Goal: Task Accomplishment & Management: Manage account settings

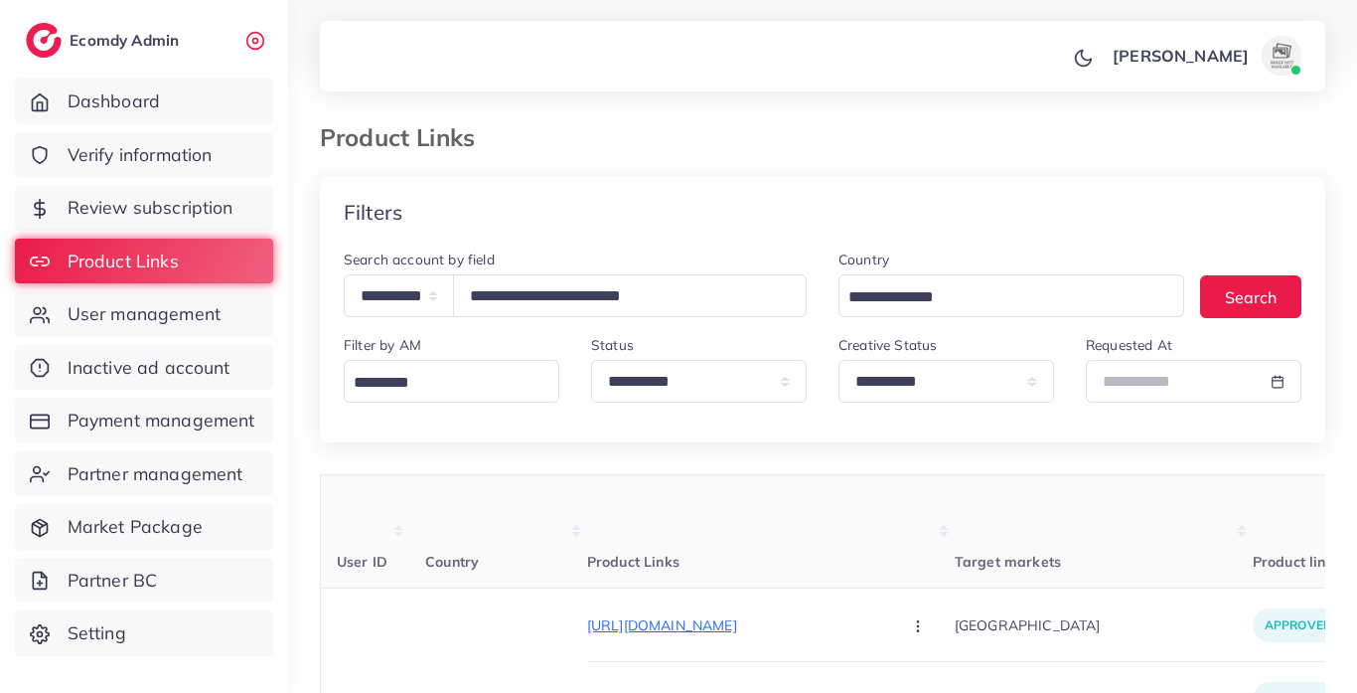
select select "*****"
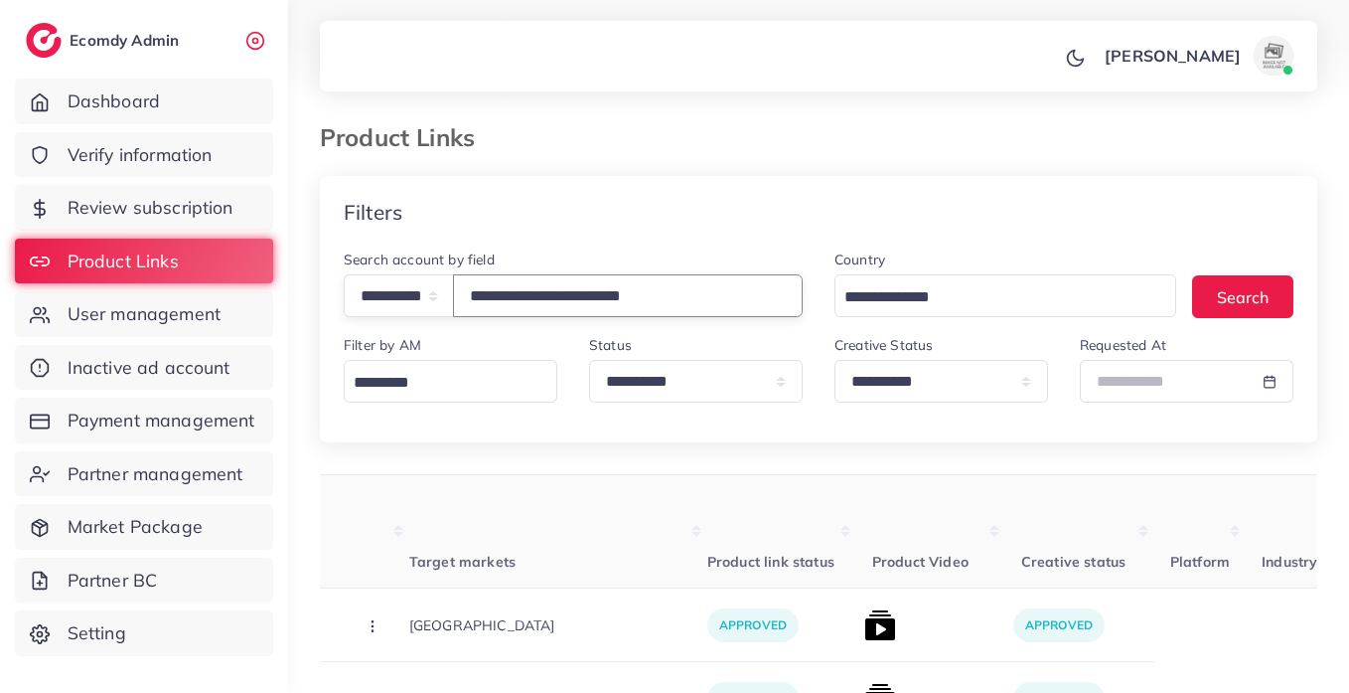
click at [574, 300] on input "**********" at bounding box center [628, 295] width 350 height 43
click at [574, 297] on input "**********" at bounding box center [628, 295] width 350 height 43
click at [572, 311] on input "**********" at bounding box center [628, 295] width 350 height 43
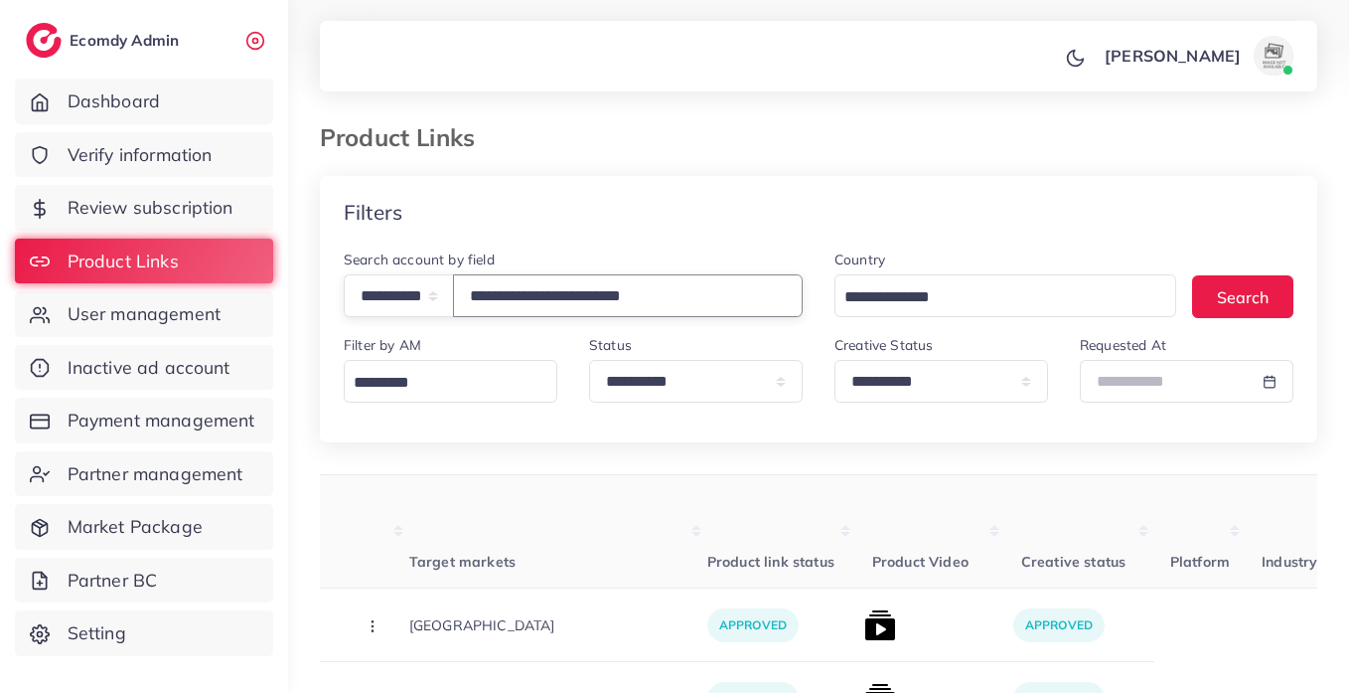
click at [572, 311] on input "**********" at bounding box center [628, 295] width 350 height 43
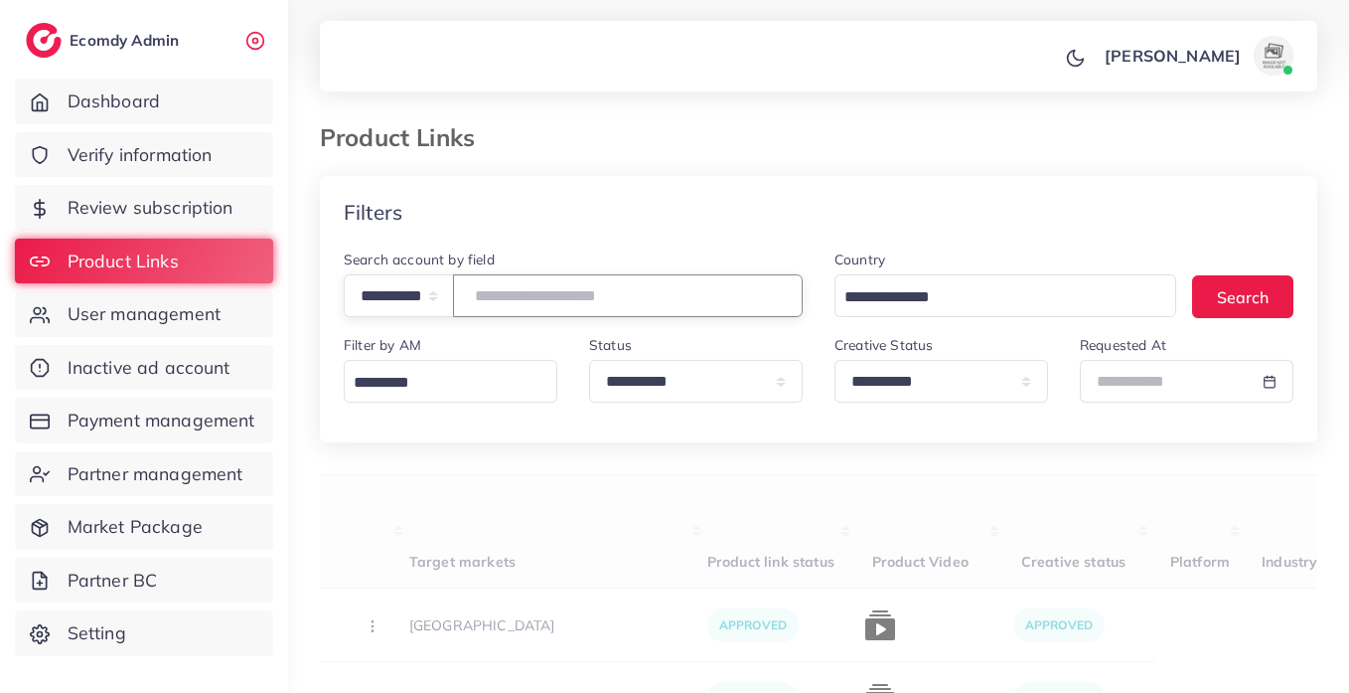
paste input "**********"
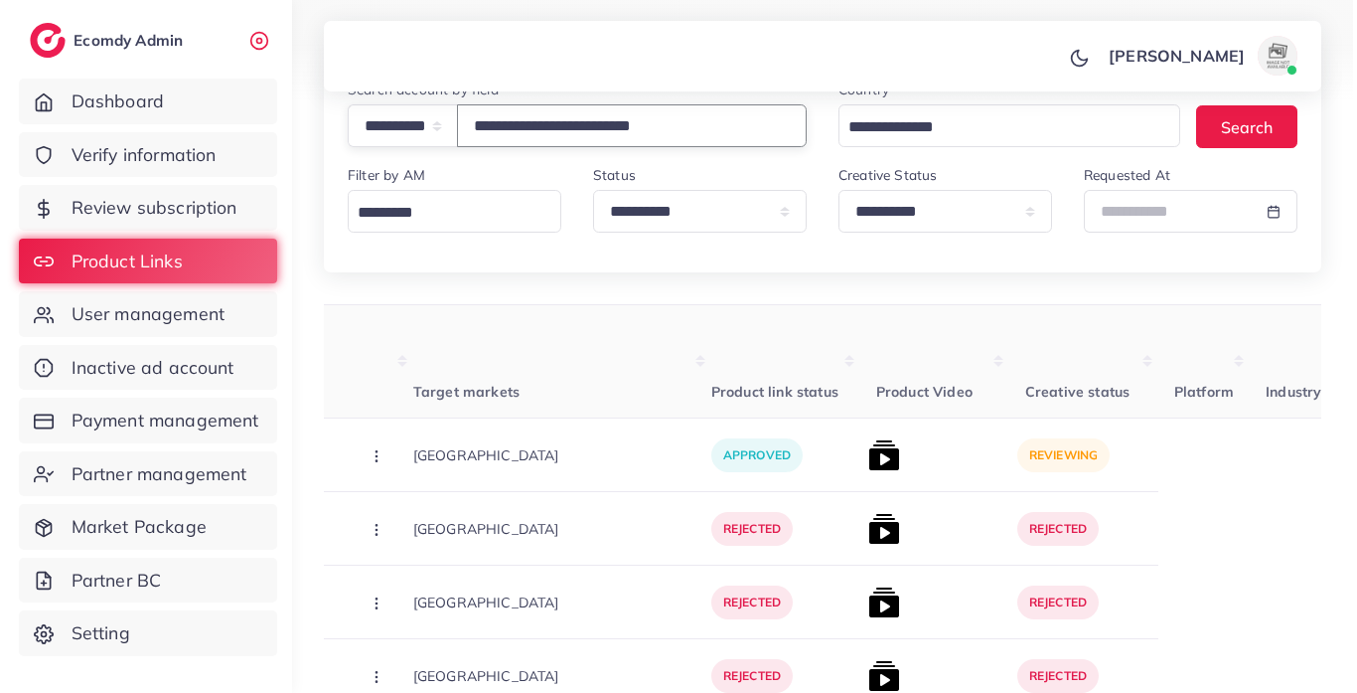
scroll to position [174, 0]
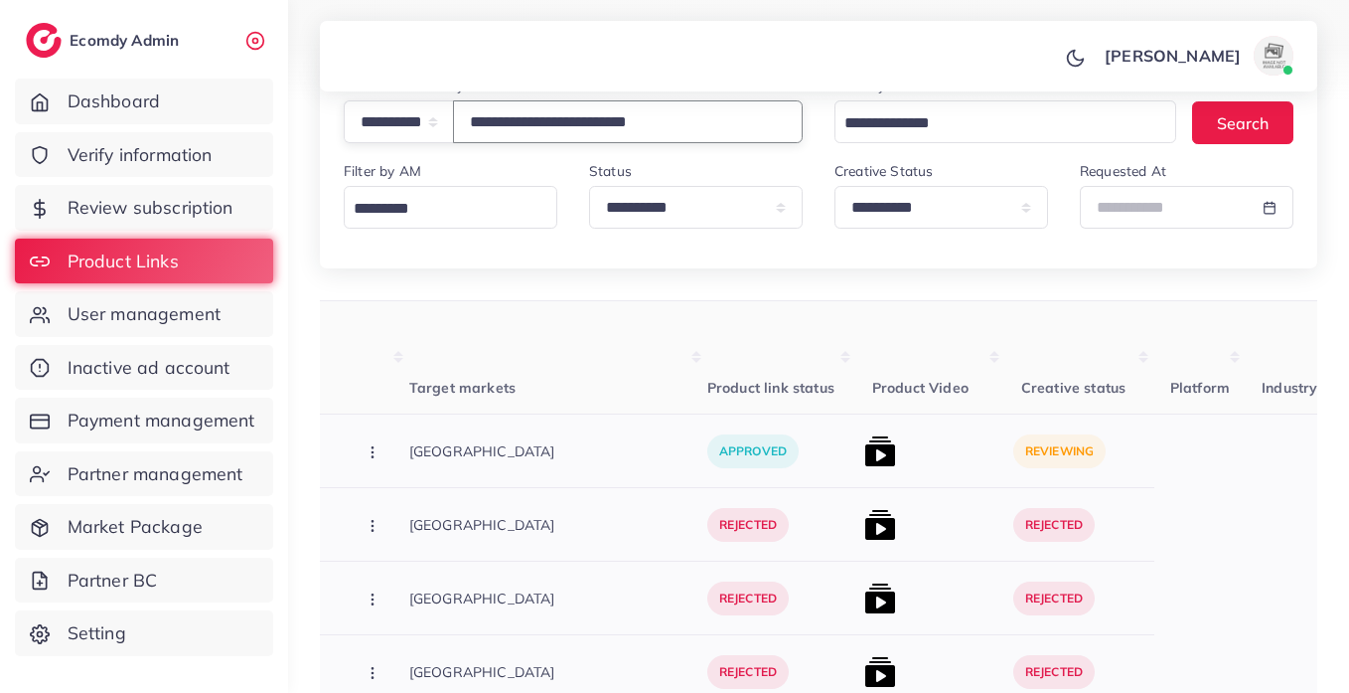
type input "**********"
click at [865, 458] on img at bounding box center [881, 451] width 32 height 32
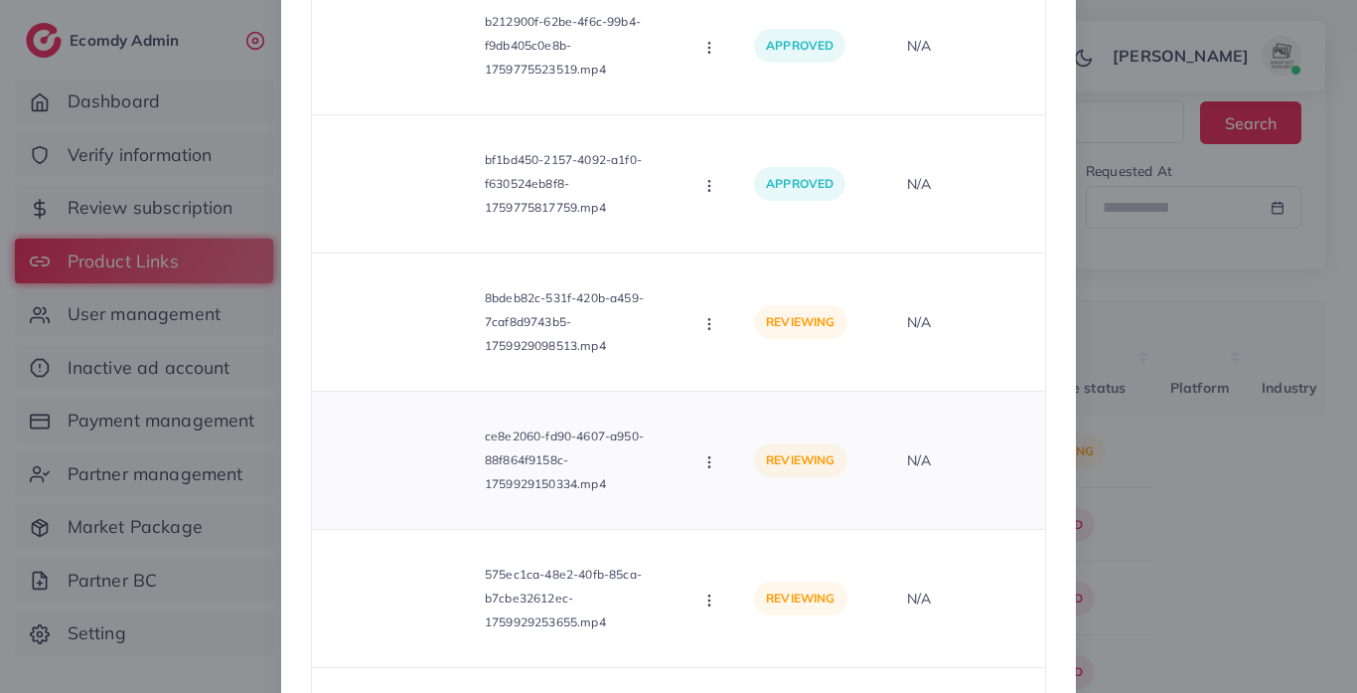
scroll to position [2297, 0]
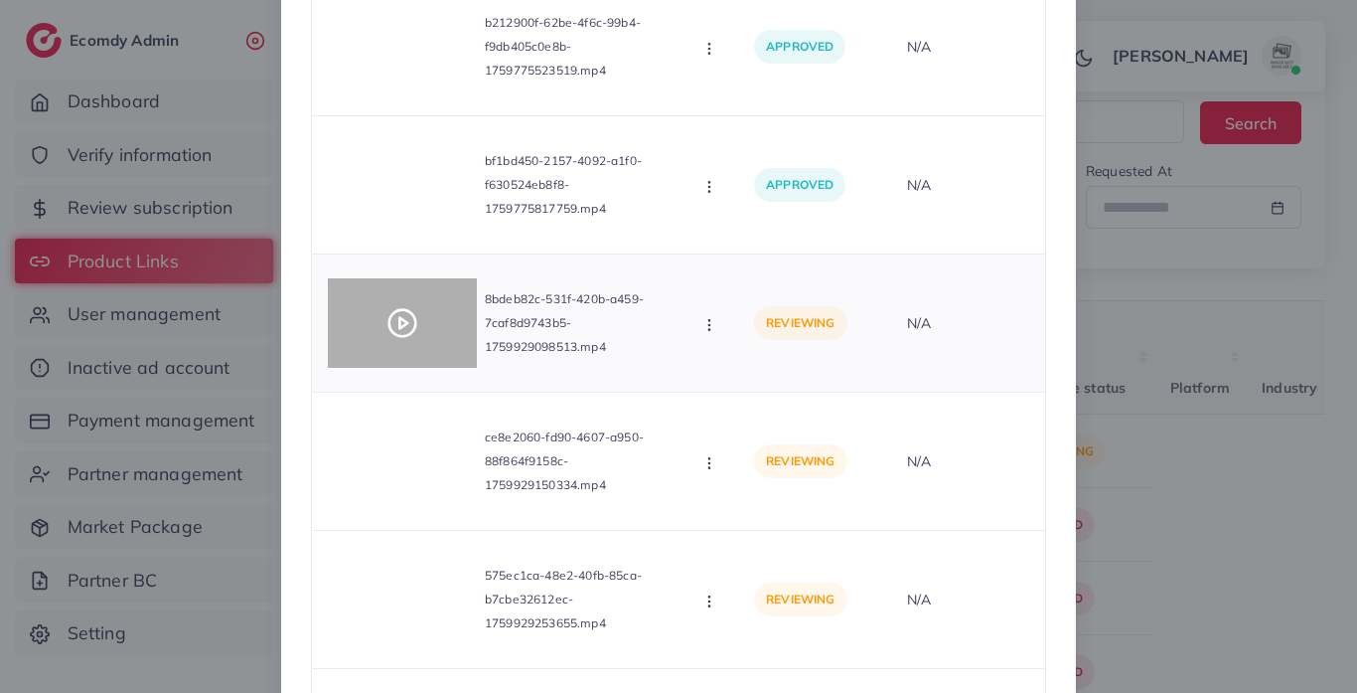
click at [419, 339] on div at bounding box center [402, 322] width 149 height 89
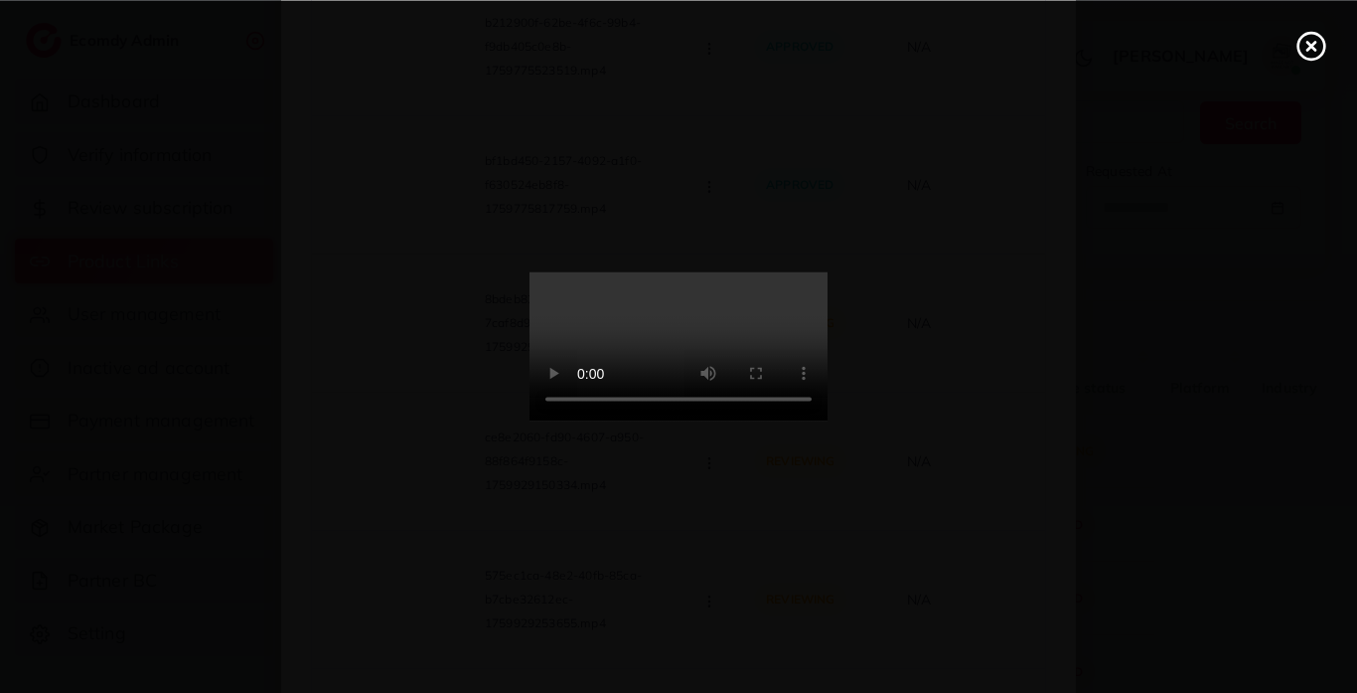
click at [1301, 41] on icon at bounding box center [1312, 46] width 32 height 32
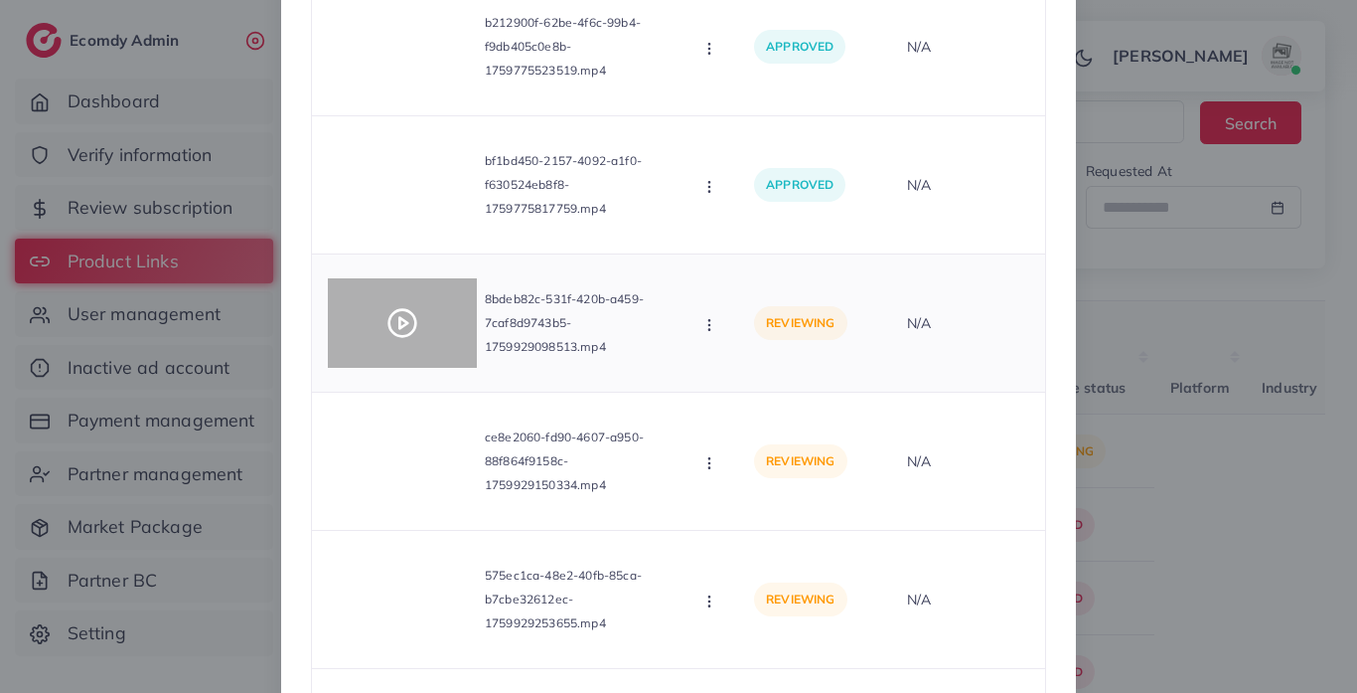
click at [409, 327] on circle at bounding box center [403, 323] width 27 height 27
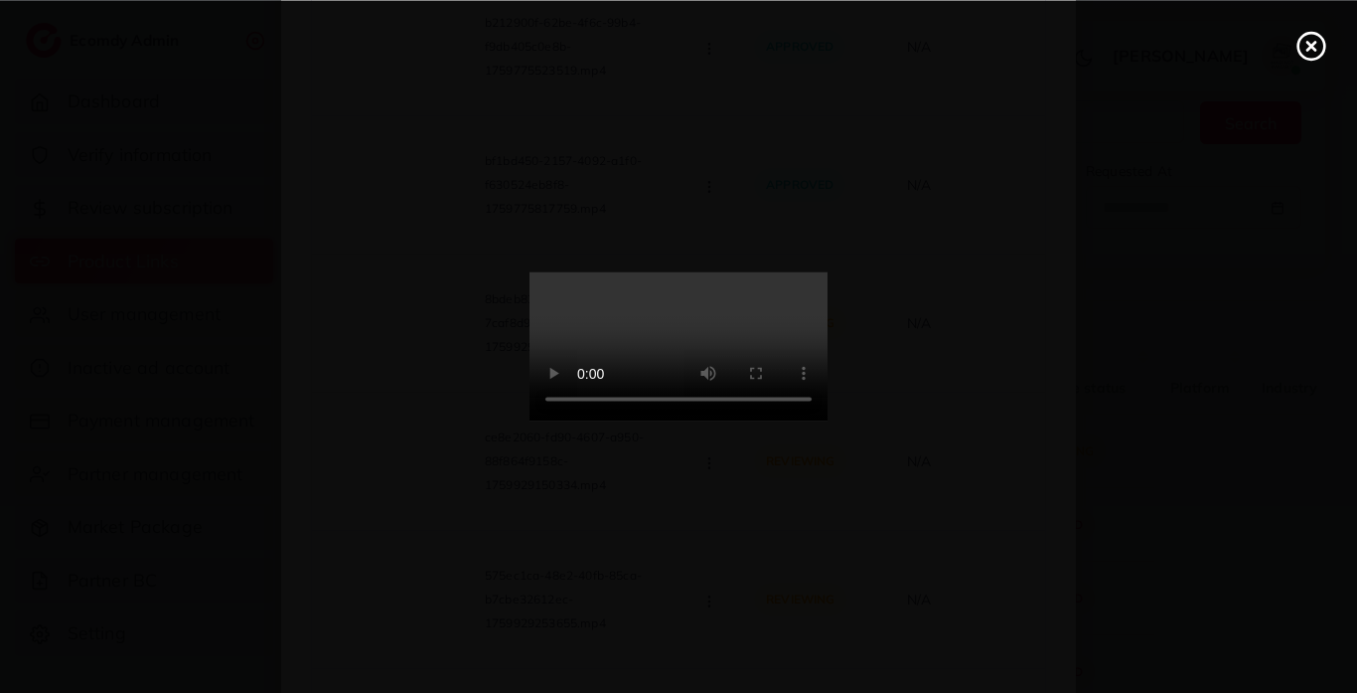
click at [1306, 54] on icon at bounding box center [1312, 46] width 32 height 32
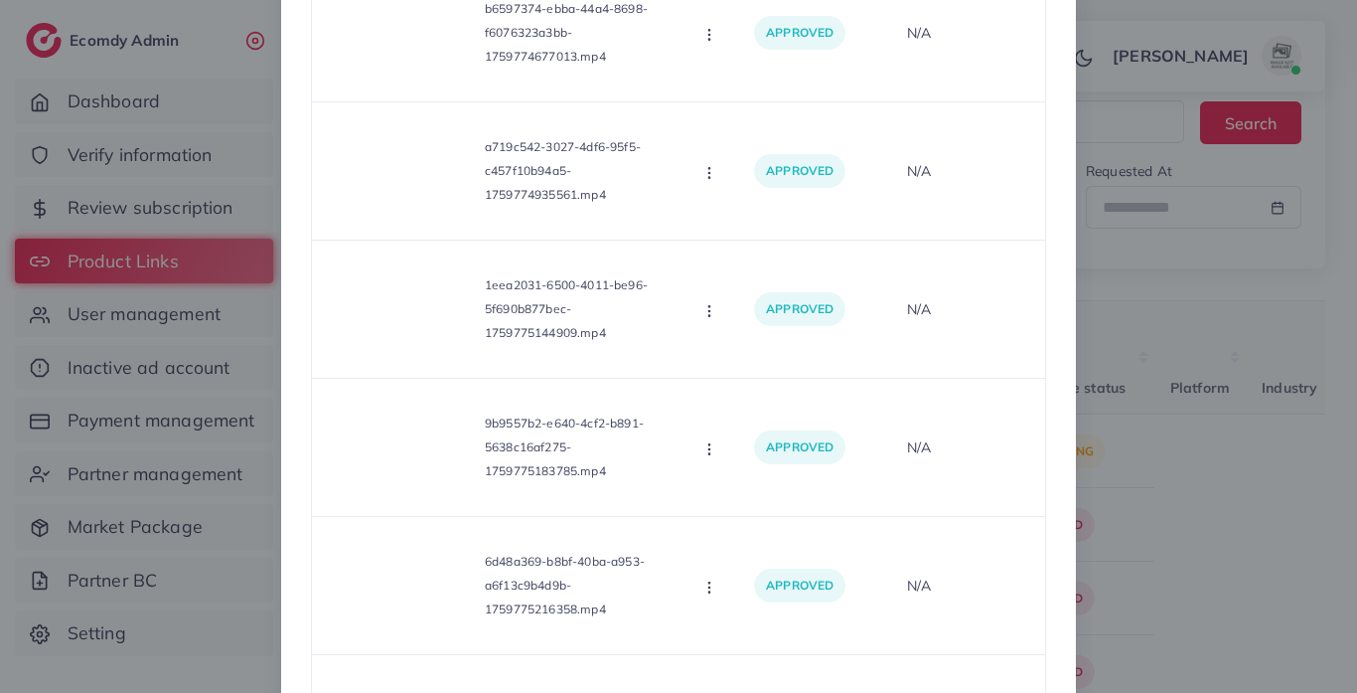
scroll to position [0, 0]
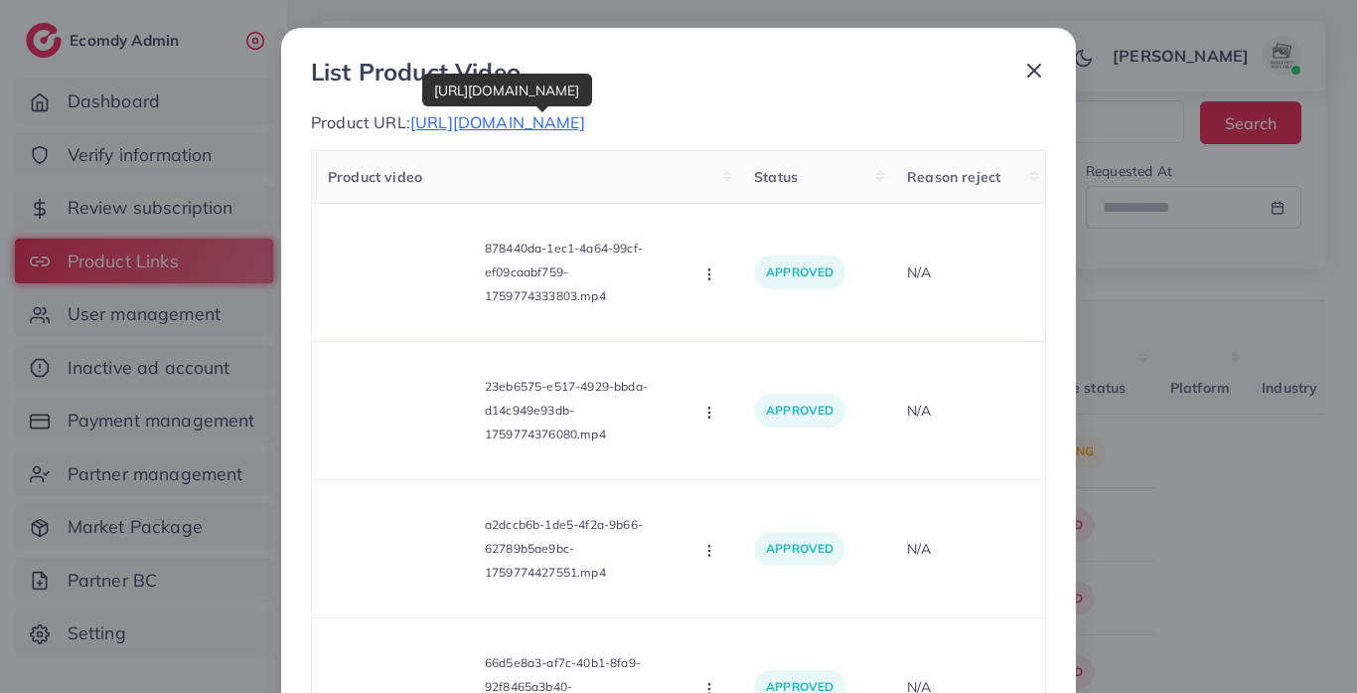
click at [563, 117] on span "https://livitstore.com/collections/pjs" at bounding box center [497, 122] width 175 height 20
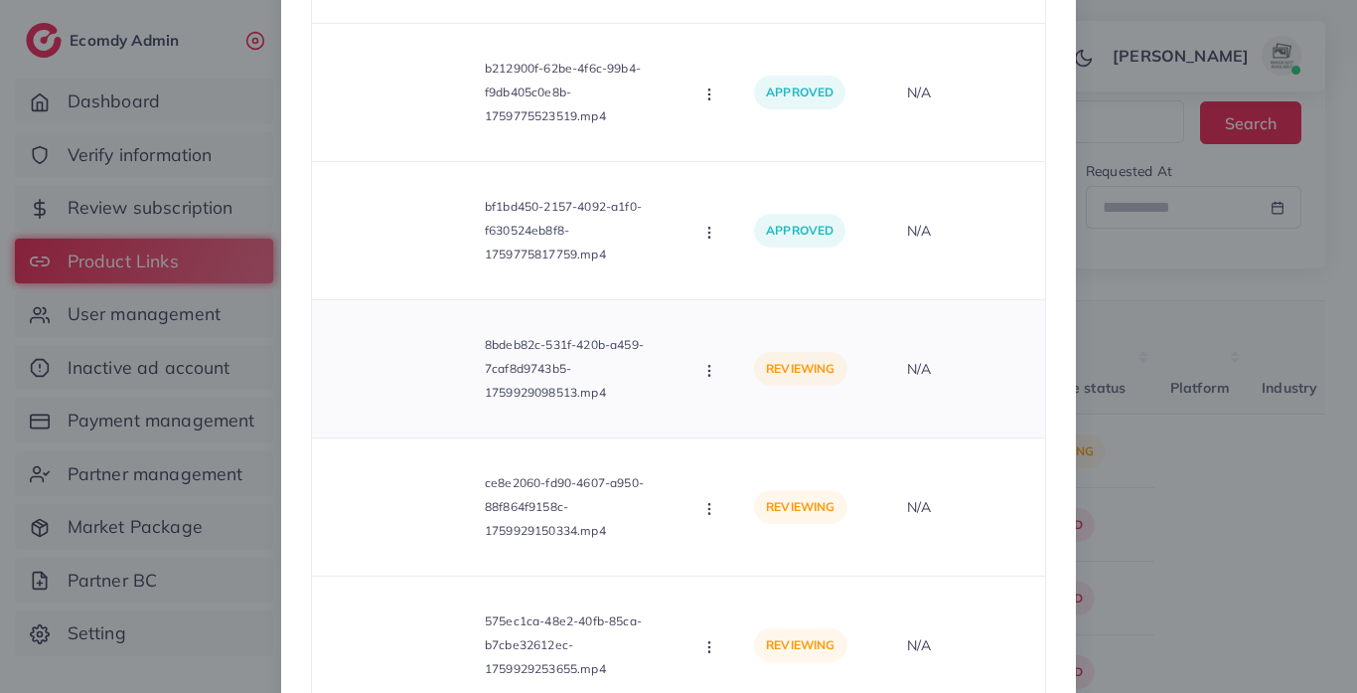
scroll to position [2249, 0]
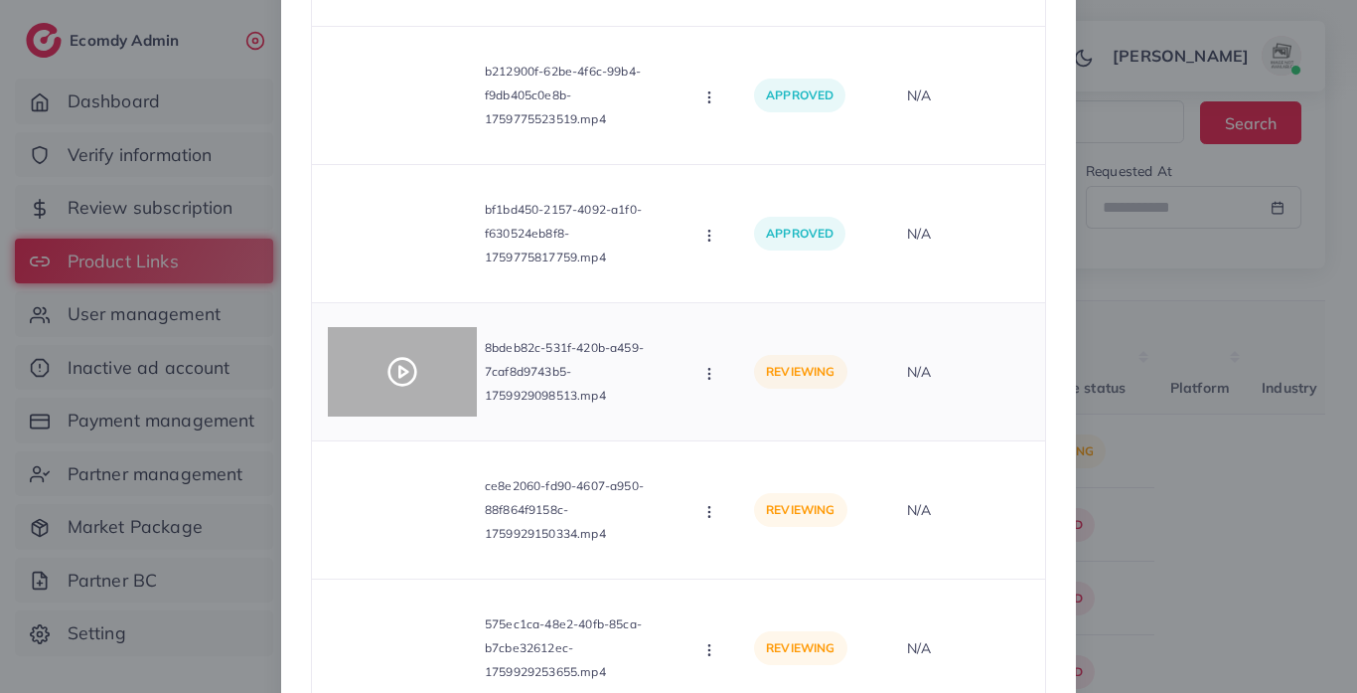
click at [396, 383] on icon at bounding box center [403, 372] width 32 height 32
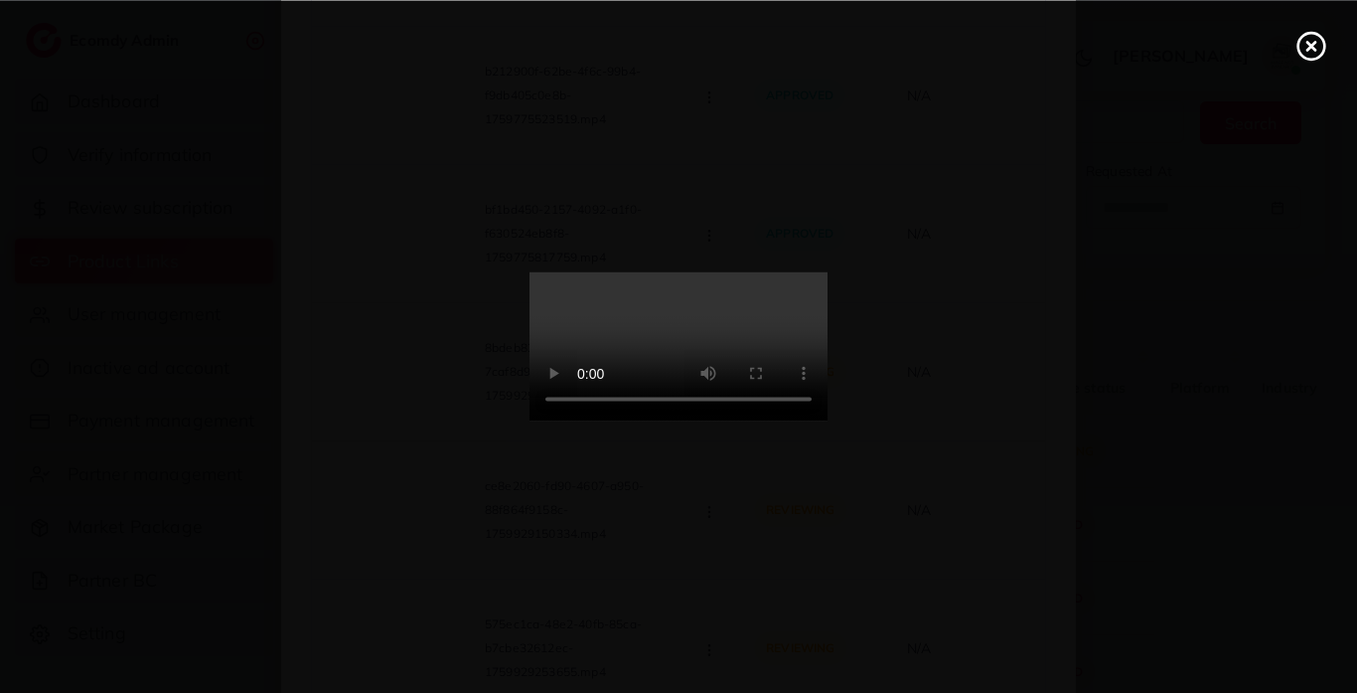
click at [828, 283] on video at bounding box center [679, 346] width 298 height 149
click at [828, 284] on video at bounding box center [679, 346] width 298 height 149
click at [1314, 40] on icon at bounding box center [1312, 46] width 32 height 32
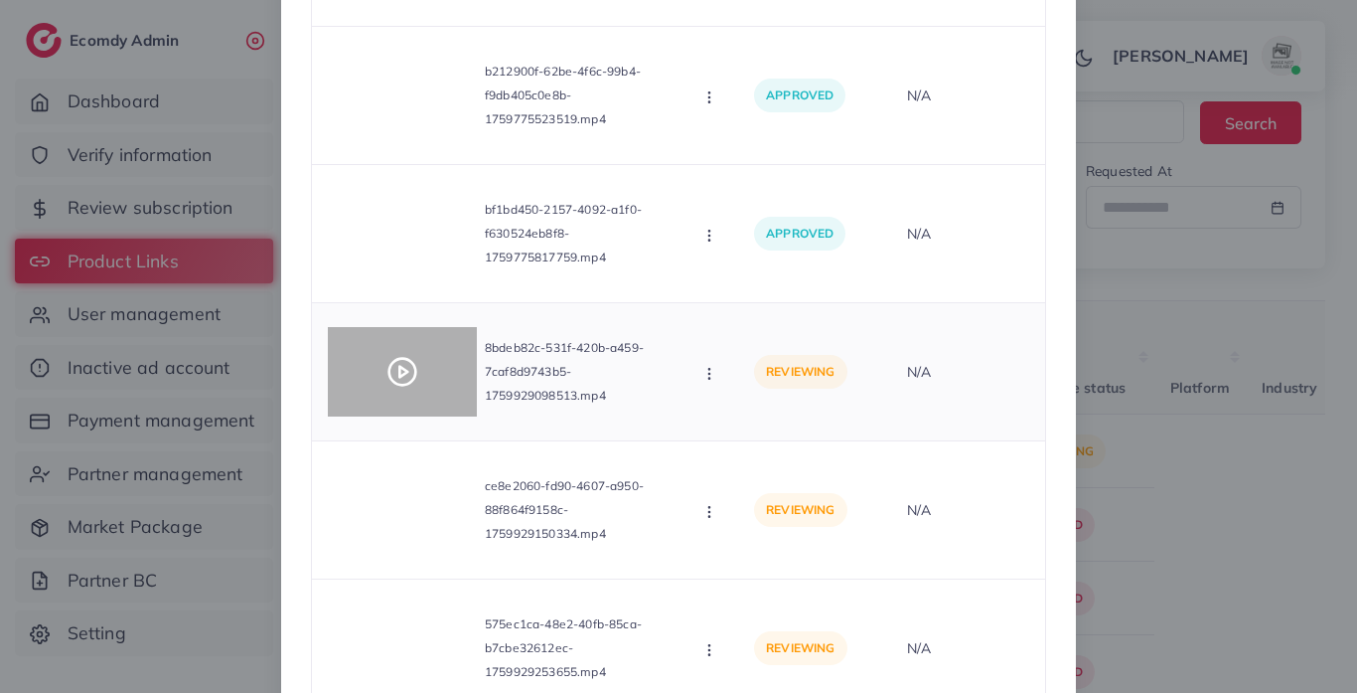
click at [418, 362] on div at bounding box center [402, 371] width 149 height 89
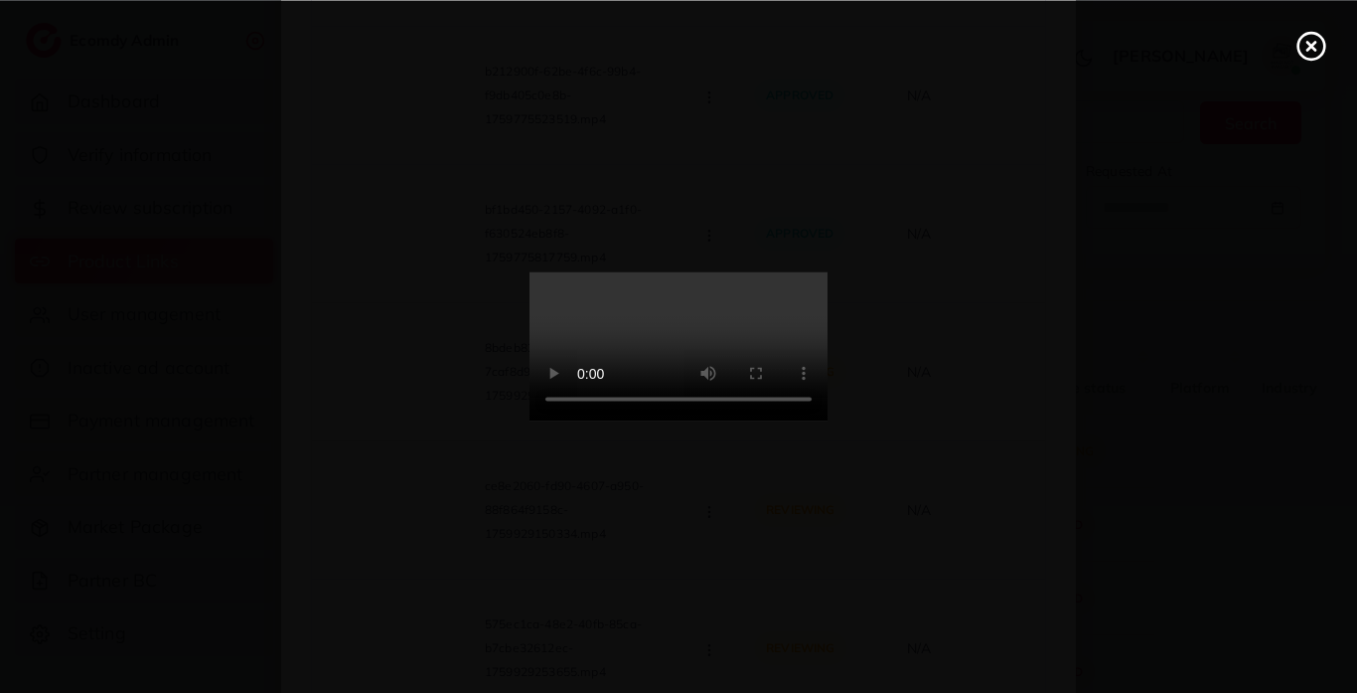
click at [759, 282] on video at bounding box center [679, 346] width 298 height 149
click at [750, 283] on video at bounding box center [679, 346] width 298 height 149
click at [1318, 41] on icon at bounding box center [1312, 46] width 32 height 32
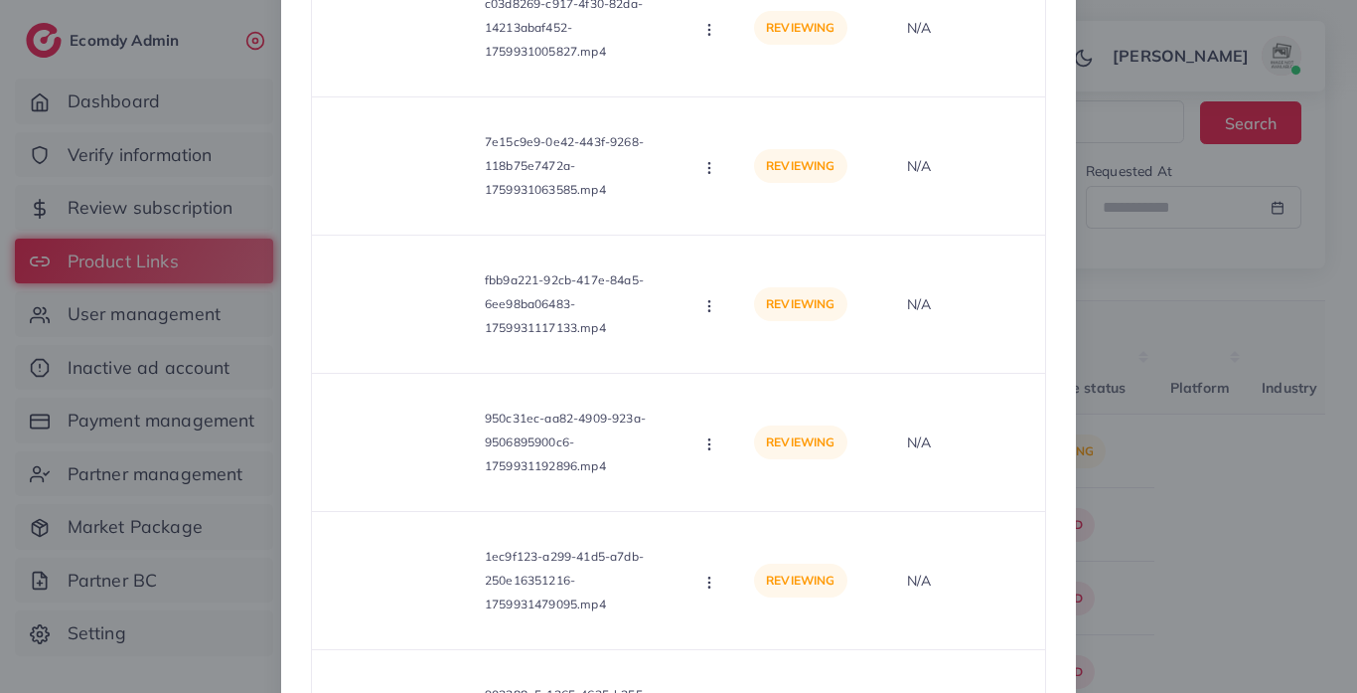
scroll to position [3779, 0]
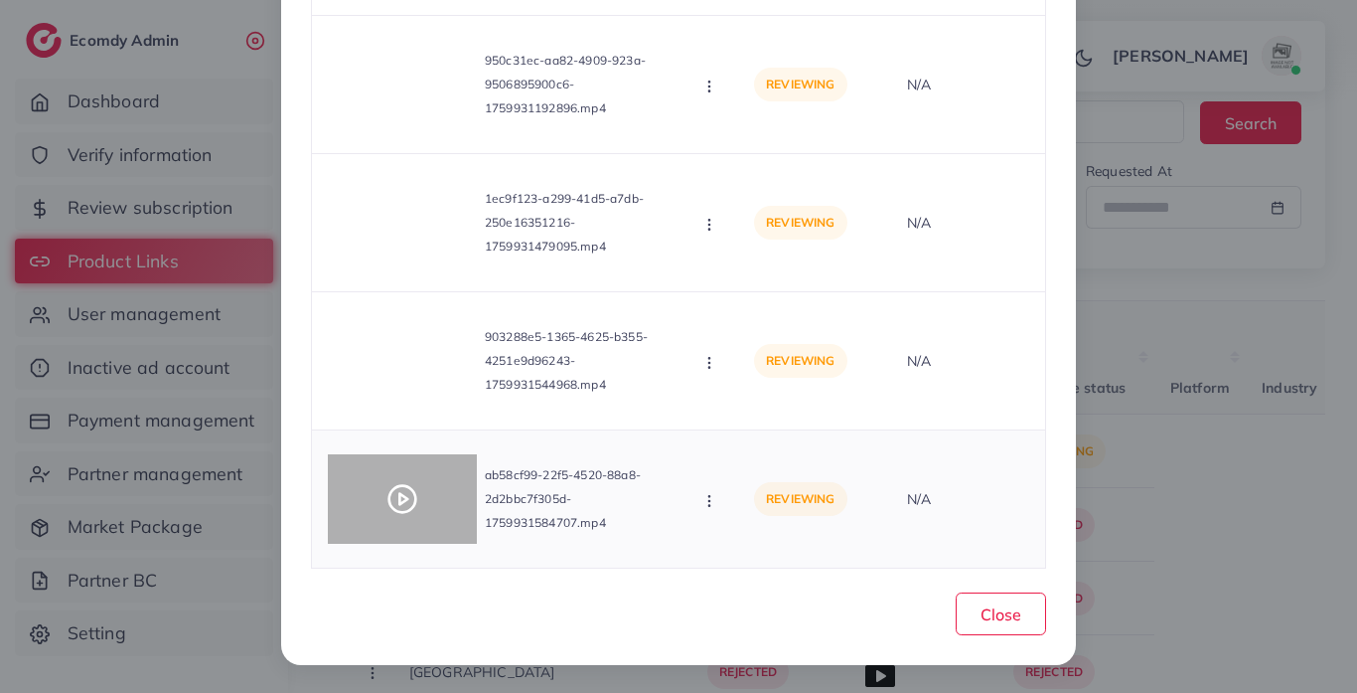
click at [392, 481] on div at bounding box center [402, 498] width 149 height 89
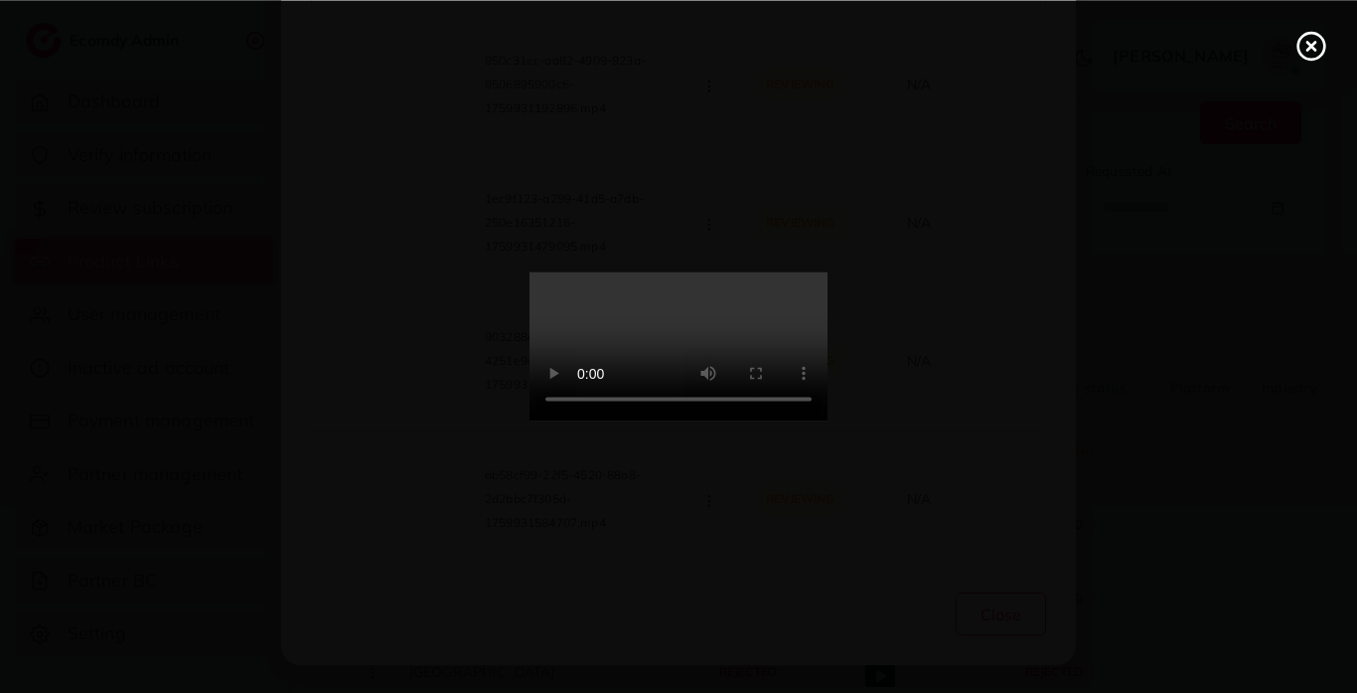
click at [685, 367] on video at bounding box center [679, 346] width 298 height 149
click at [828, 295] on video at bounding box center [679, 346] width 298 height 149
click at [828, 285] on video at bounding box center [679, 346] width 298 height 149
click at [828, 274] on video at bounding box center [679, 346] width 298 height 149
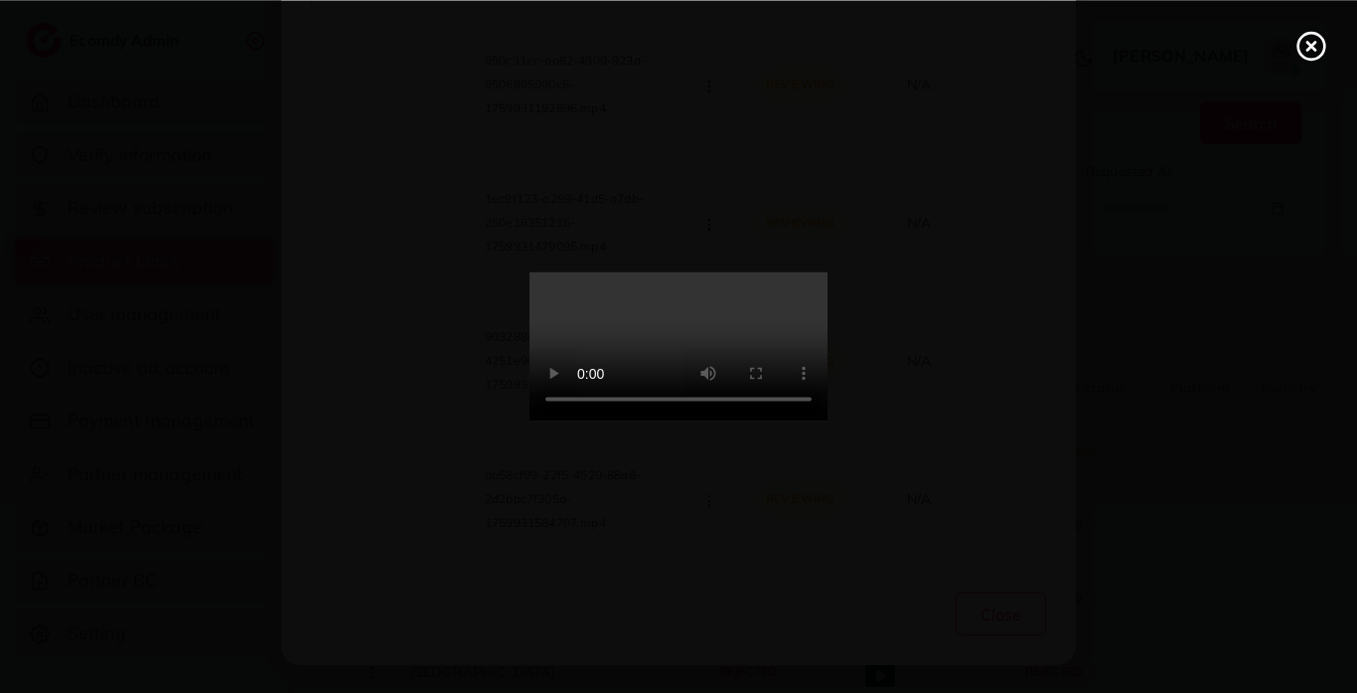
click at [1313, 39] on icon at bounding box center [1312, 46] width 32 height 32
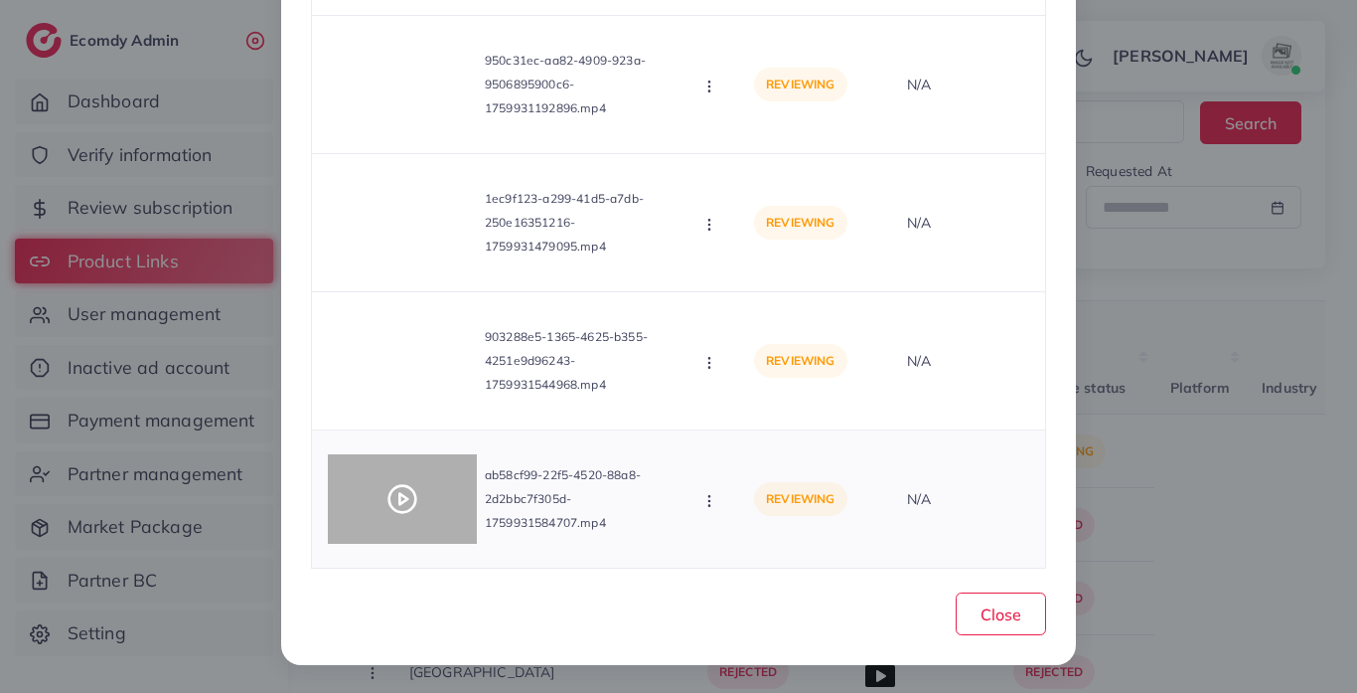
click at [404, 470] on div at bounding box center [402, 498] width 149 height 89
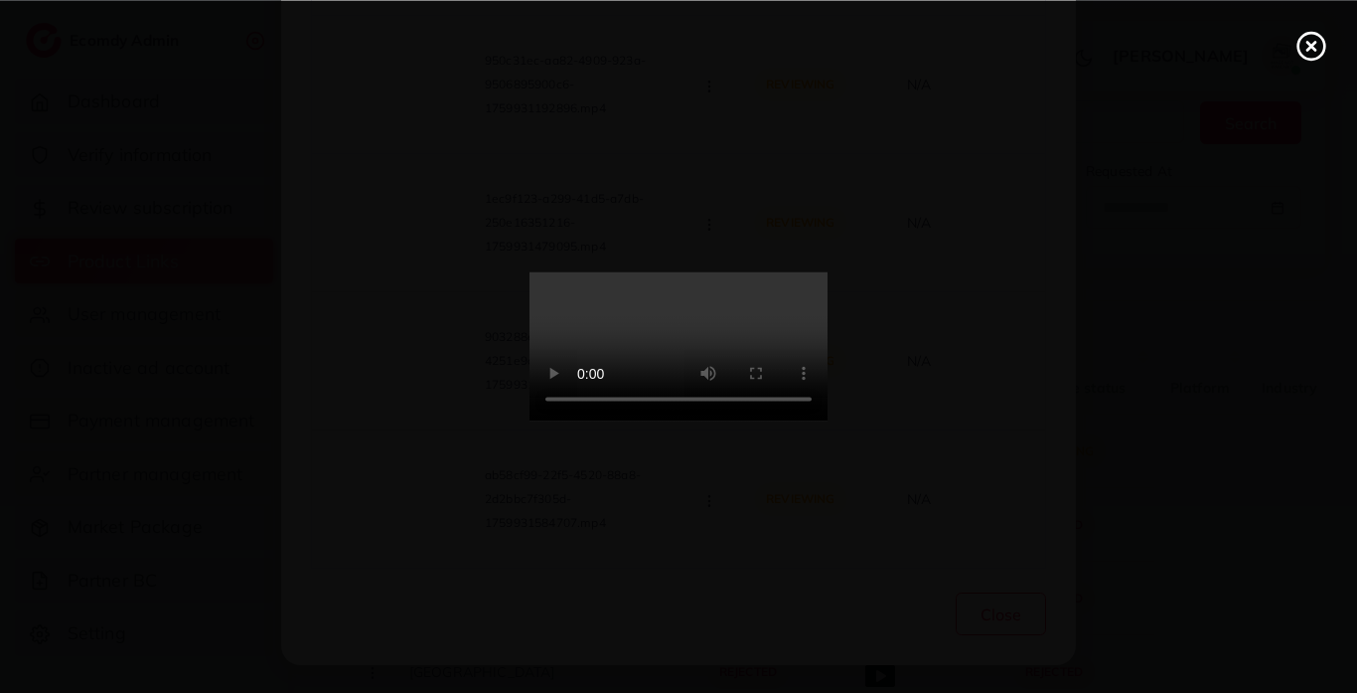
click at [685, 421] on video at bounding box center [679, 346] width 298 height 149
click at [1354, 378] on div at bounding box center [678, 346] width 1357 height 693
click at [828, 347] on video at bounding box center [679, 346] width 298 height 149
click at [1309, 57] on icon at bounding box center [1312, 46] width 32 height 32
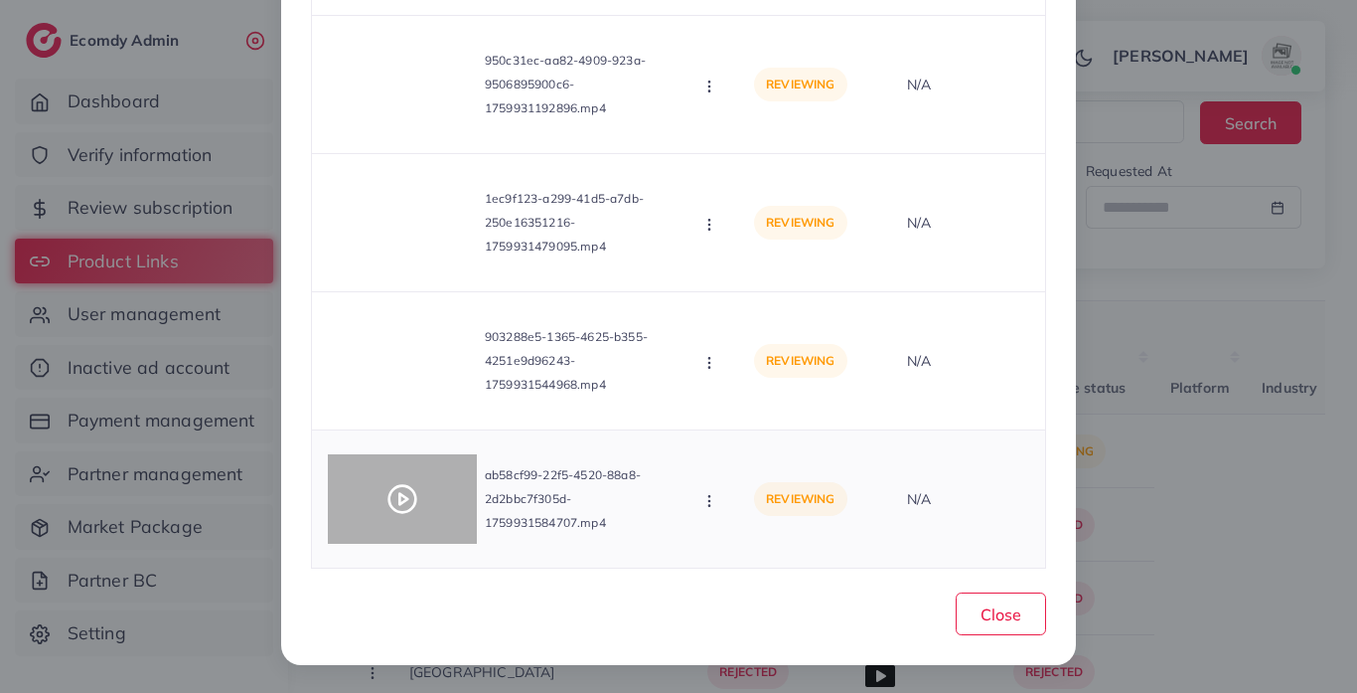
click at [449, 511] on div at bounding box center [402, 498] width 149 height 89
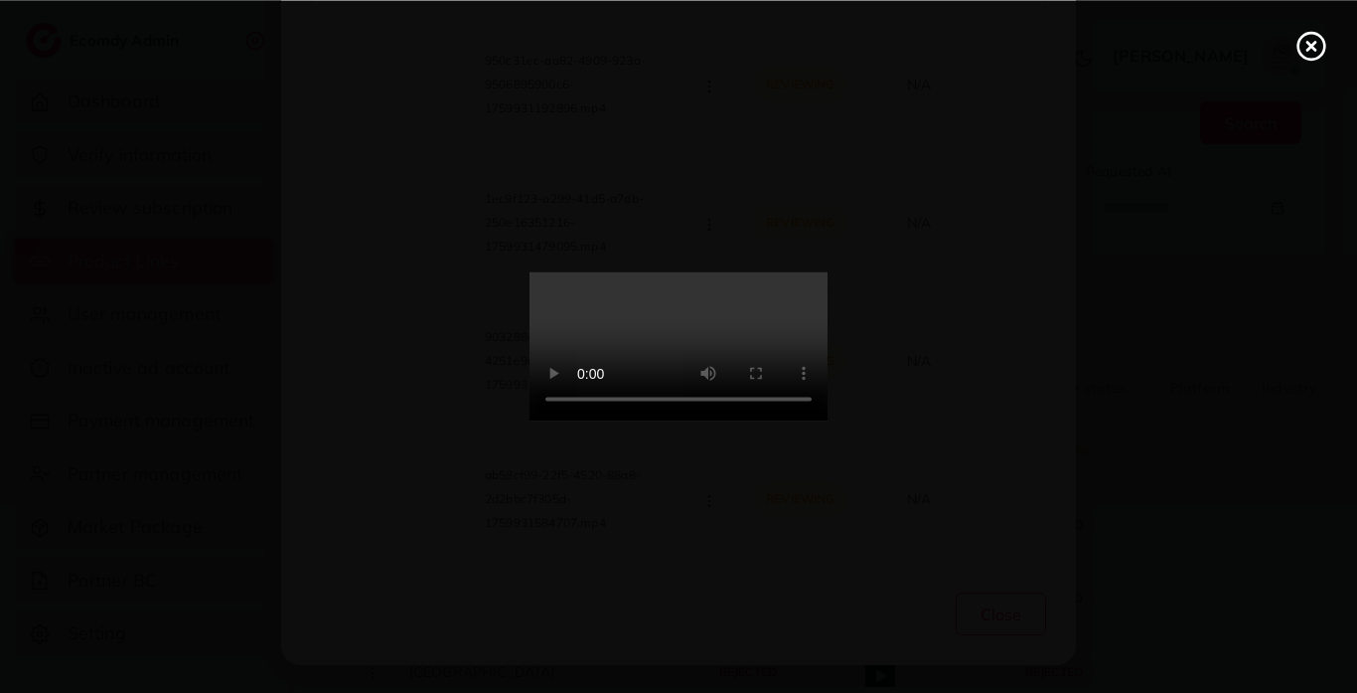
click at [705, 421] on video at bounding box center [679, 346] width 298 height 149
click at [702, 421] on video at bounding box center [679, 346] width 298 height 149
click at [807, 417] on video at bounding box center [679, 346] width 298 height 149
click at [815, 421] on video at bounding box center [679, 346] width 298 height 149
click at [828, 421] on video at bounding box center [679, 346] width 298 height 149
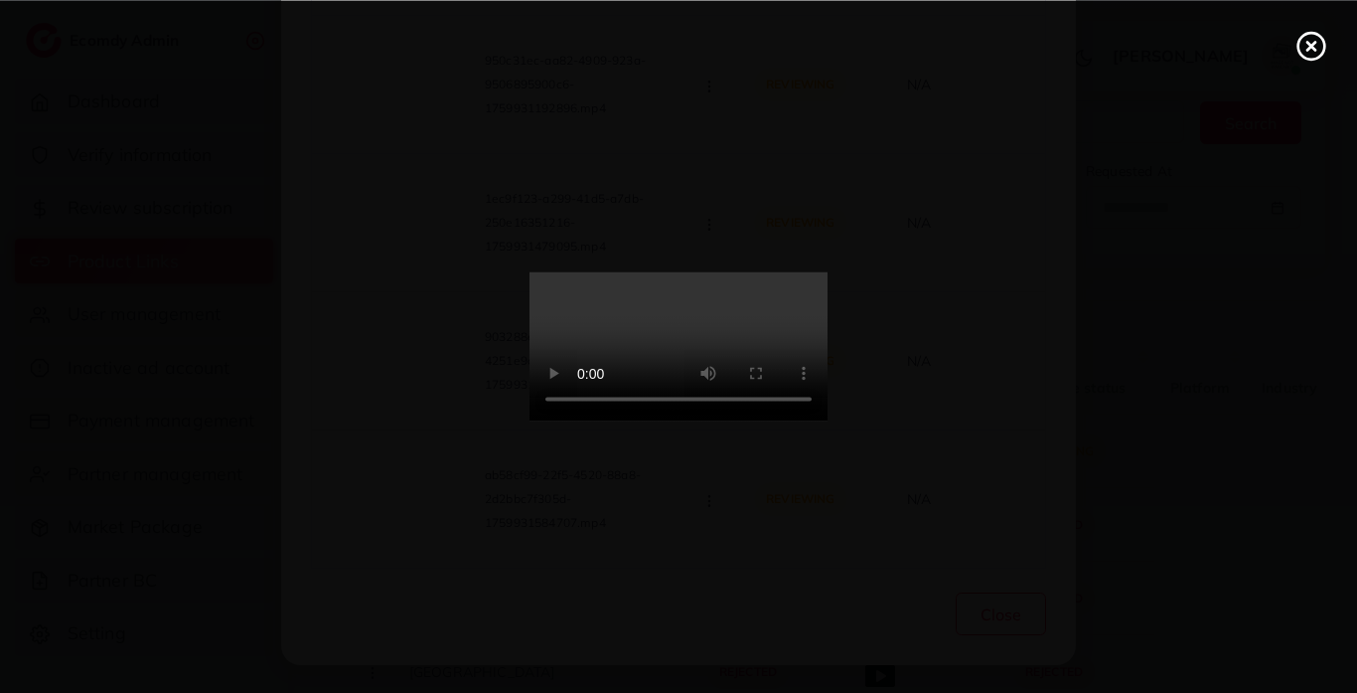
click at [828, 421] on video at bounding box center [679, 346] width 298 height 149
click at [776, 408] on video at bounding box center [679, 346] width 298 height 149
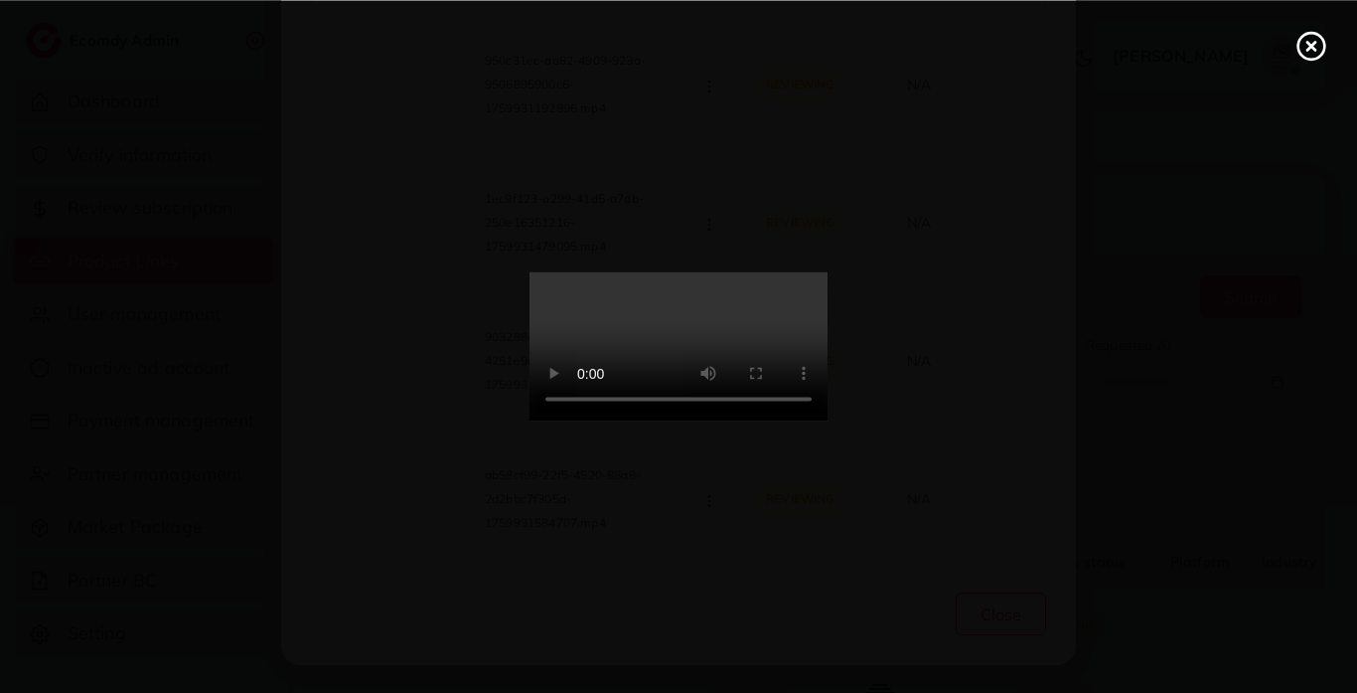
click at [1321, 49] on icon at bounding box center [1312, 46] width 32 height 32
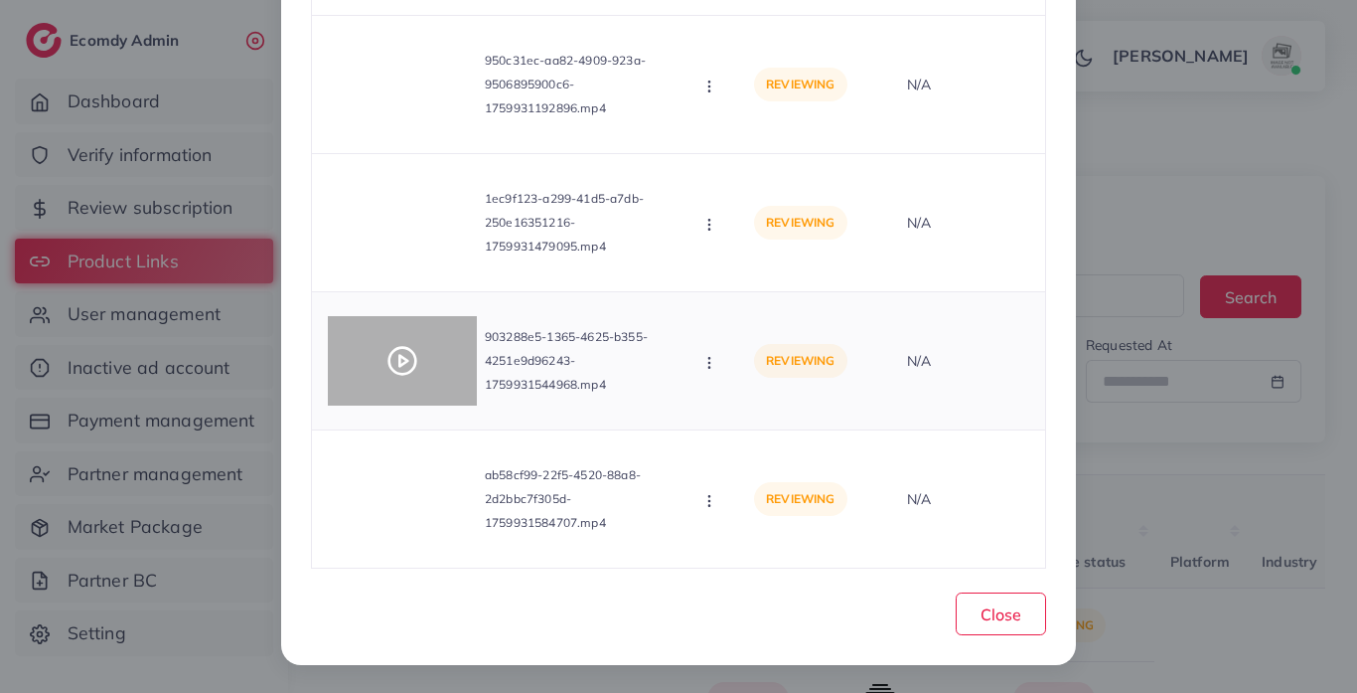
click at [423, 332] on video at bounding box center [402, 360] width 149 height 89
click at [418, 355] on div at bounding box center [402, 360] width 149 height 89
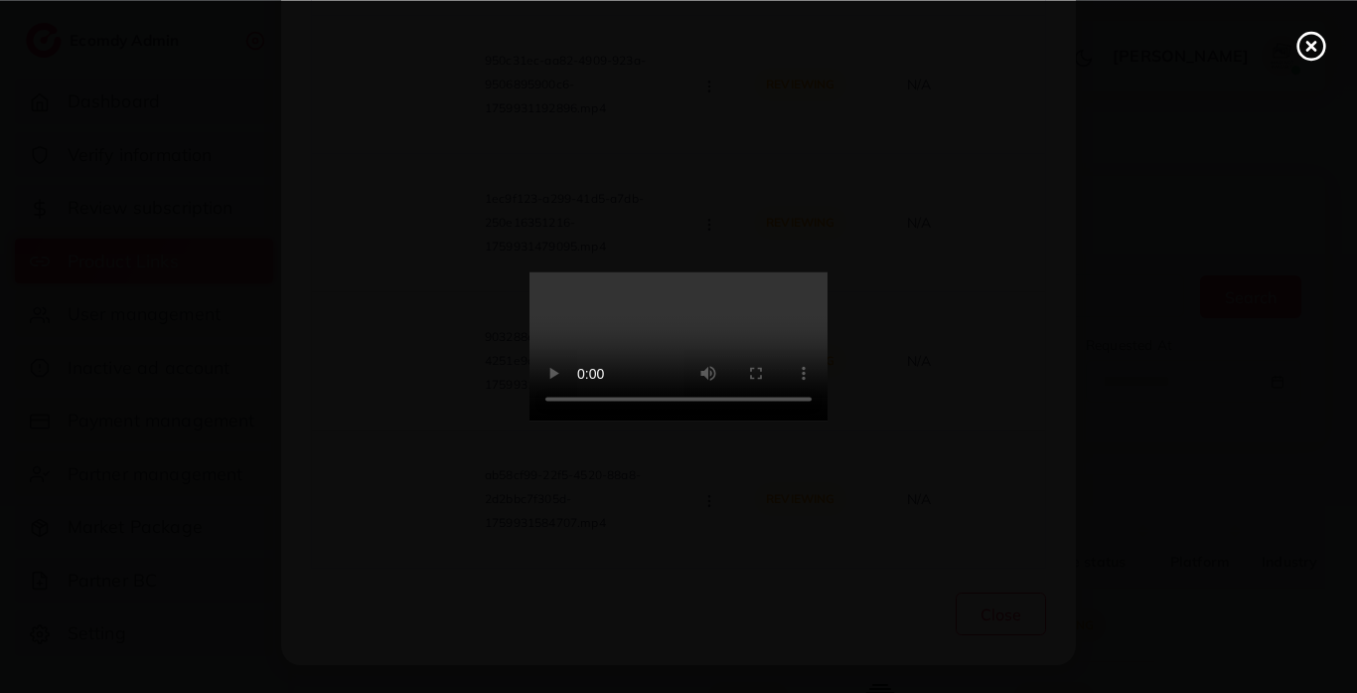
click at [828, 421] on video at bounding box center [679, 346] width 298 height 149
click at [702, 421] on video at bounding box center [679, 346] width 298 height 149
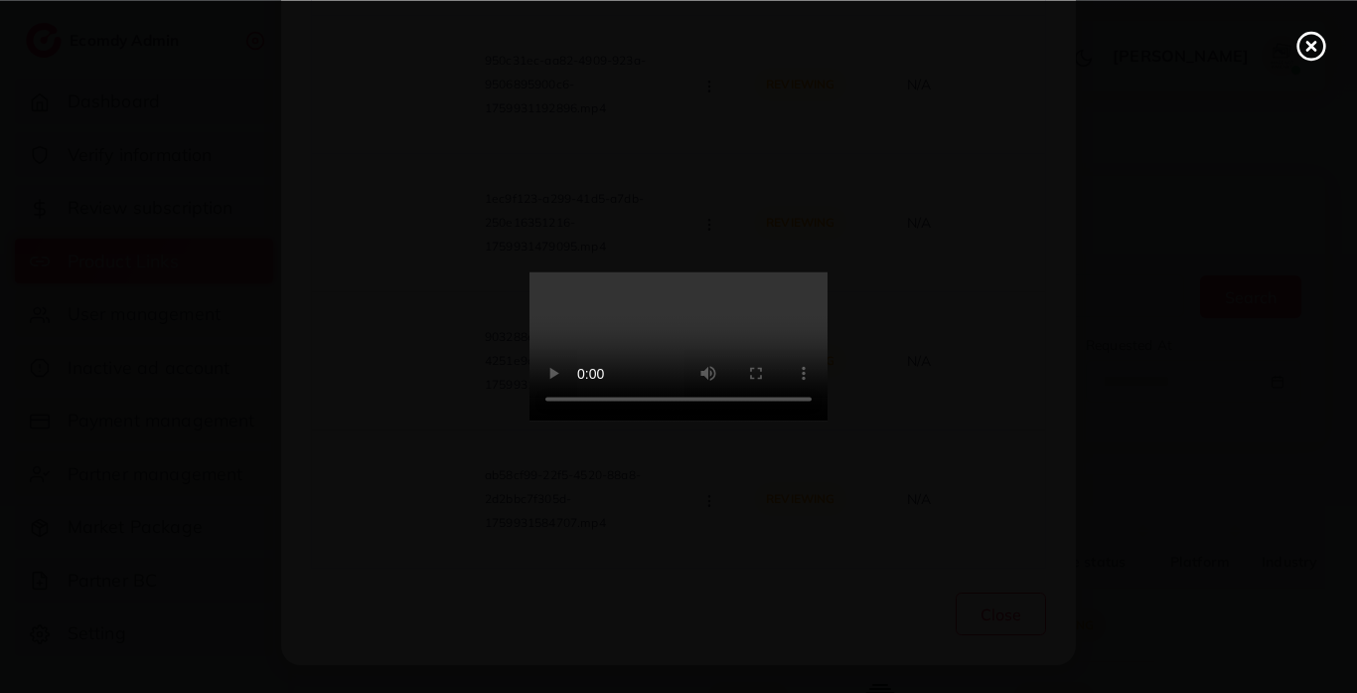
click at [702, 421] on video at bounding box center [679, 346] width 298 height 149
click at [1298, 51] on icon at bounding box center [1312, 46] width 32 height 32
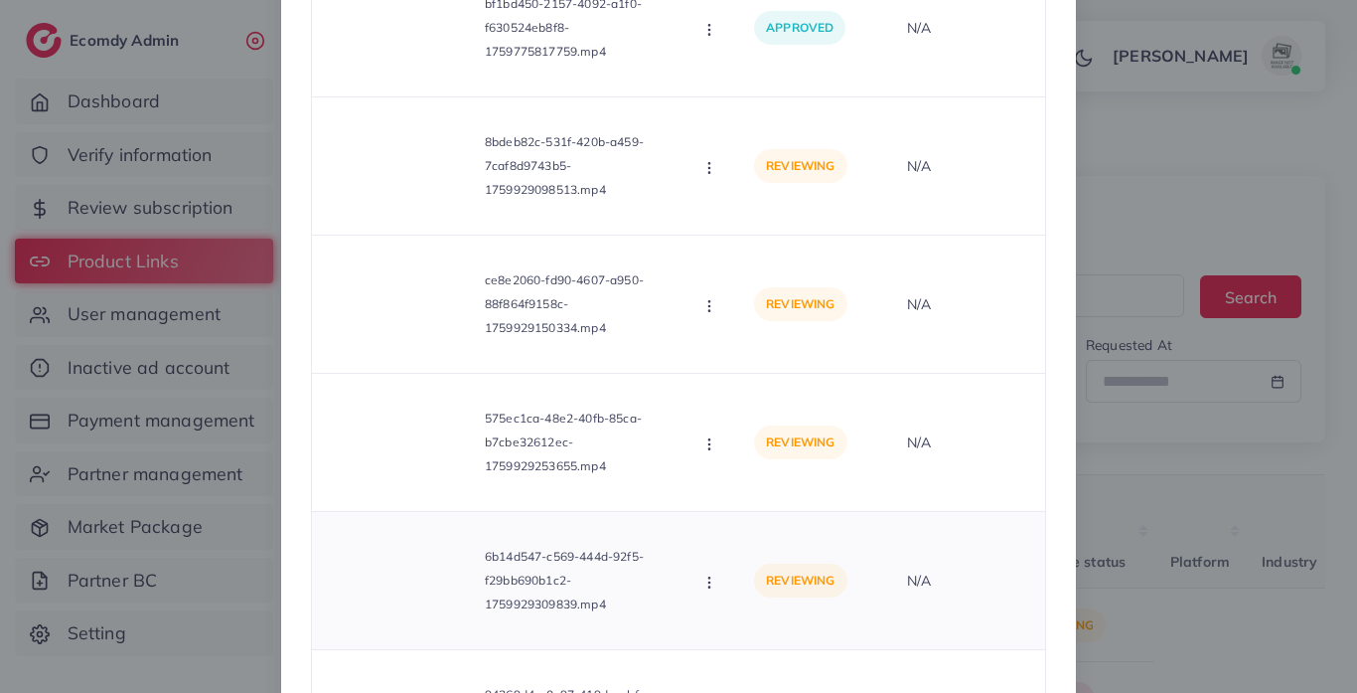
scroll to position [2617, 0]
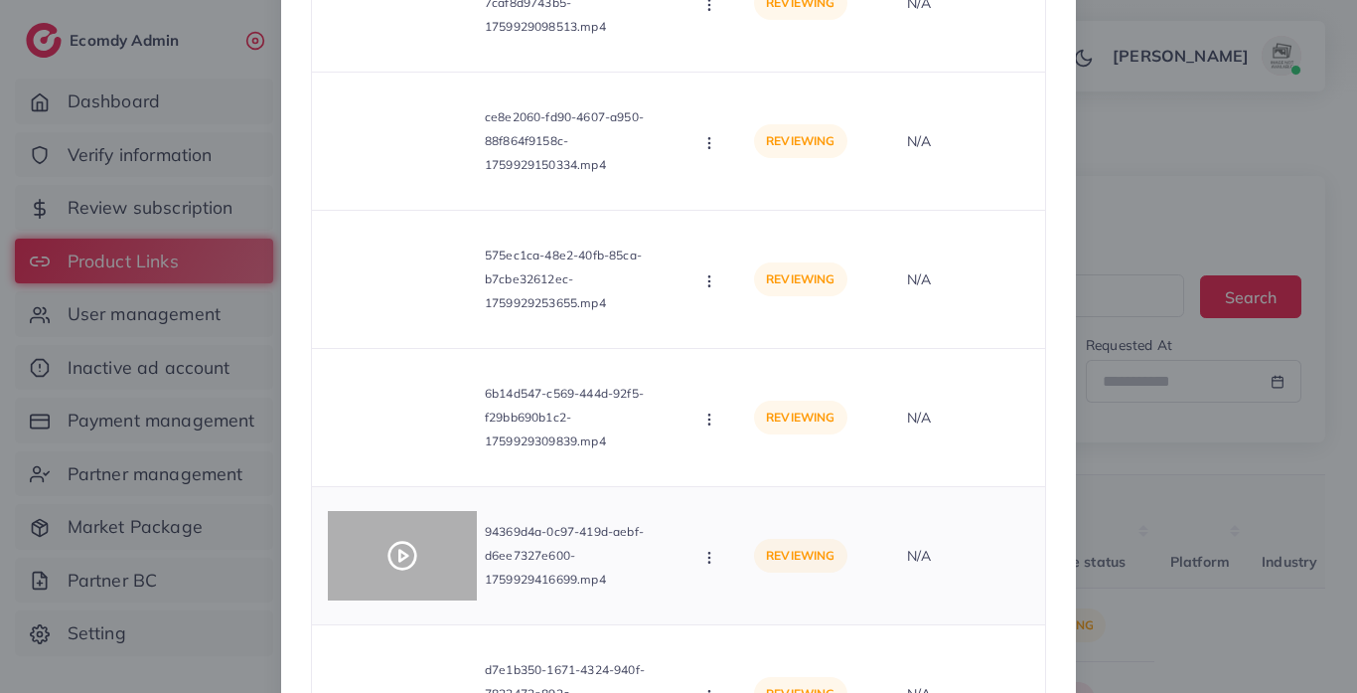
click at [406, 558] on icon at bounding box center [403, 556] width 32 height 32
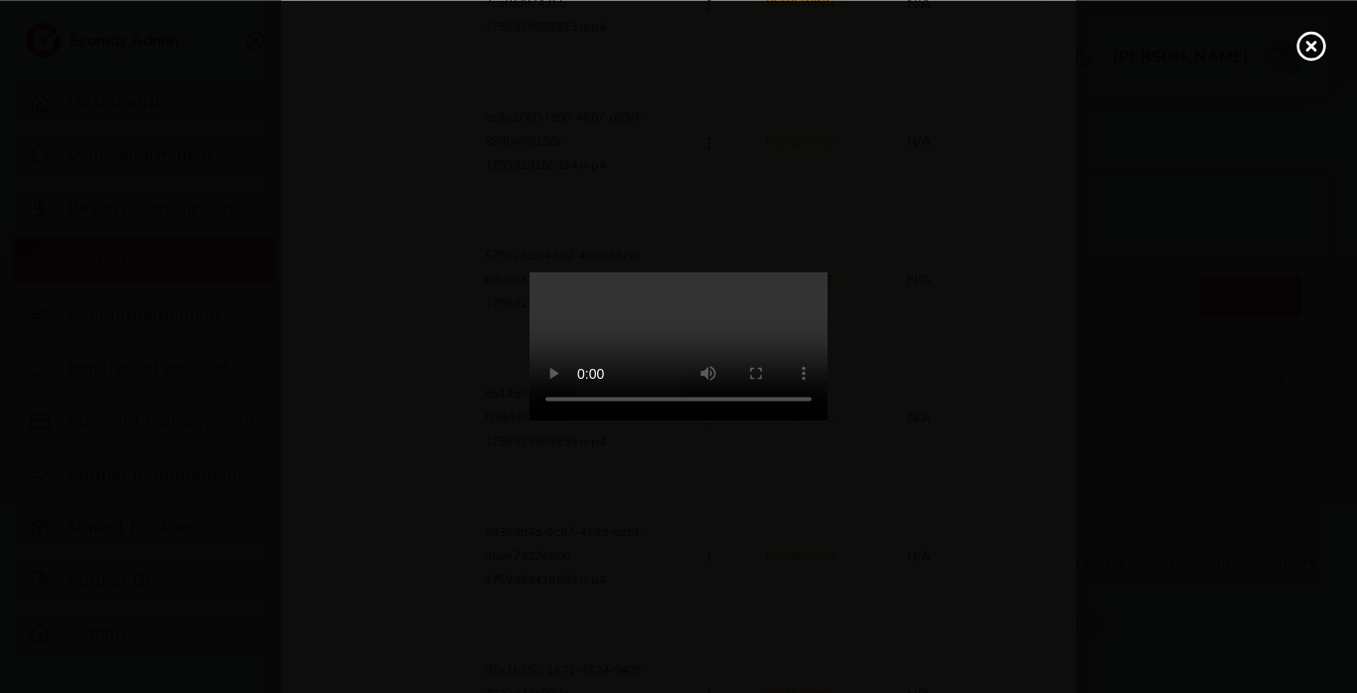
click at [828, 293] on video at bounding box center [679, 346] width 298 height 149
click at [1309, 71] on div at bounding box center [678, 346] width 1357 height 693
click at [1305, 57] on circle at bounding box center [1312, 46] width 27 height 27
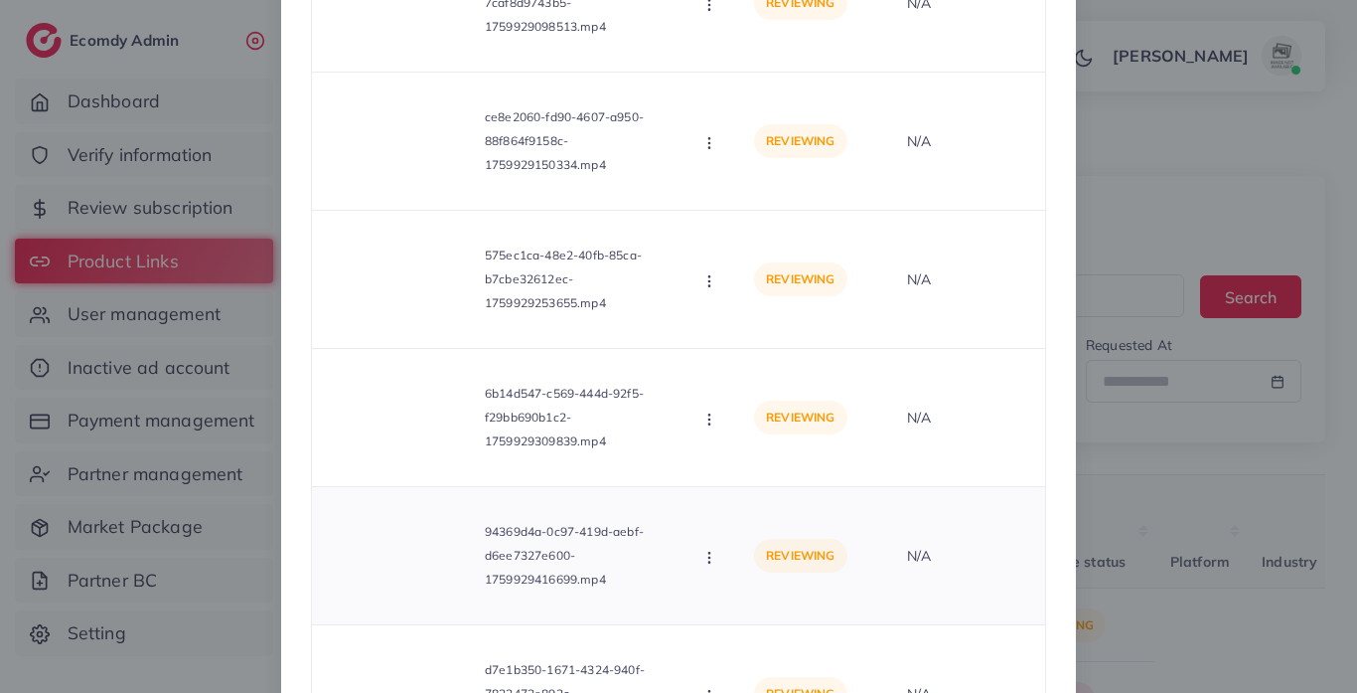
click at [703, 561] on icon "button" at bounding box center [710, 558] width 16 height 16
click at [763, 606] on span "Approve" at bounding box center [777, 604] width 66 height 20
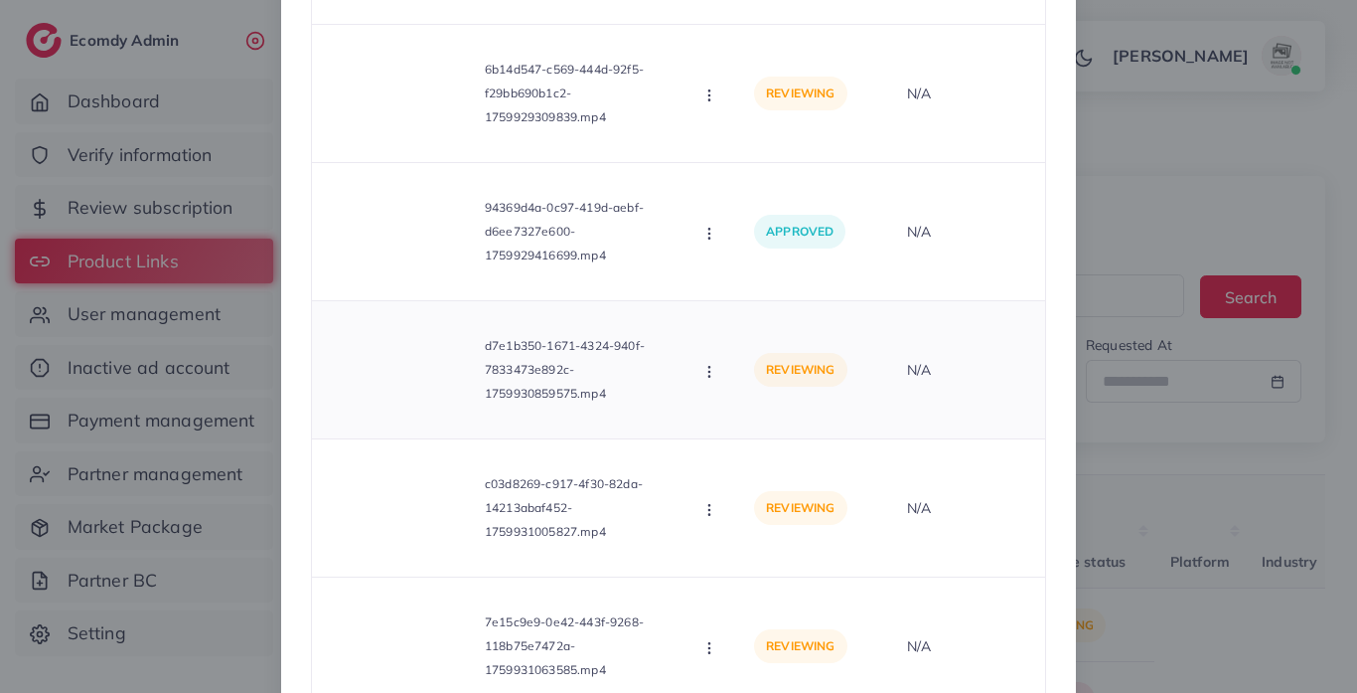
scroll to position [2964, 0]
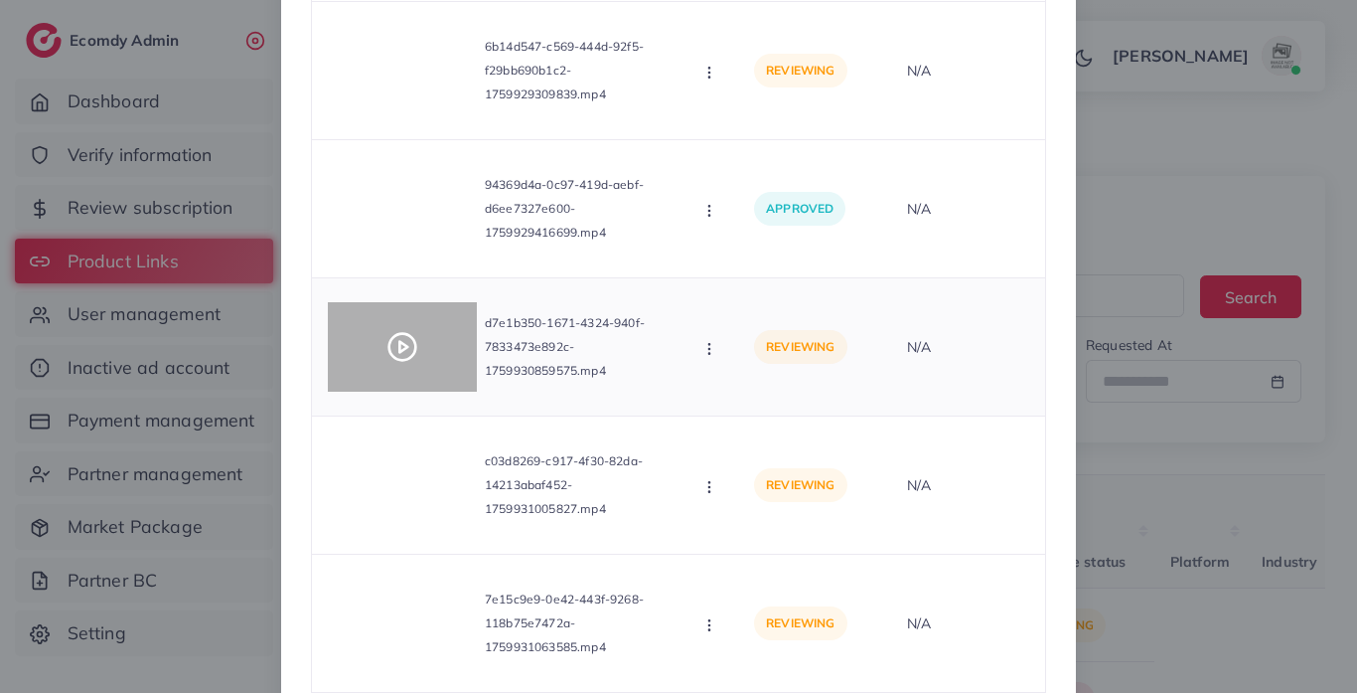
click at [399, 344] on polygon at bounding box center [403, 347] width 8 height 11
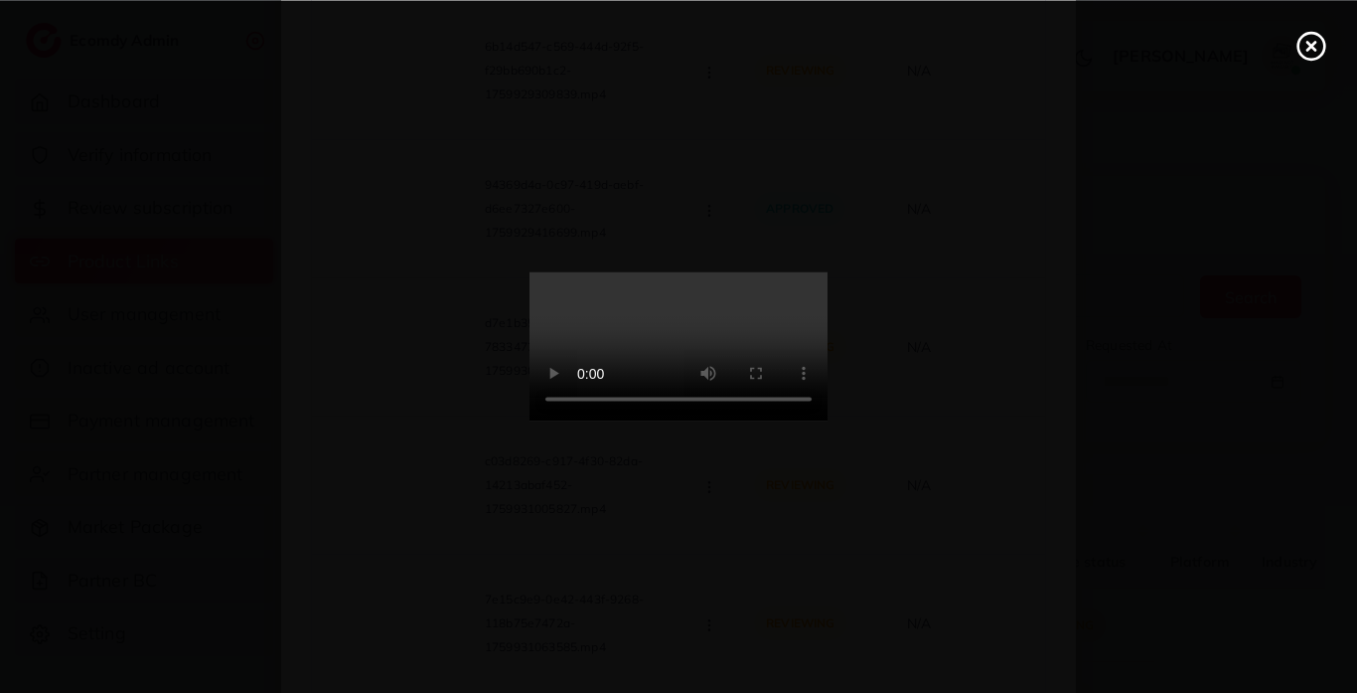
click at [815, 304] on video at bounding box center [679, 346] width 298 height 149
click at [828, 324] on video at bounding box center [679, 346] width 298 height 149
click at [828, 421] on video at bounding box center [679, 346] width 298 height 149
click at [828, 413] on video at bounding box center [679, 346] width 298 height 149
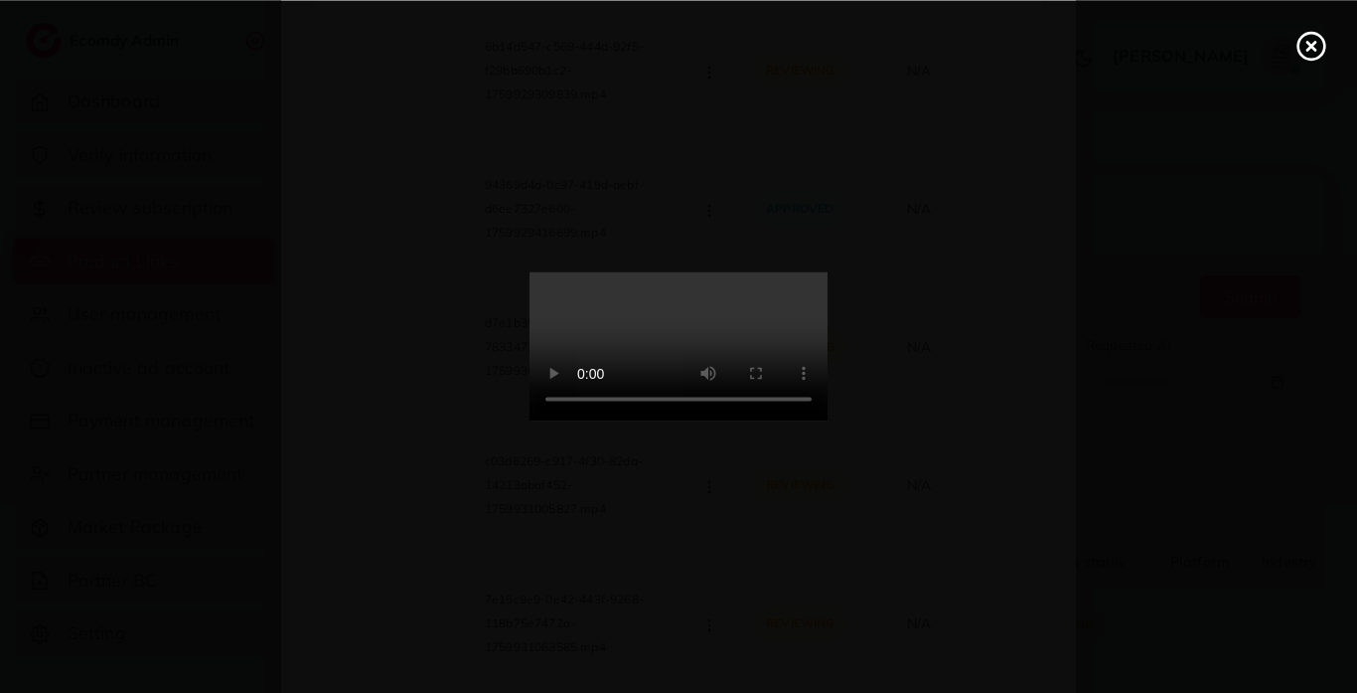
click at [1311, 58] on circle at bounding box center [1312, 46] width 27 height 27
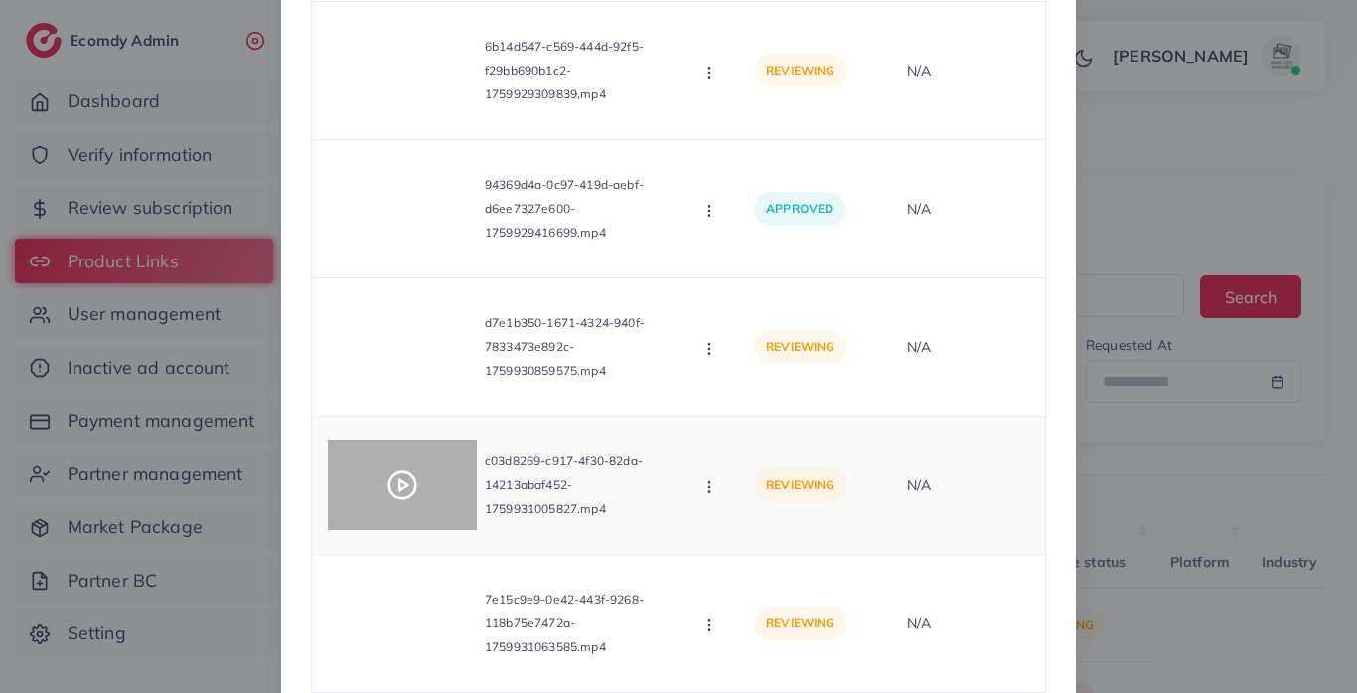
click at [422, 494] on div at bounding box center [402, 484] width 149 height 89
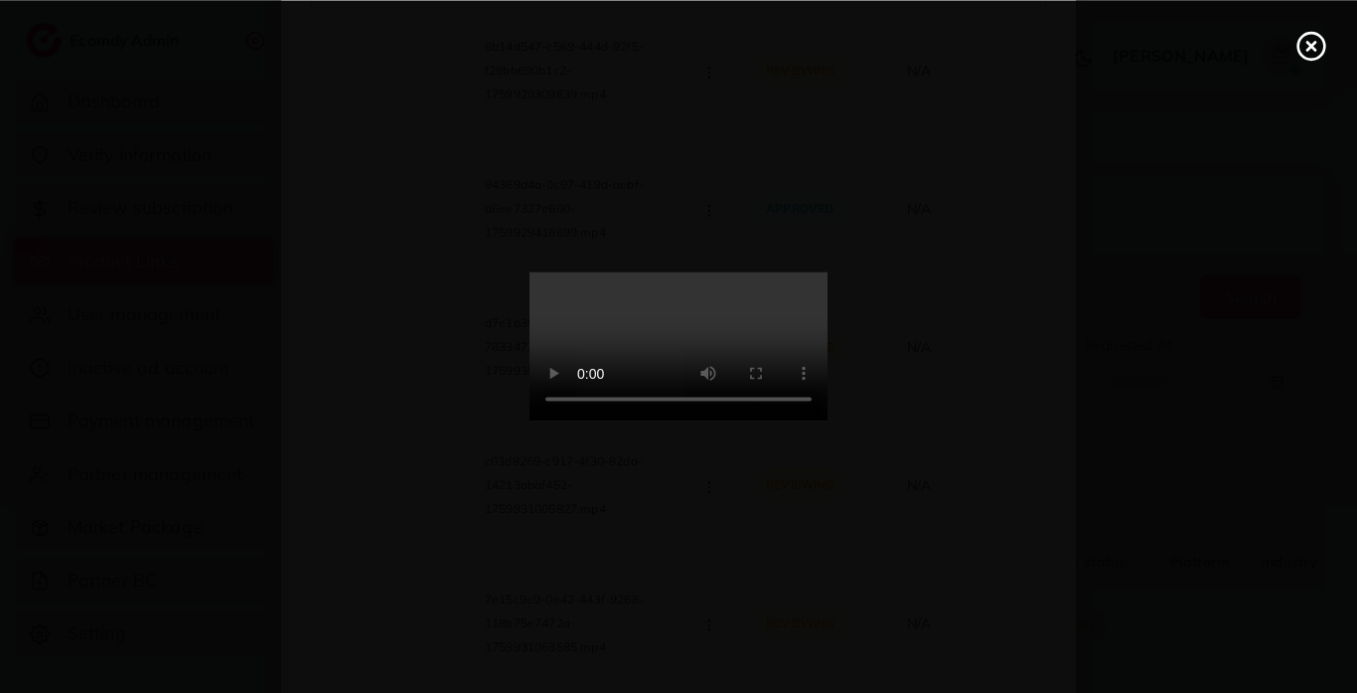
click at [1300, 52] on circle at bounding box center [1312, 46] width 27 height 27
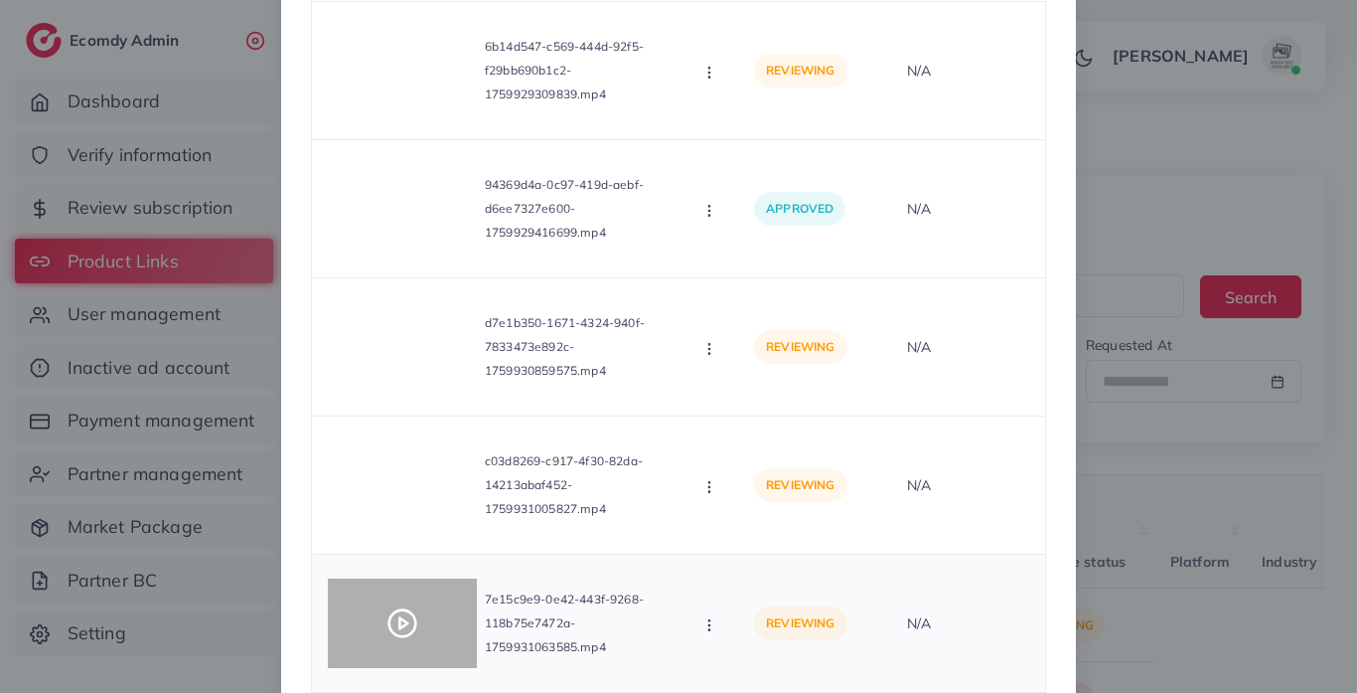
scroll to position [3050, 0]
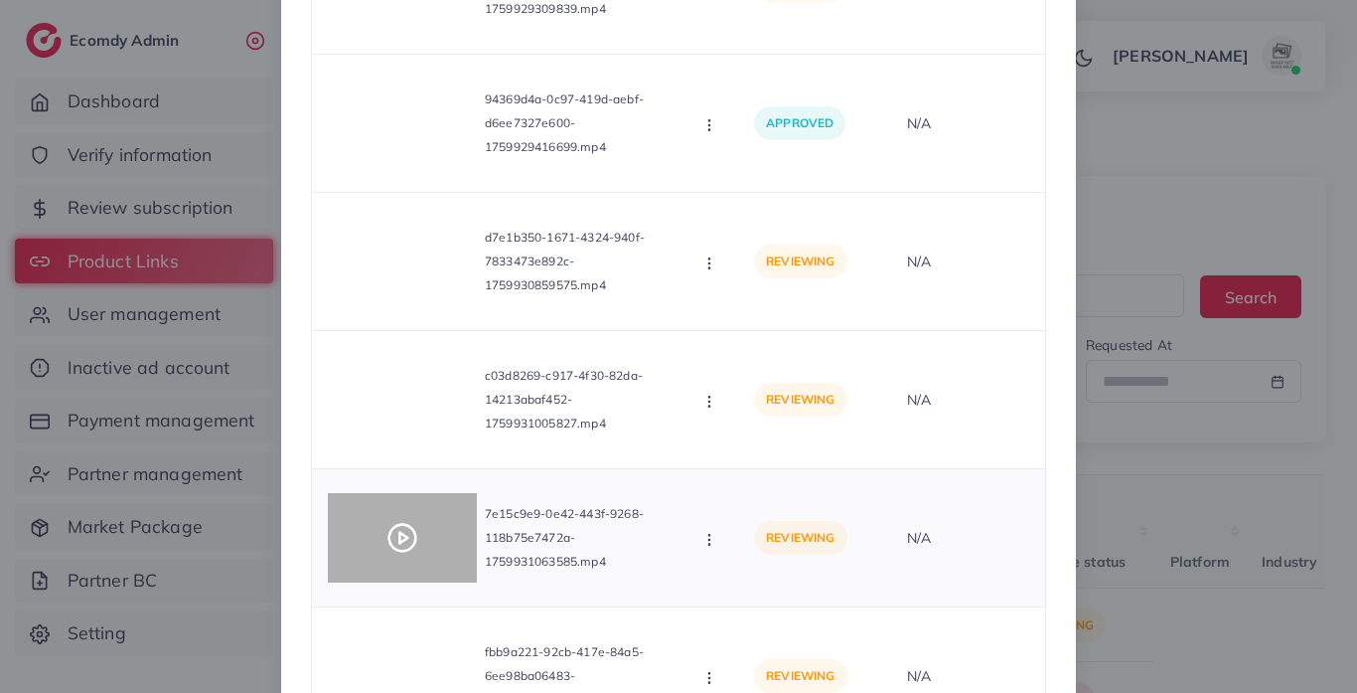
click at [436, 527] on div at bounding box center [402, 537] width 149 height 89
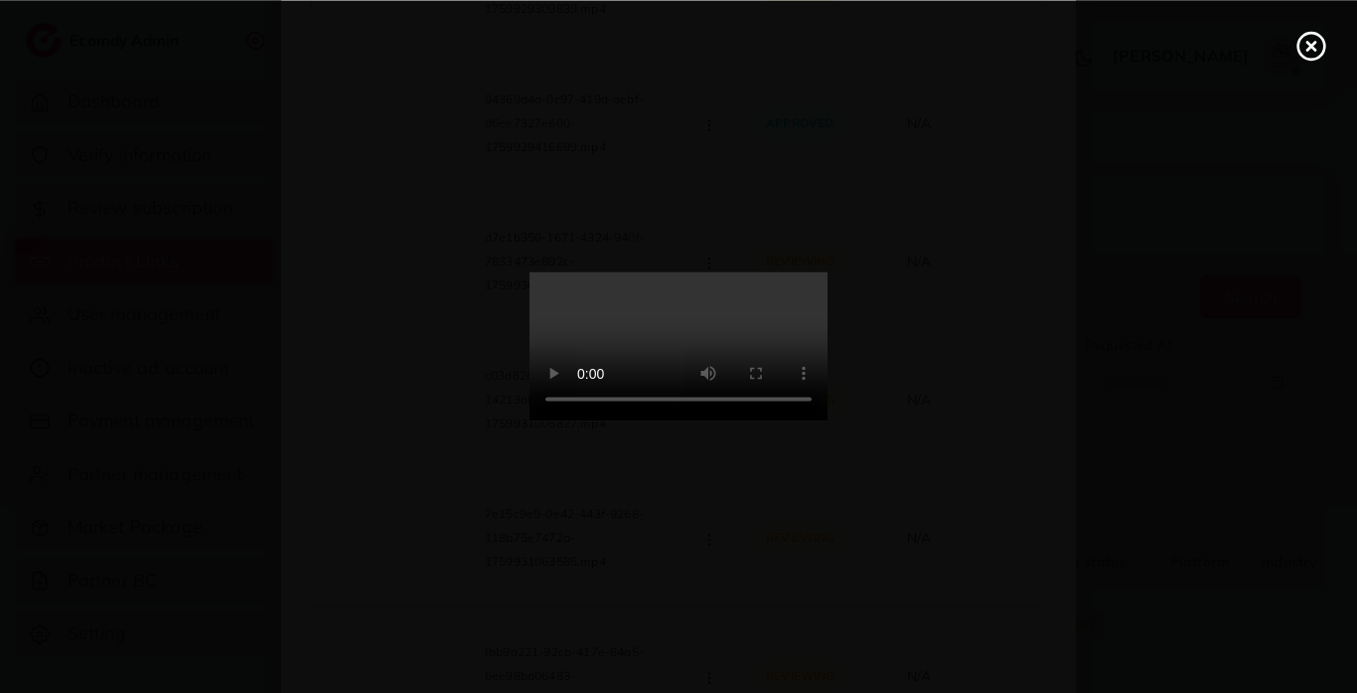
click at [695, 325] on video at bounding box center [679, 346] width 298 height 149
click at [694, 325] on video at bounding box center [679, 346] width 298 height 149
click at [828, 323] on video at bounding box center [679, 346] width 298 height 149
click at [1305, 52] on icon at bounding box center [1312, 46] width 32 height 32
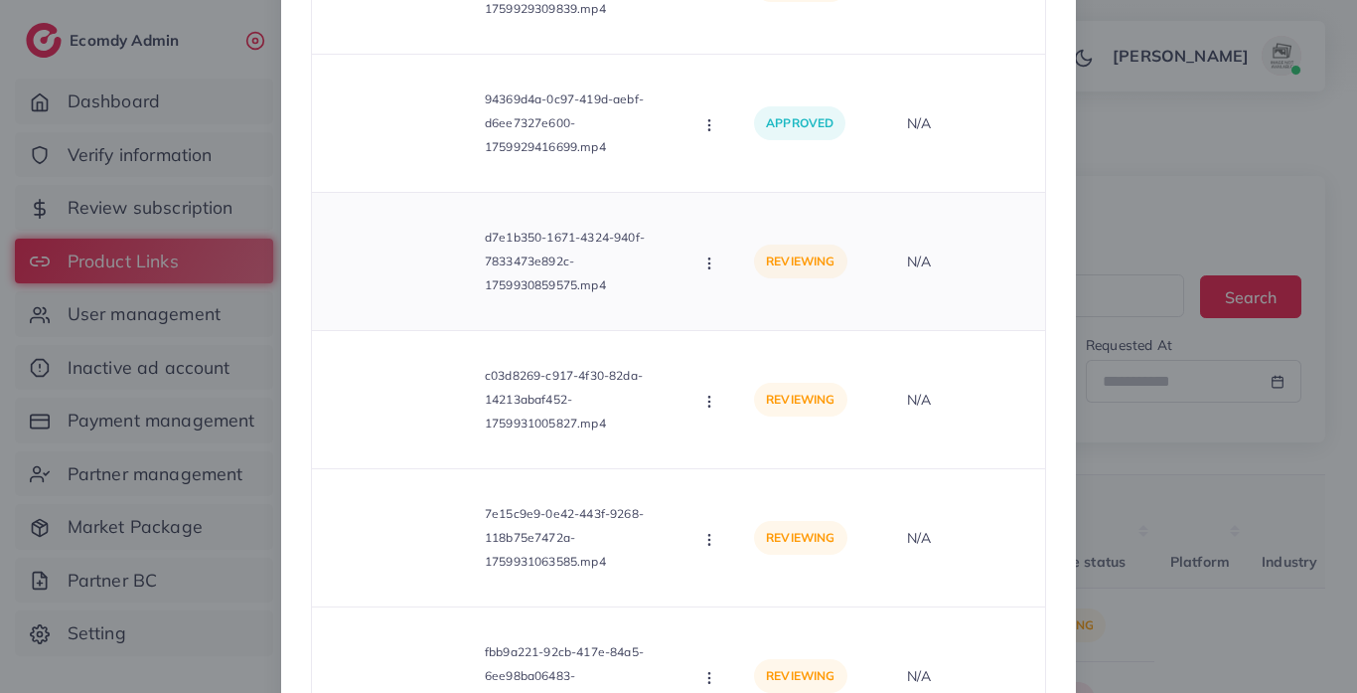
click at [472, 275] on div at bounding box center [402, 261] width 149 height 89
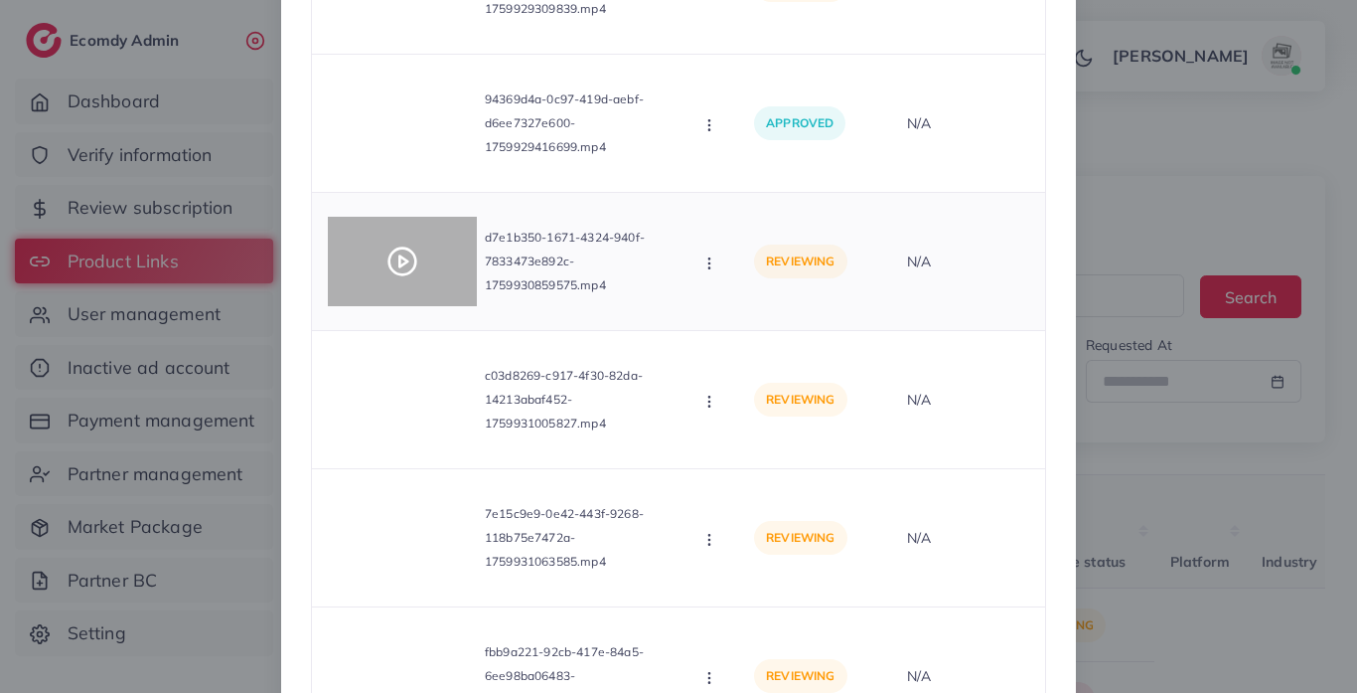
click at [445, 265] on div at bounding box center [402, 261] width 149 height 89
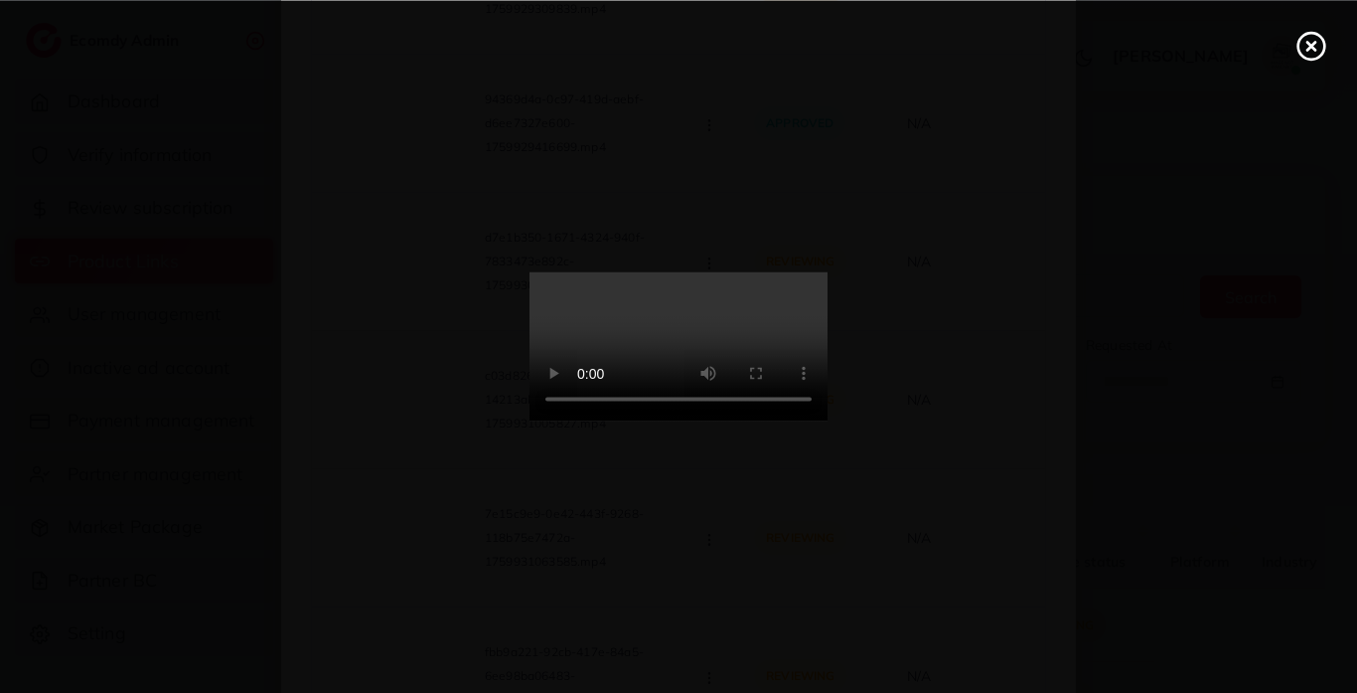
click at [1325, 44] on circle at bounding box center [1312, 46] width 27 height 27
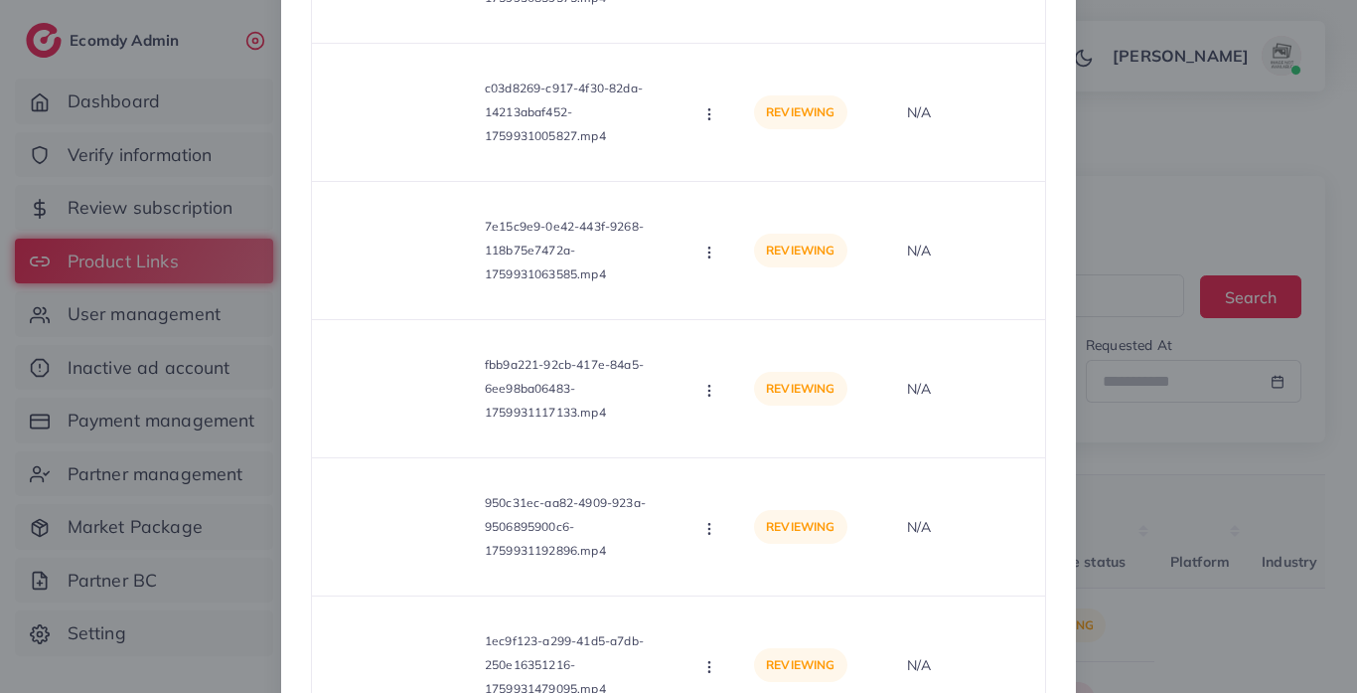
scroll to position [3745, 0]
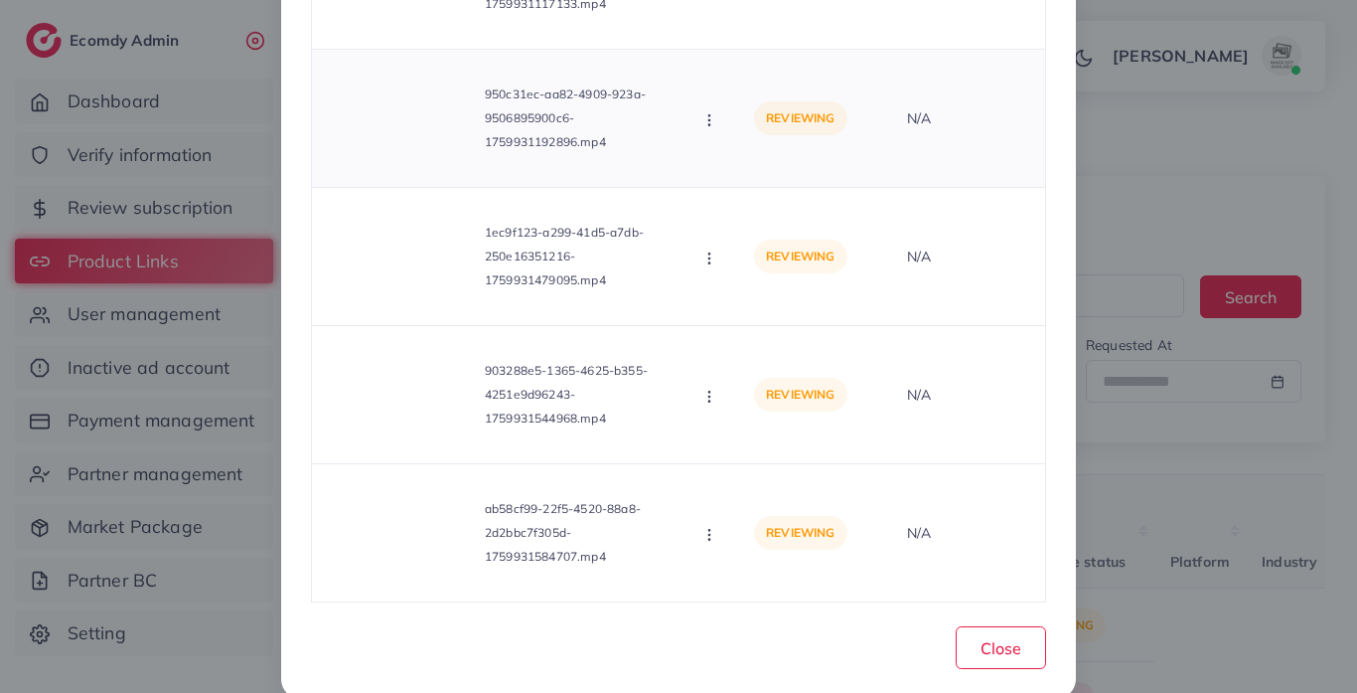
click at [419, 155] on video at bounding box center [402, 118] width 149 height 89
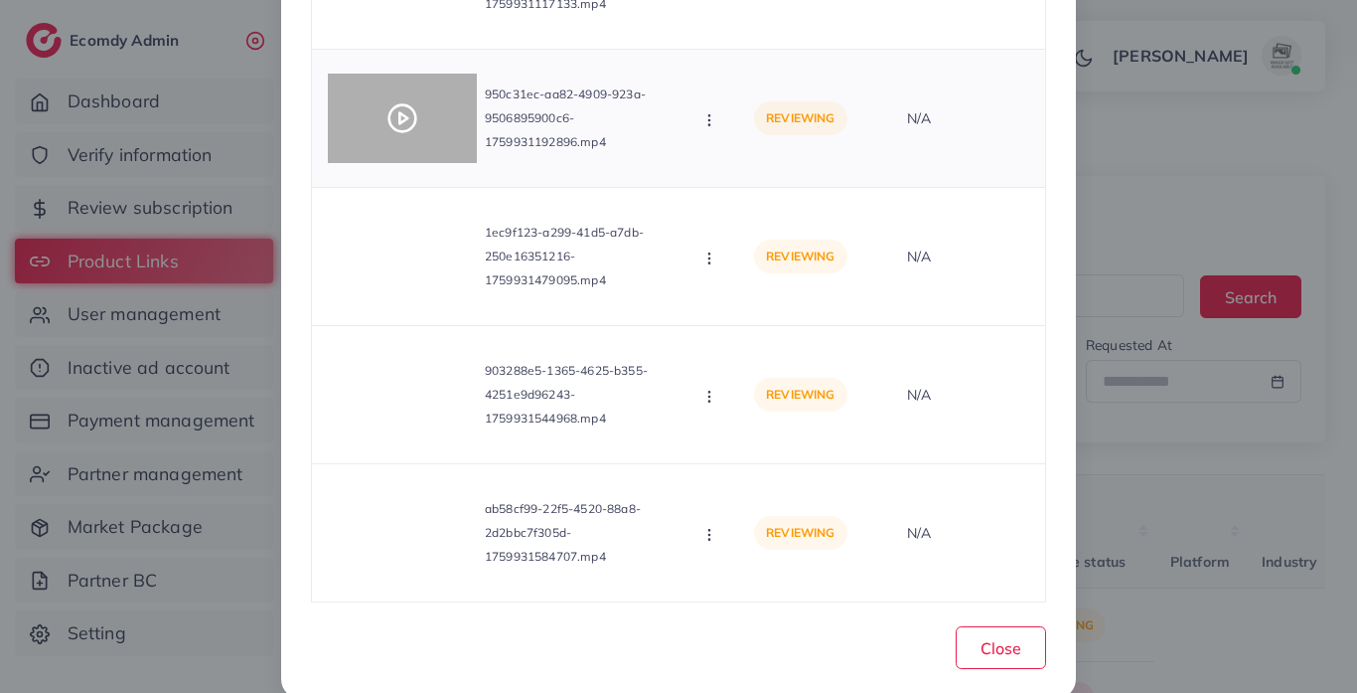
click at [412, 119] on div at bounding box center [402, 118] width 149 height 89
click at [411, 119] on circle at bounding box center [403, 118] width 27 height 27
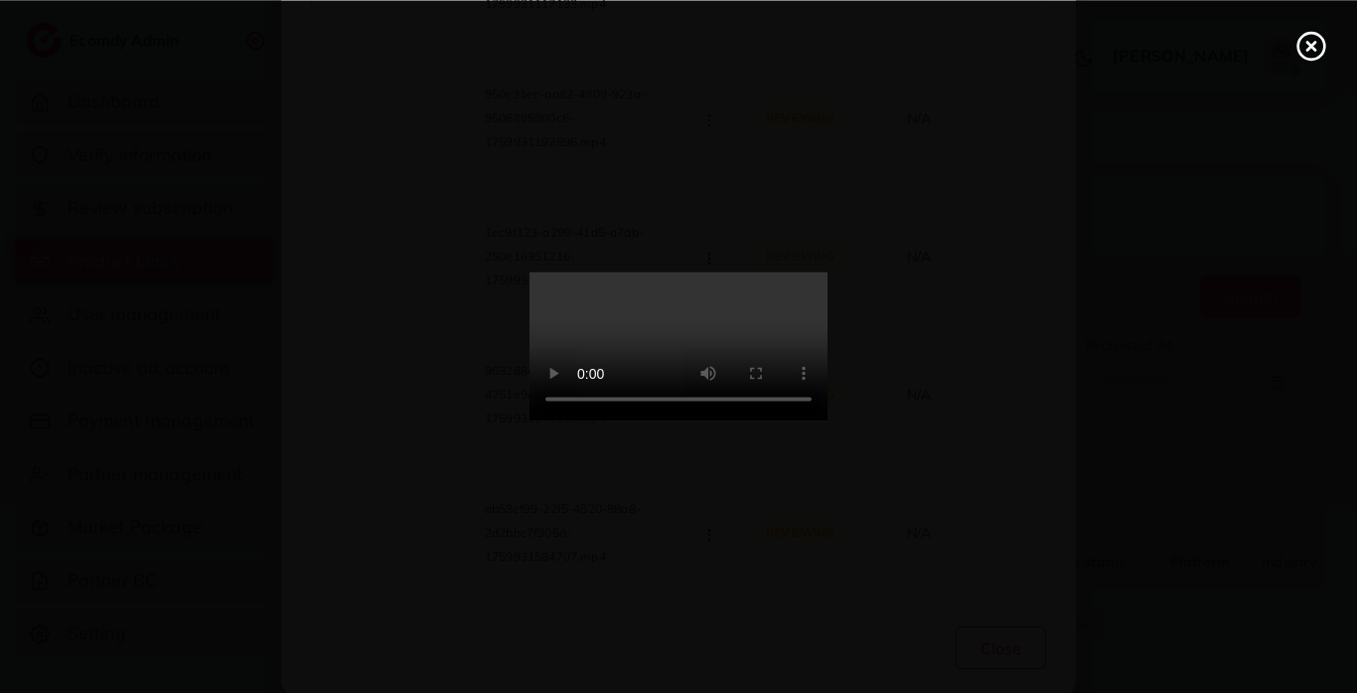
click at [631, 272] on video at bounding box center [679, 346] width 298 height 149
click at [629, 272] on video at bounding box center [679, 346] width 298 height 149
click at [828, 348] on video at bounding box center [679, 346] width 298 height 149
click at [1315, 62] on div at bounding box center [678, 346] width 1357 height 693
click at [1310, 47] on line at bounding box center [1312, 46] width 8 height 8
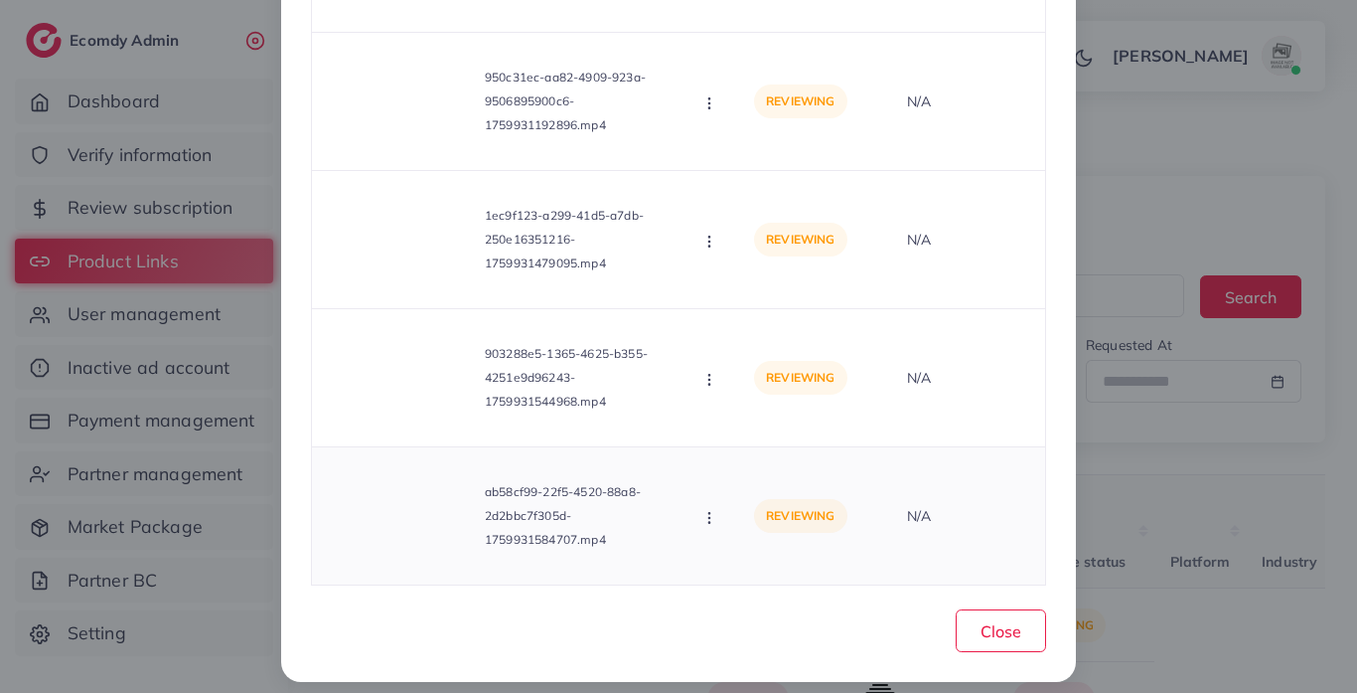
scroll to position [3779, 0]
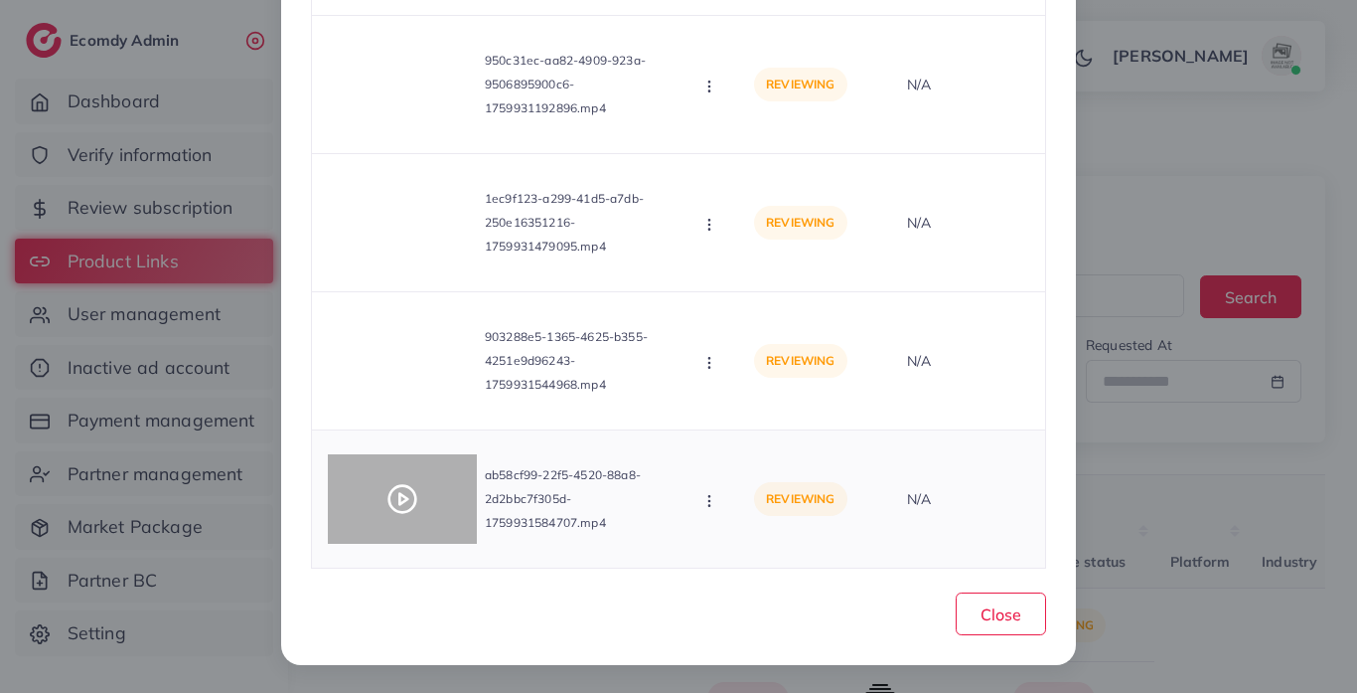
click at [393, 500] on icon at bounding box center [403, 499] width 32 height 32
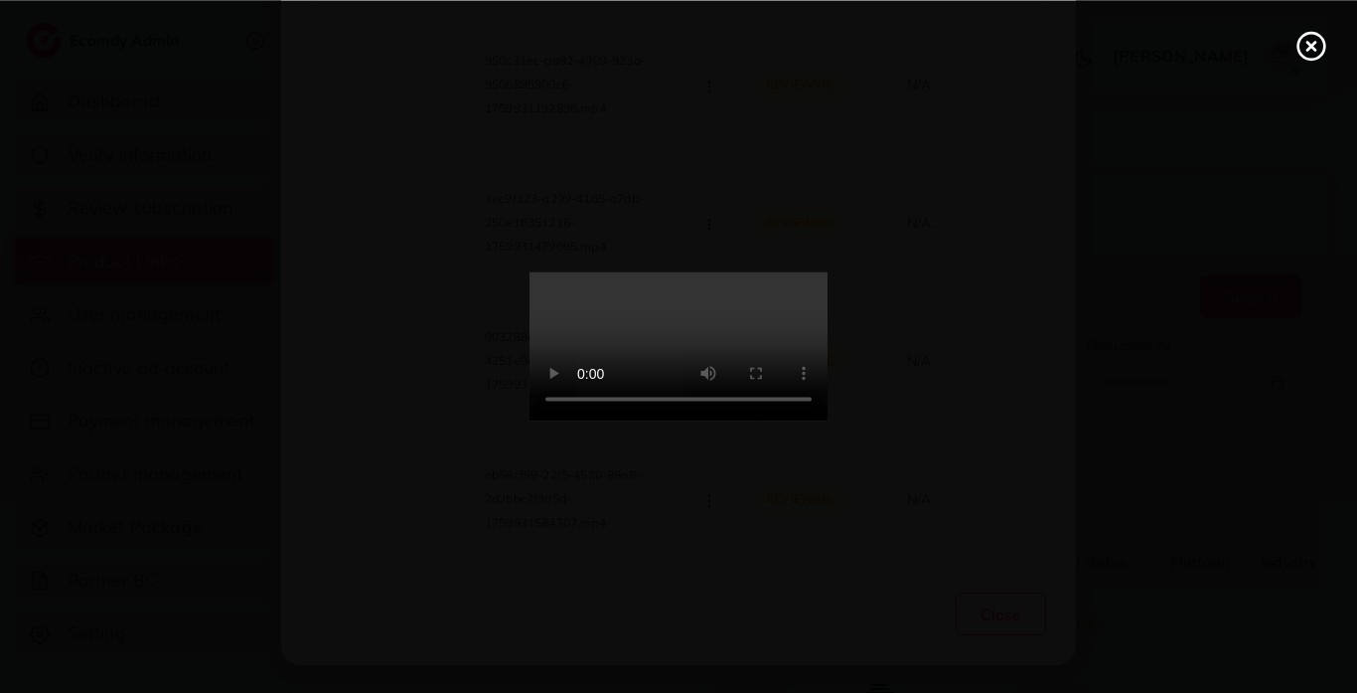
click at [639, 349] on video at bounding box center [679, 346] width 298 height 149
click at [1296, 47] on icon at bounding box center [1312, 46] width 32 height 32
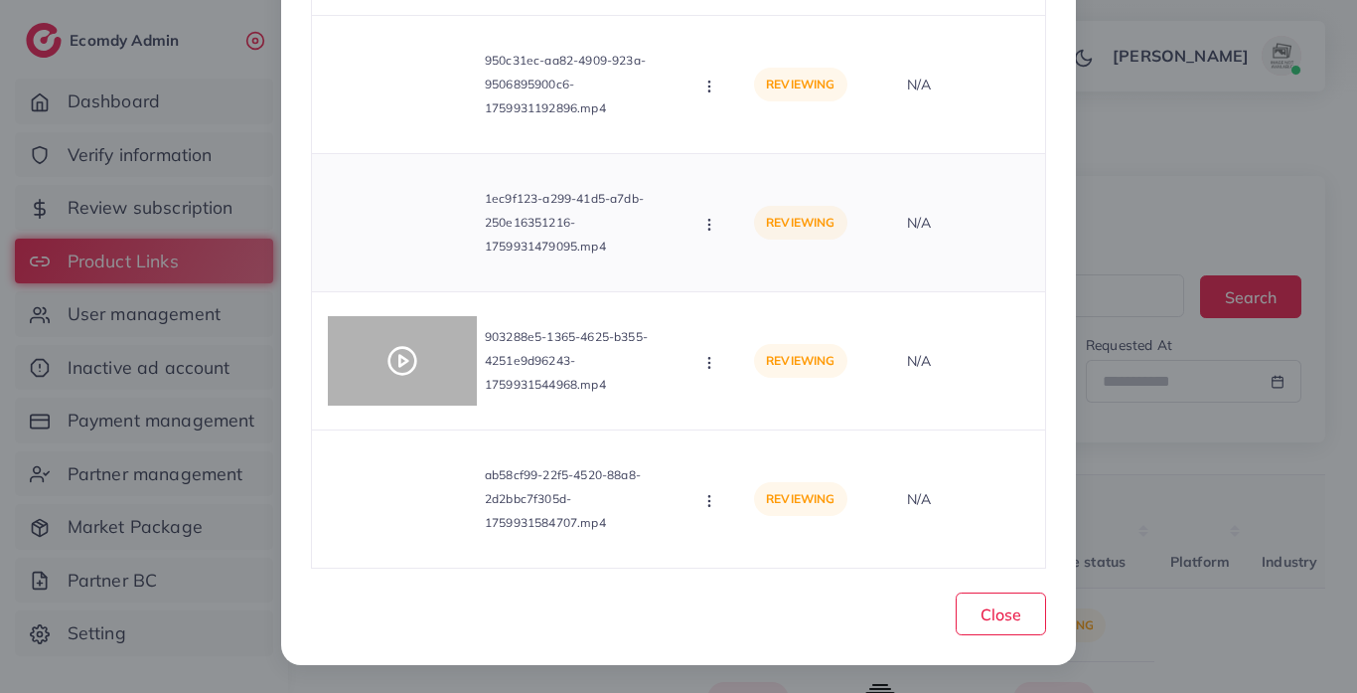
scroll to position [3700, 0]
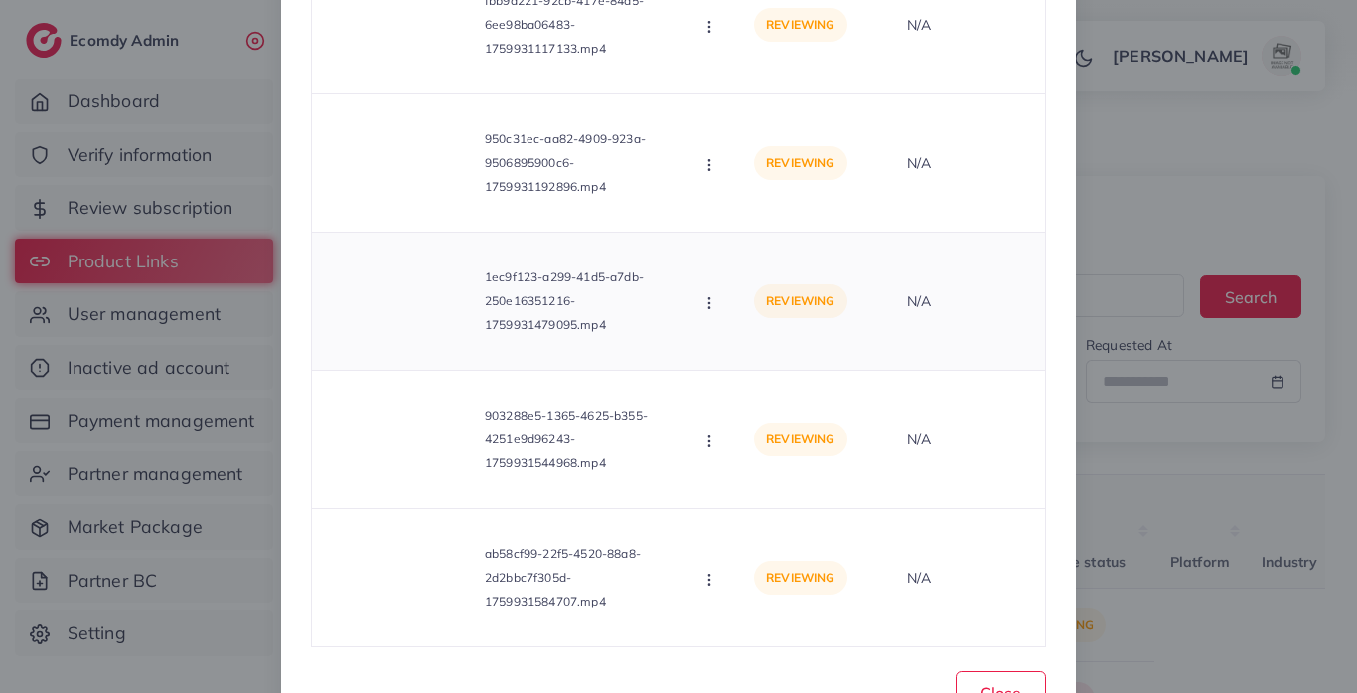
click at [393, 323] on div at bounding box center [402, 300] width 149 height 89
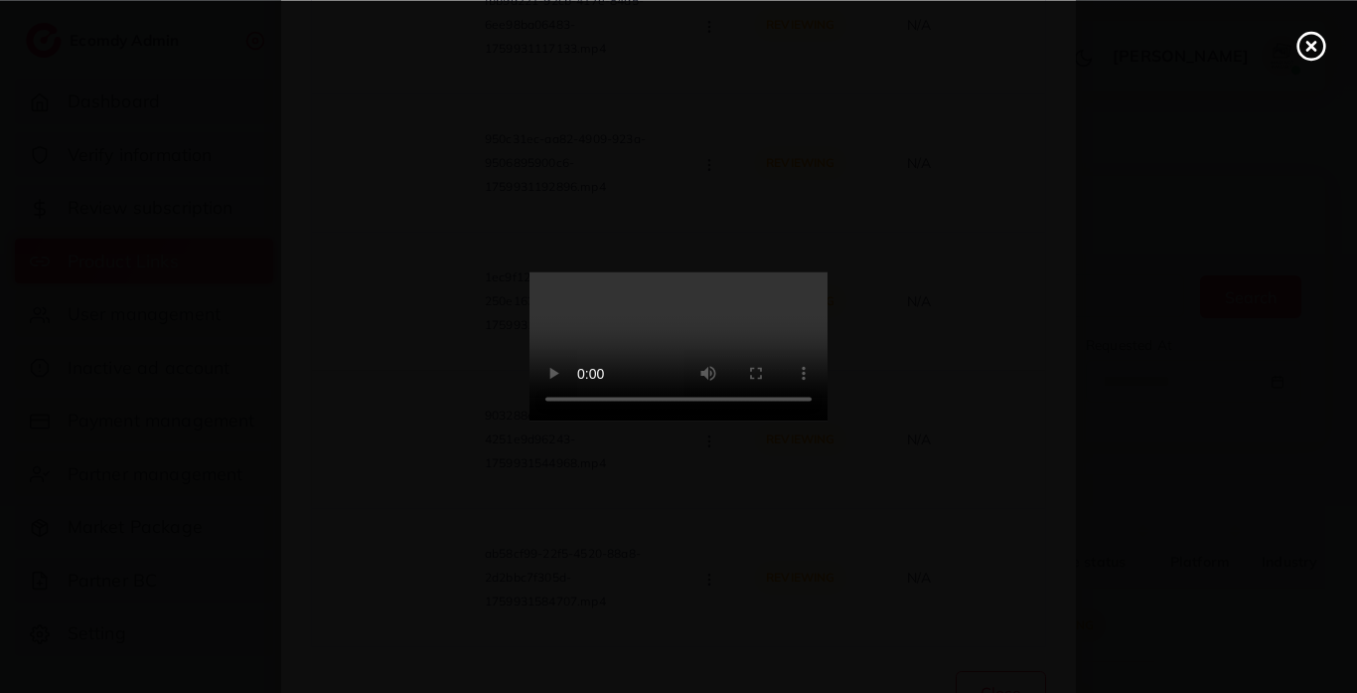
click at [828, 373] on video at bounding box center [679, 346] width 298 height 149
click at [828, 372] on video at bounding box center [679, 346] width 298 height 149
click at [828, 336] on video at bounding box center [679, 346] width 298 height 149
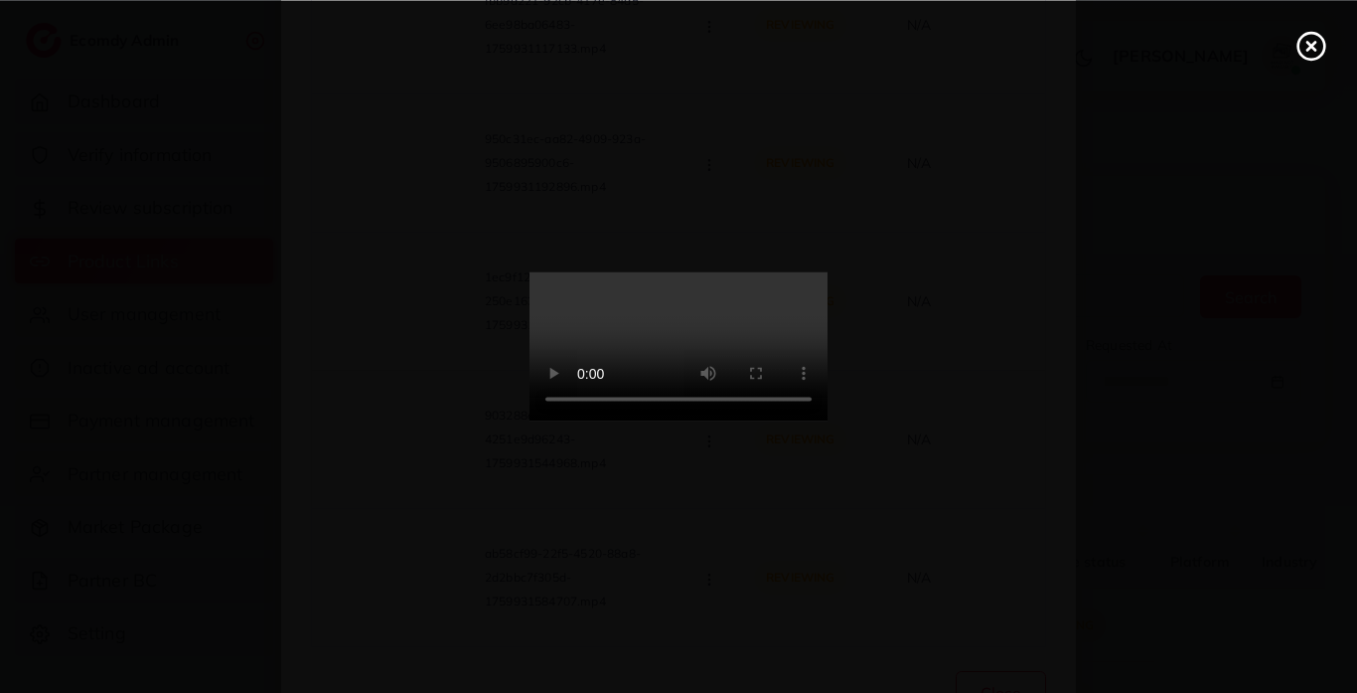
click at [1295, 54] on div at bounding box center [678, 346] width 1357 height 693
click at [1309, 54] on icon at bounding box center [1312, 46] width 32 height 32
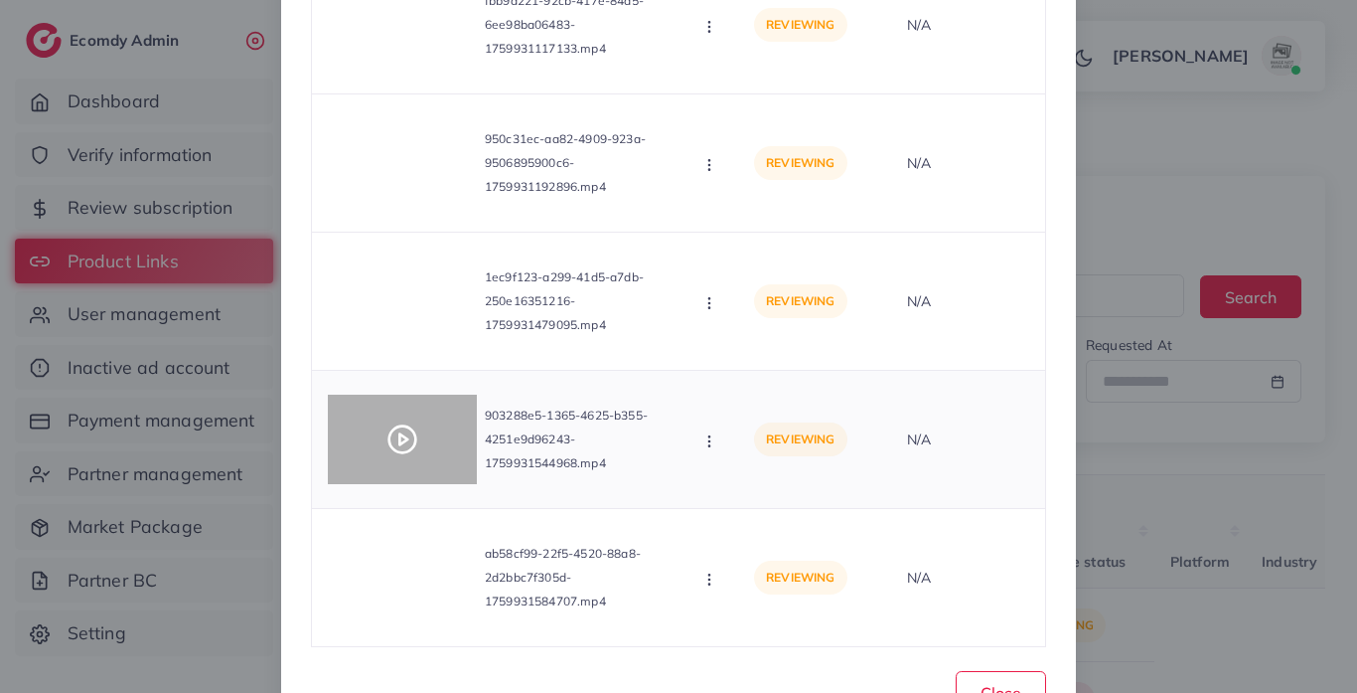
click at [420, 408] on div at bounding box center [402, 438] width 149 height 89
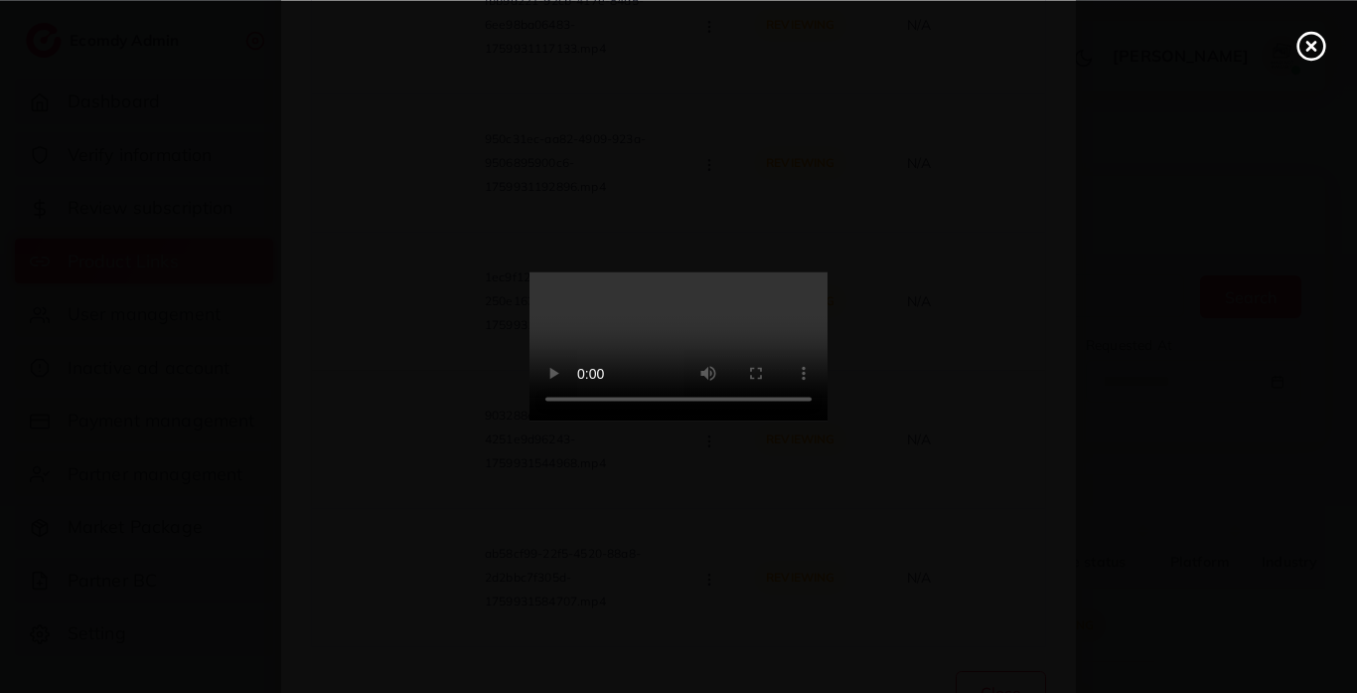
click at [1307, 54] on icon at bounding box center [1312, 46] width 32 height 32
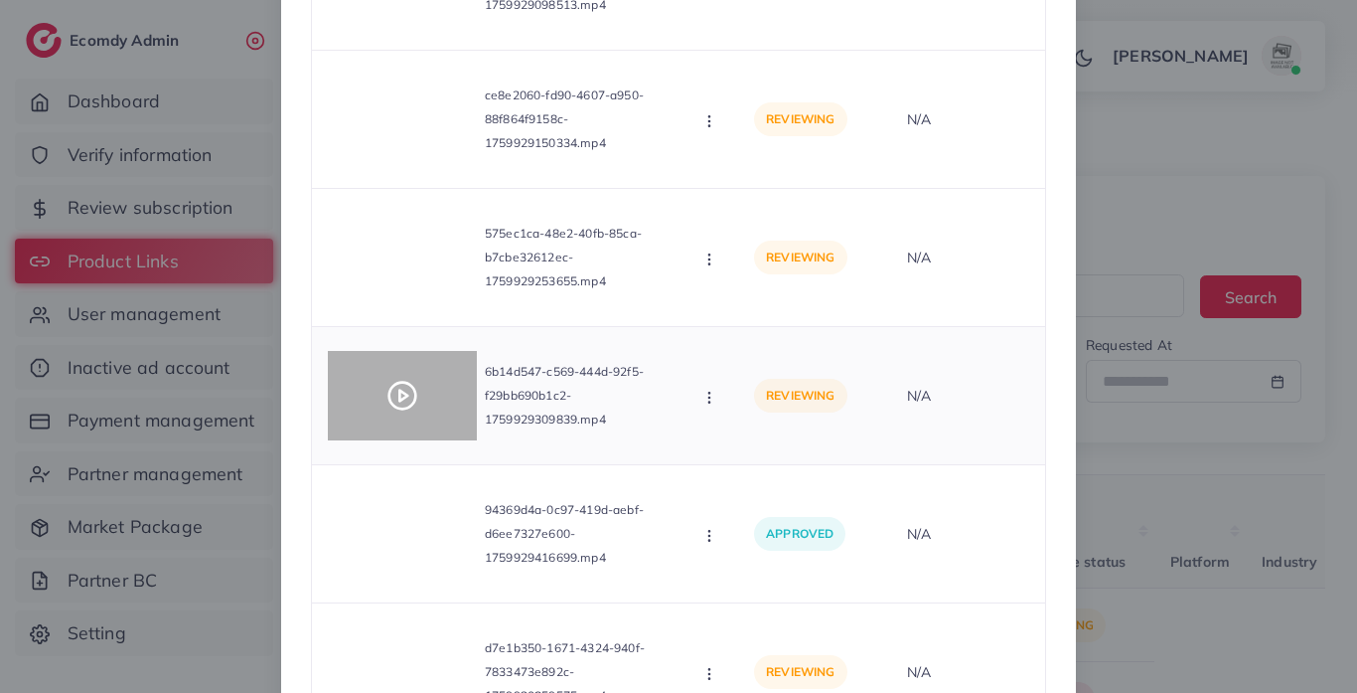
scroll to position [2619, 0]
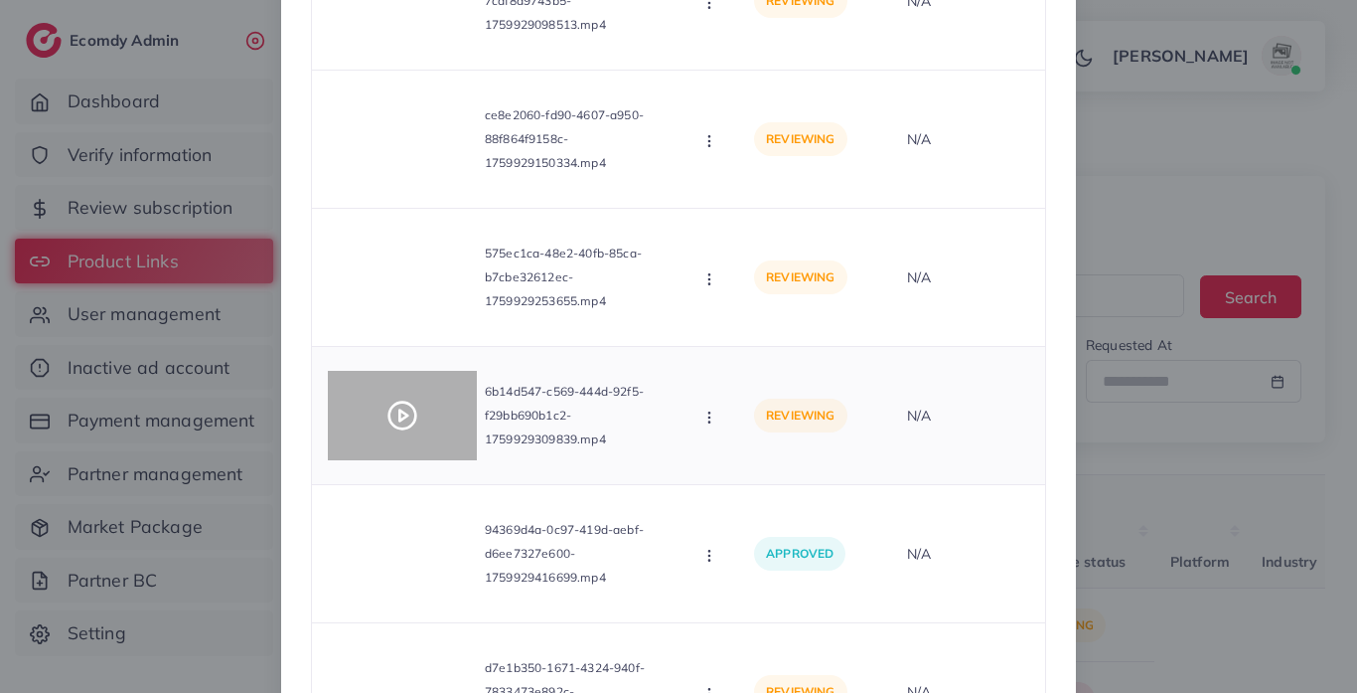
drag, startPoint x: 445, startPoint y: 413, endPoint x: 433, endPoint y: 406, distance: 13.8
click at [433, 406] on div at bounding box center [402, 415] width 149 height 89
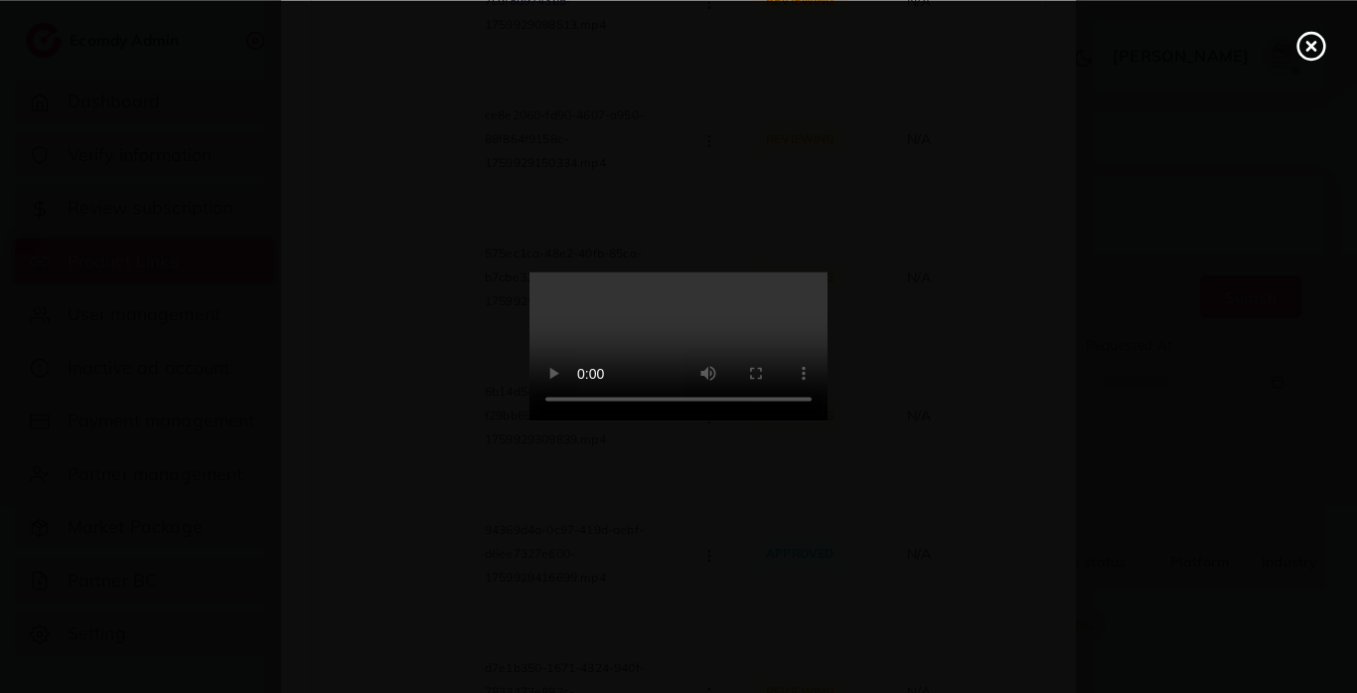
click at [653, 361] on video at bounding box center [679, 346] width 298 height 149
click at [1302, 37] on circle at bounding box center [1312, 46] width 27 height 27
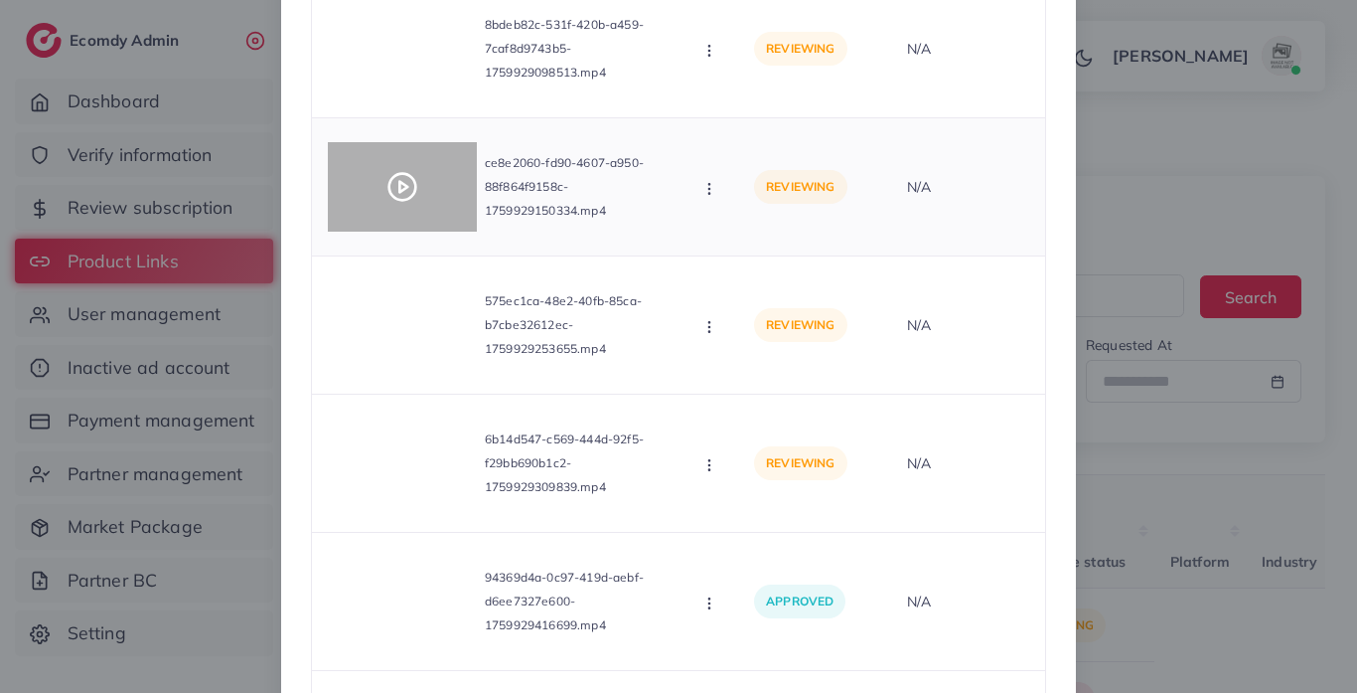
scroll to position [2461, 0]
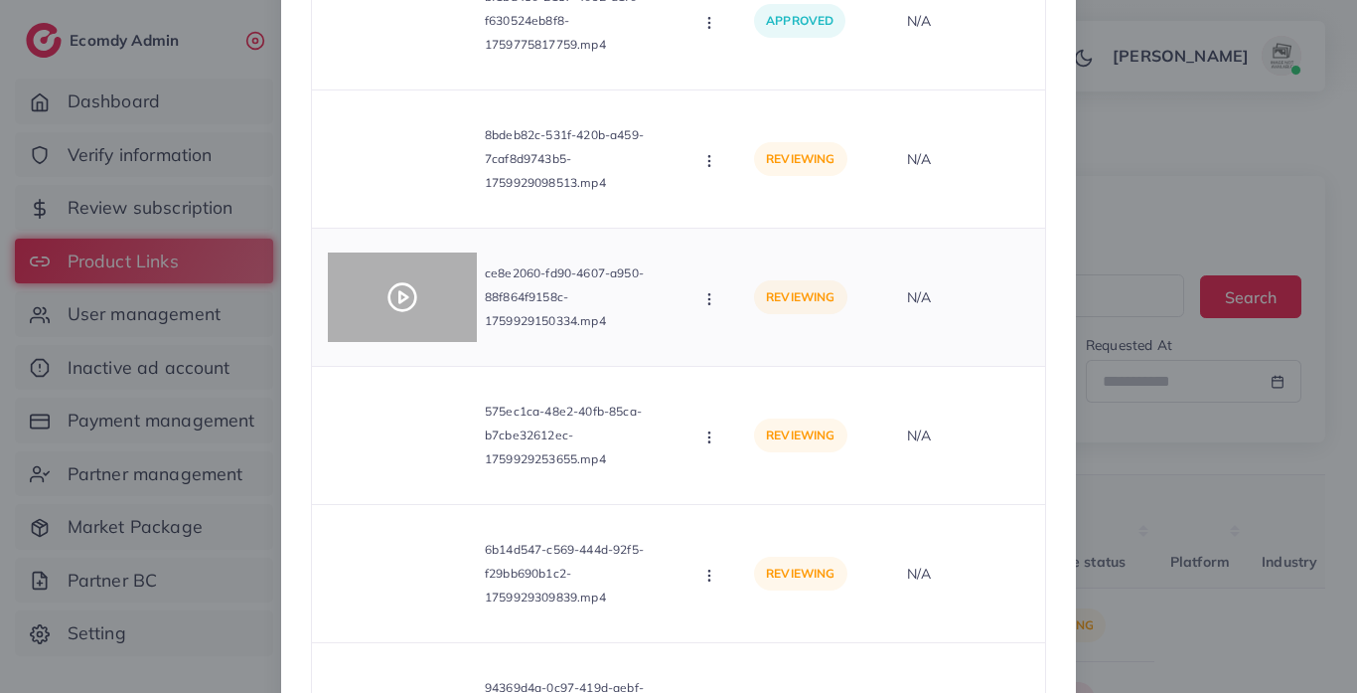
click at [399, 288] on icon at bounding box center [403, 297] width 32 height 32
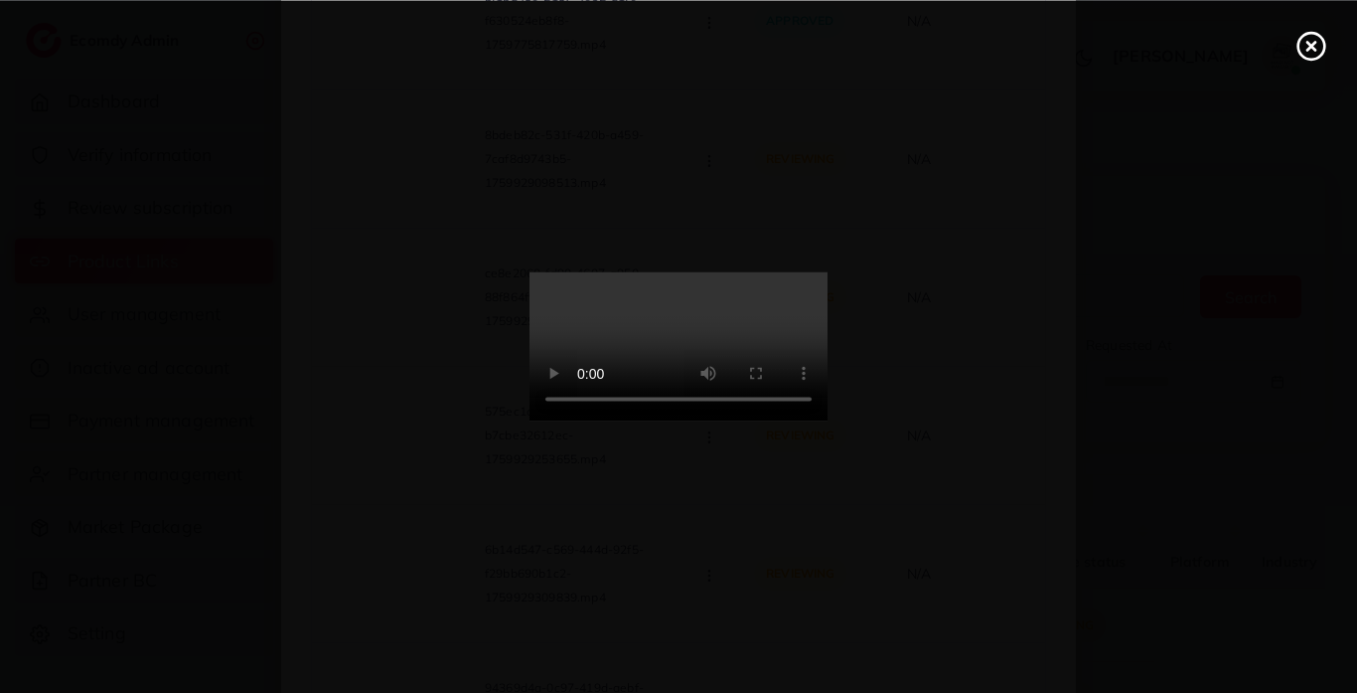
click at [1299, 43] on circle at bounding box center [1312, 46] width 27 height 27
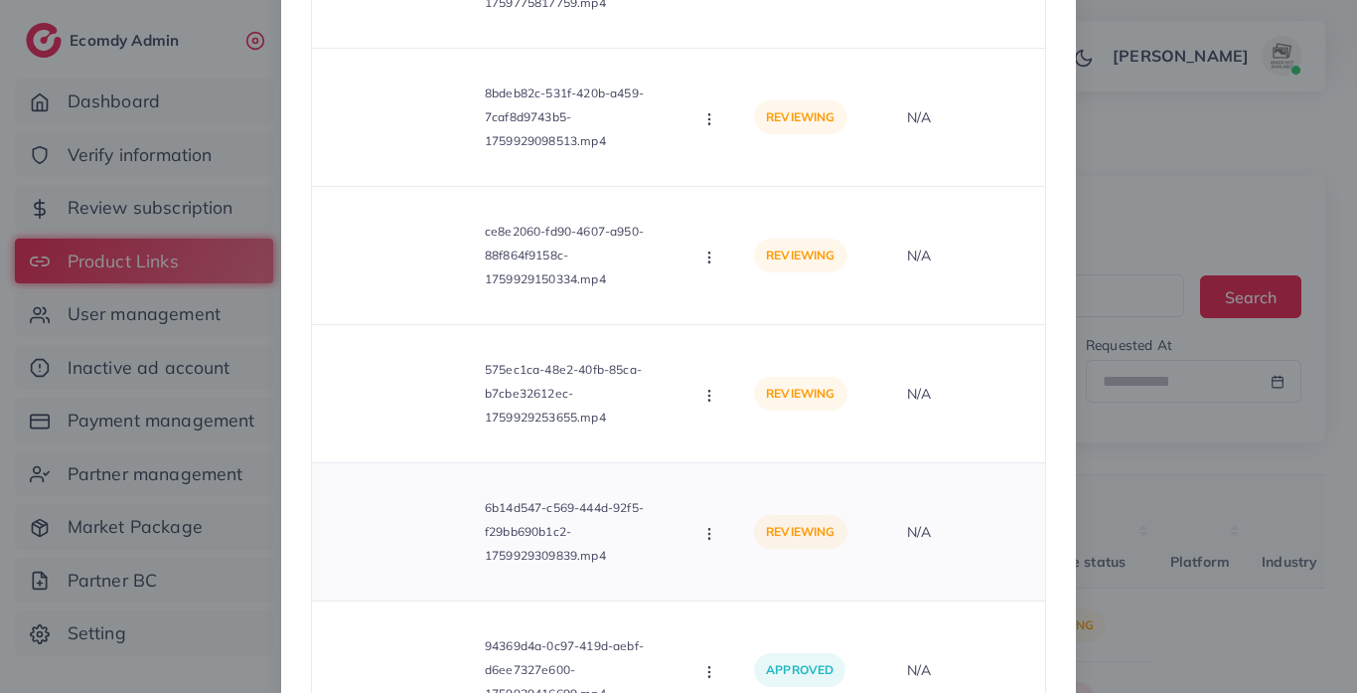
scroll to position [2538, 0]
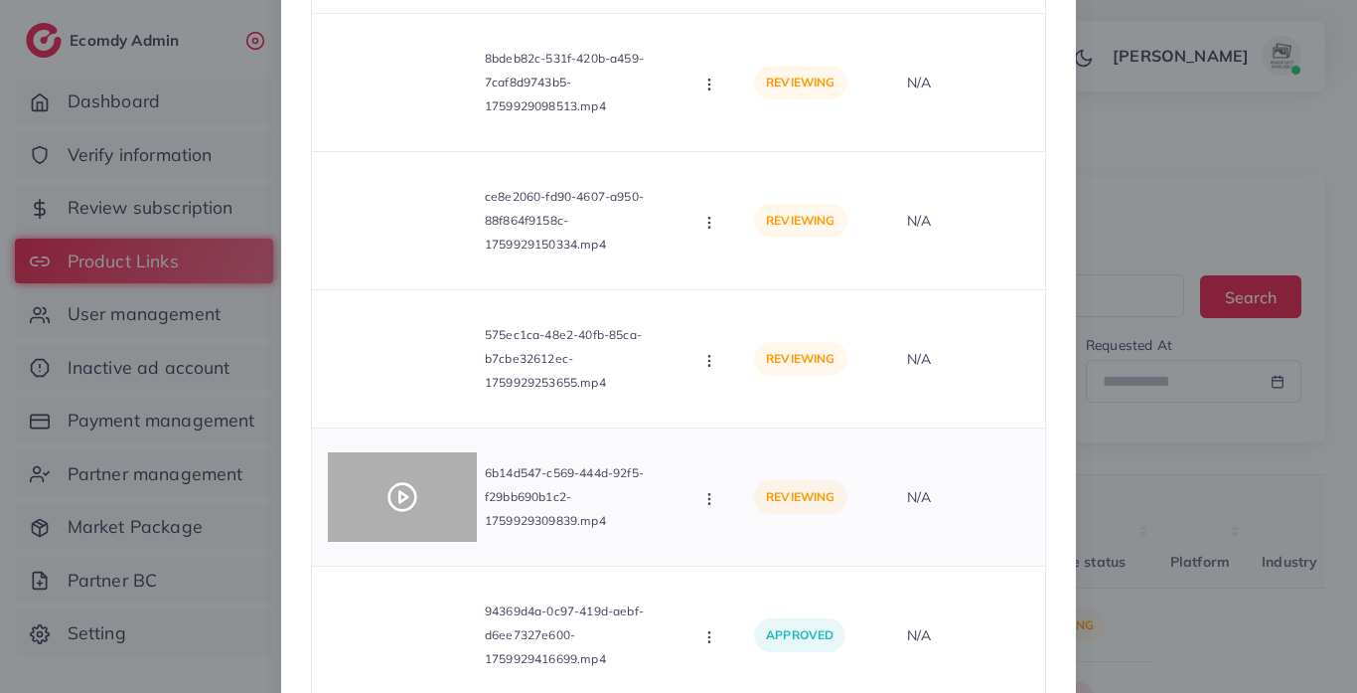
click at [401, 491] on icon at bounding box center [403, 497] width 32 height 32
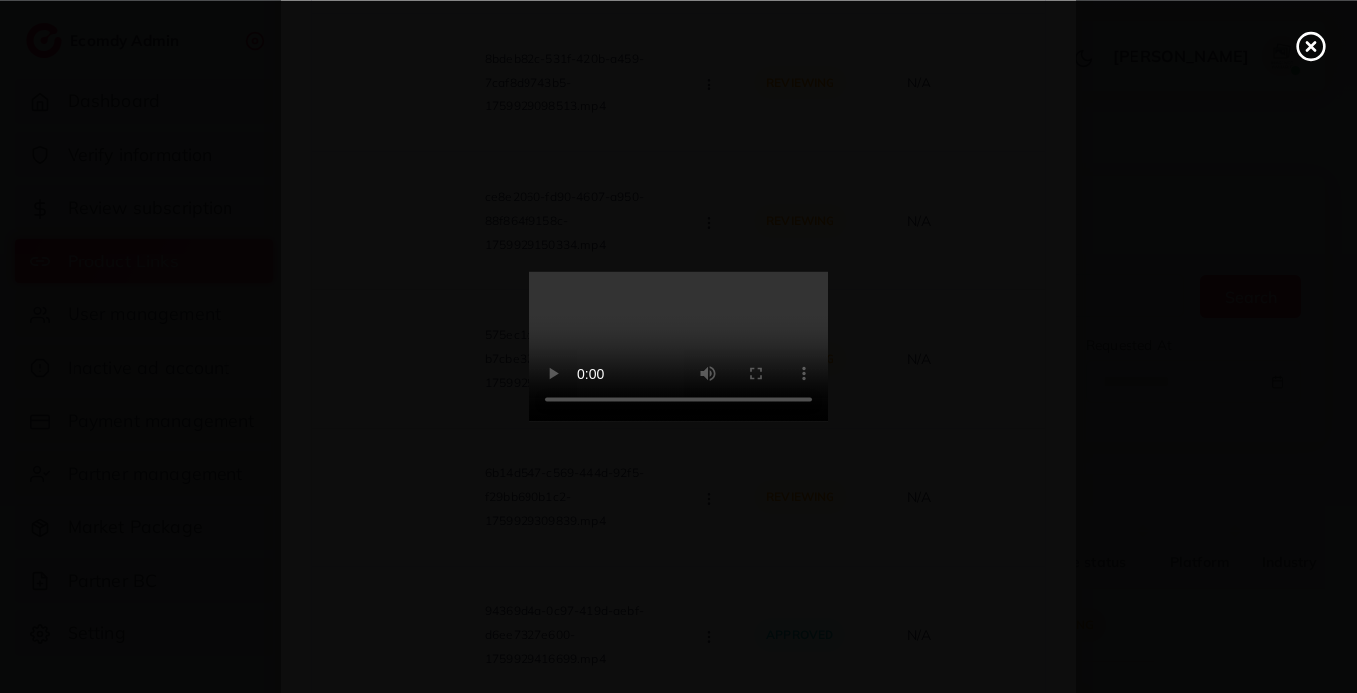
click at [801, 344] on video at bounding box center [679, 346] width 298 height 149
click at [793, 341] on video at bounding box center [679, 346] width 298 height 149
click at [1320, 62] on div at bounding box center [678, 346] width 1357 height 693
click at [1310, 54] on icon at bounding box center [1312, 46] width 32 height 32
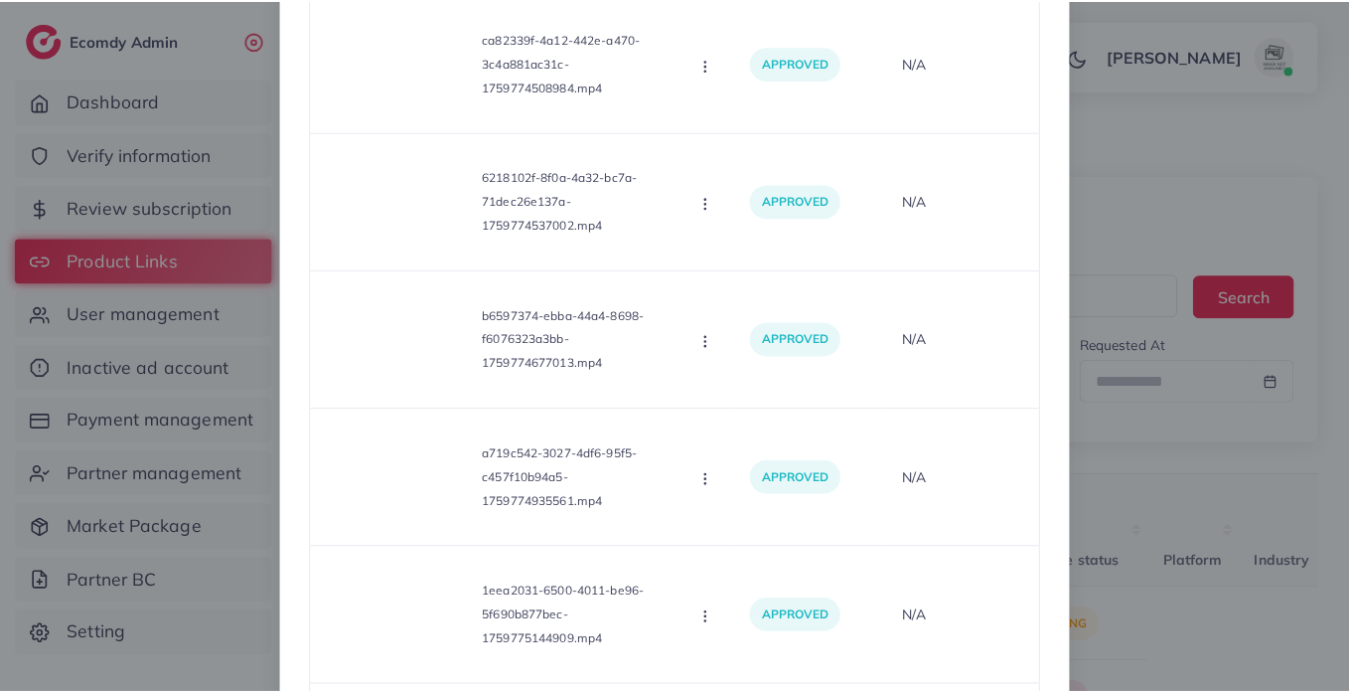
scroll to position [0, 0]
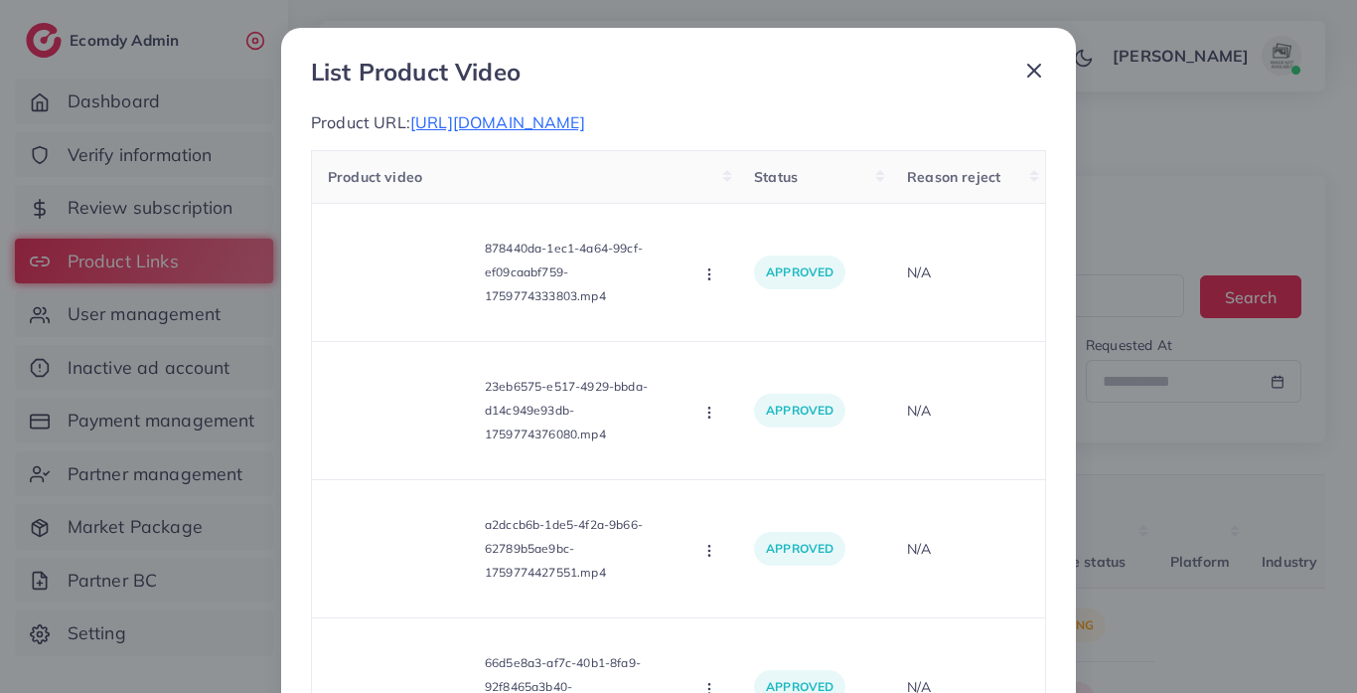
click at [1034, 70] on icon at bounding box center [1034, 71] width 24 height 24
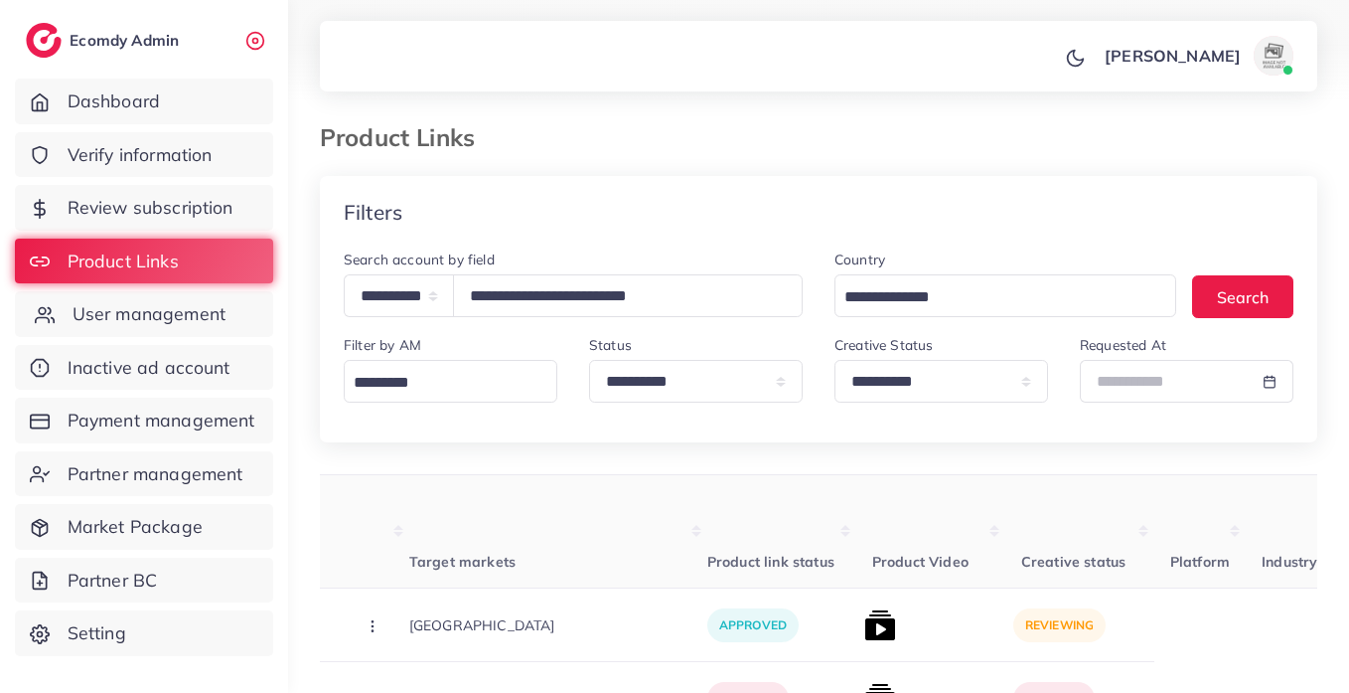
click at [172, 320] on span "User management" at bounding box center [149, 314] width 153 height 26
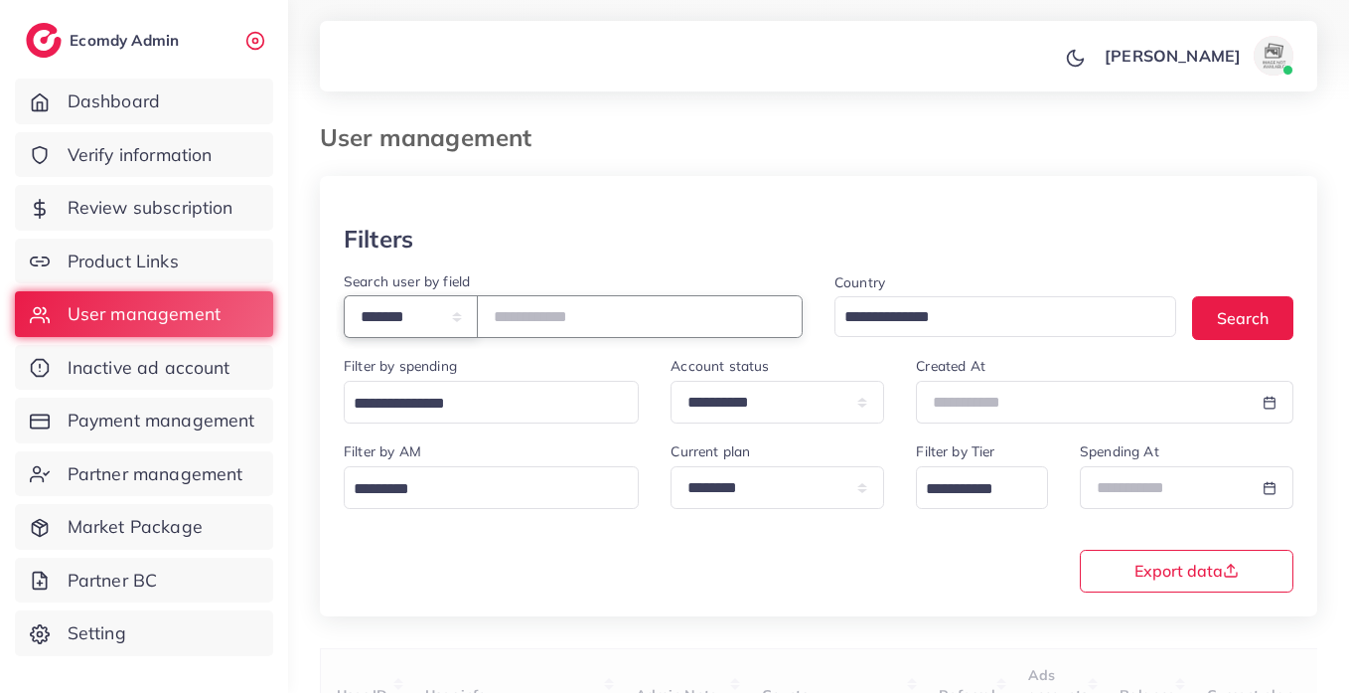
click at [478, 317] on select "**********" at bounding box center [411, 316] width 134 height 43
select select "*****"
click at [344, 295] on select "**********" at bounding box center [411, 316] width 134 height 43
click at [579, 300] on input "text" at bounding box center [640, 316] width 326 height 43
paste input "**********"
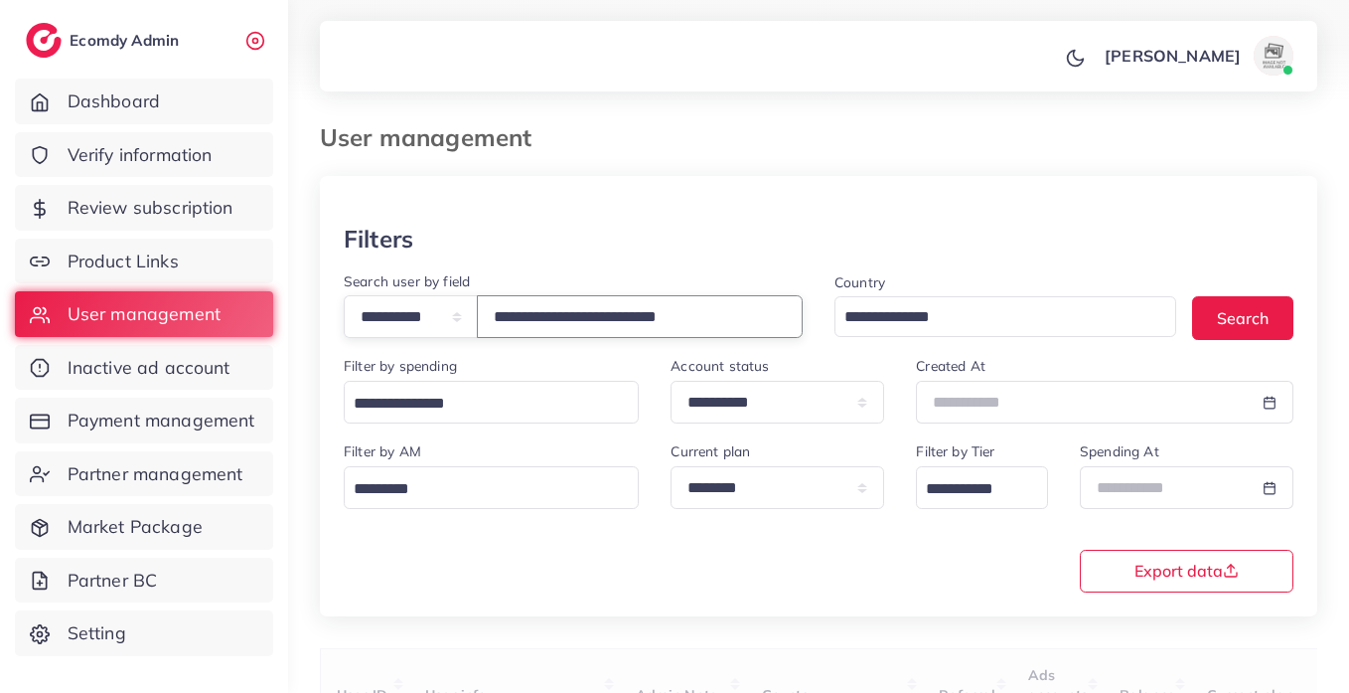
type input "**********"
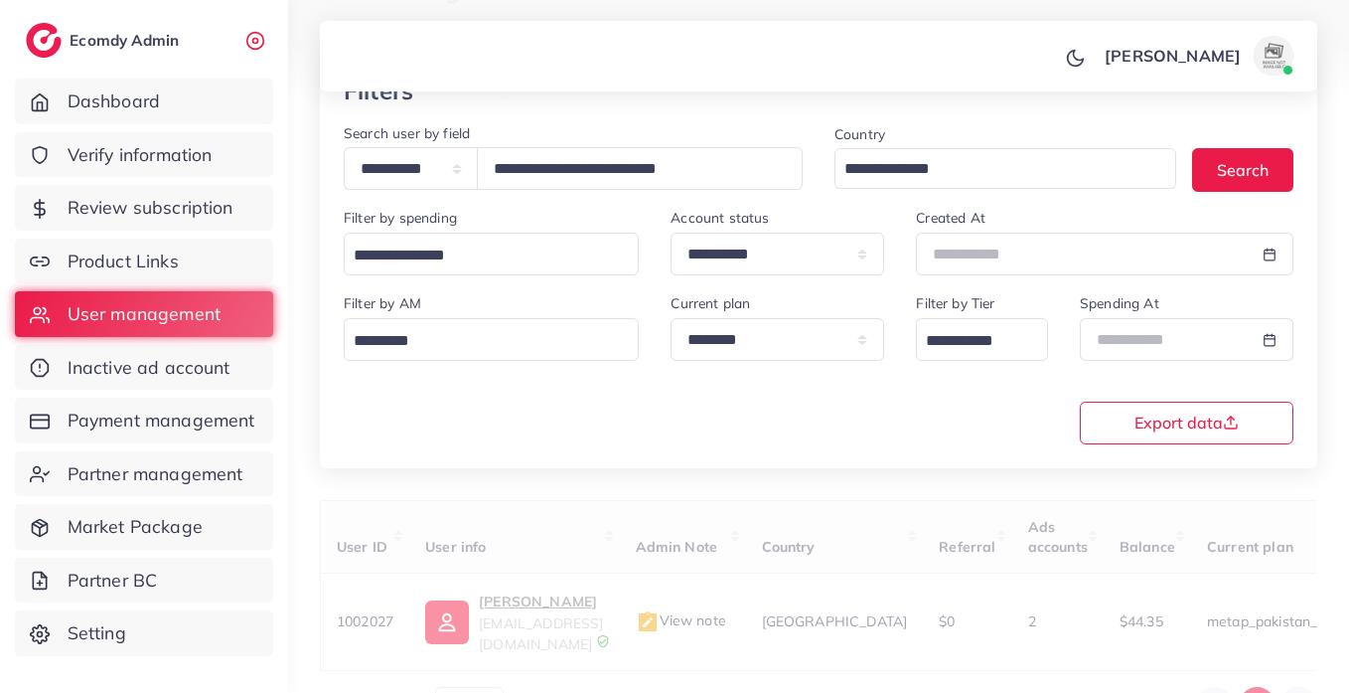
scroll to position [258, 0]
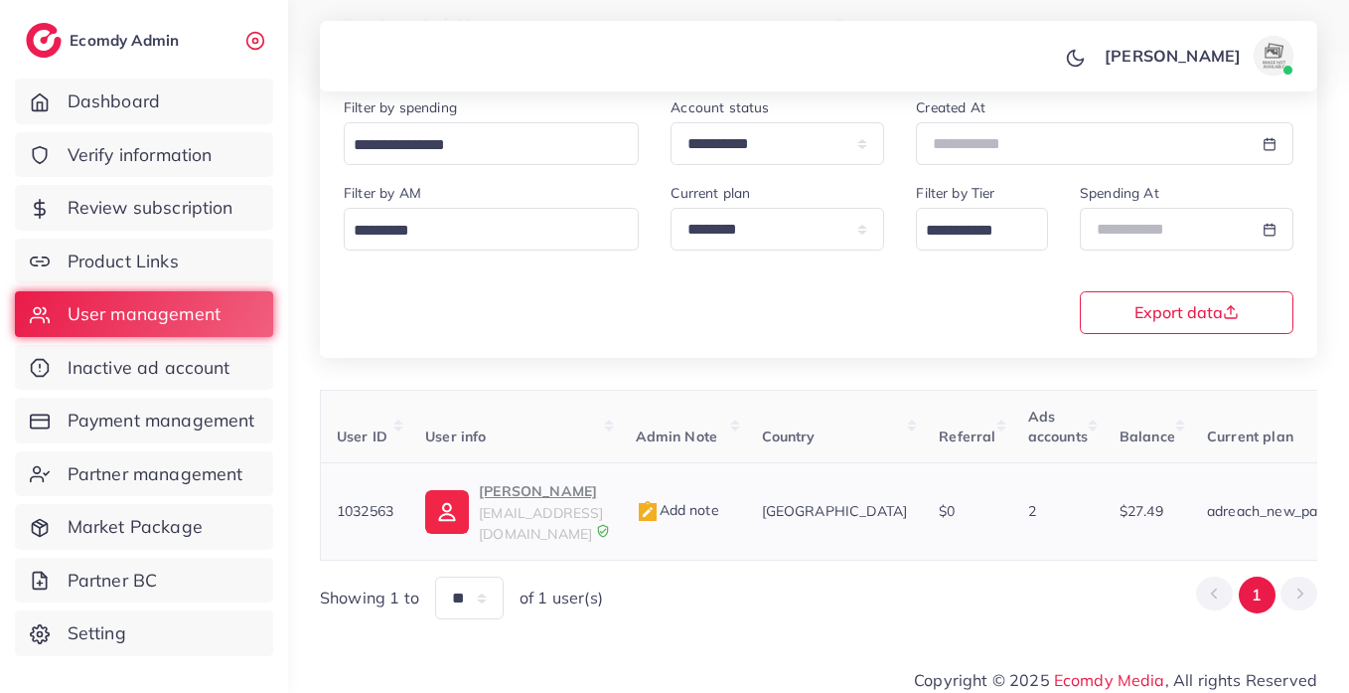
click at [574, 506] on span "shahzaibsohail926@gmail.com" at bounding box center [541, 523] width 124 height 38
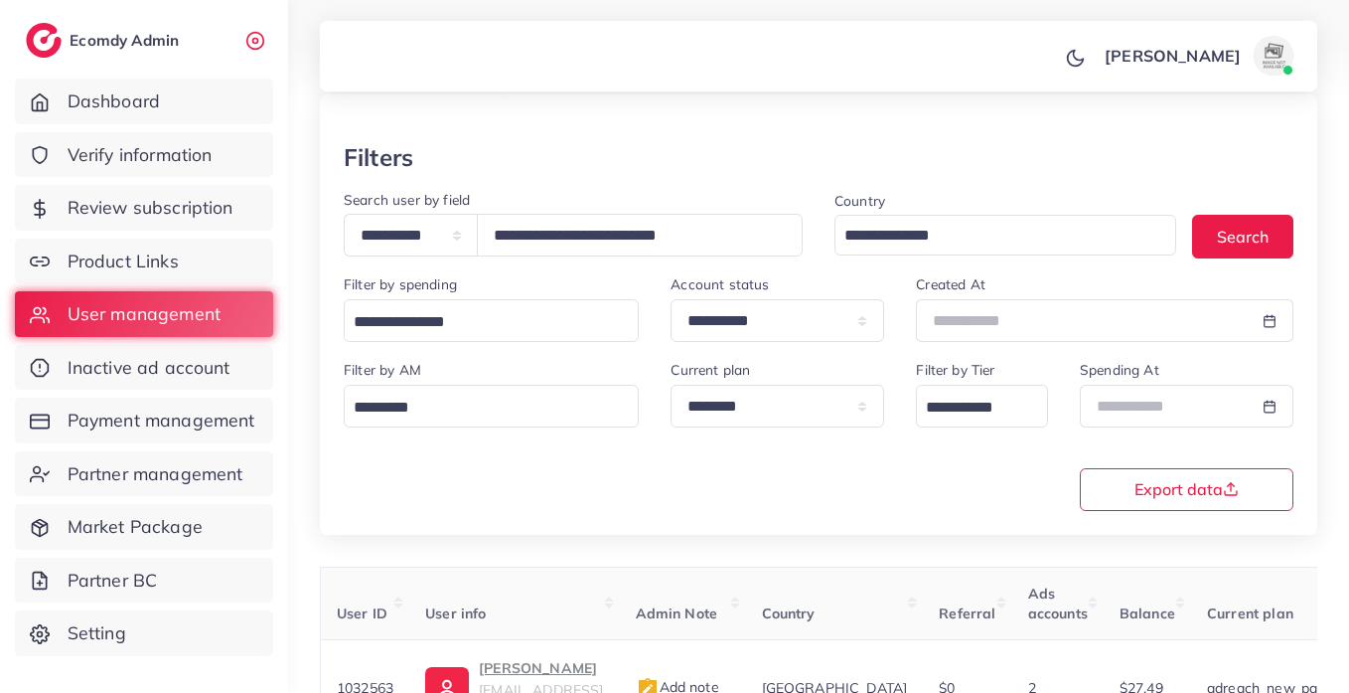
scroll to position [0, 0]
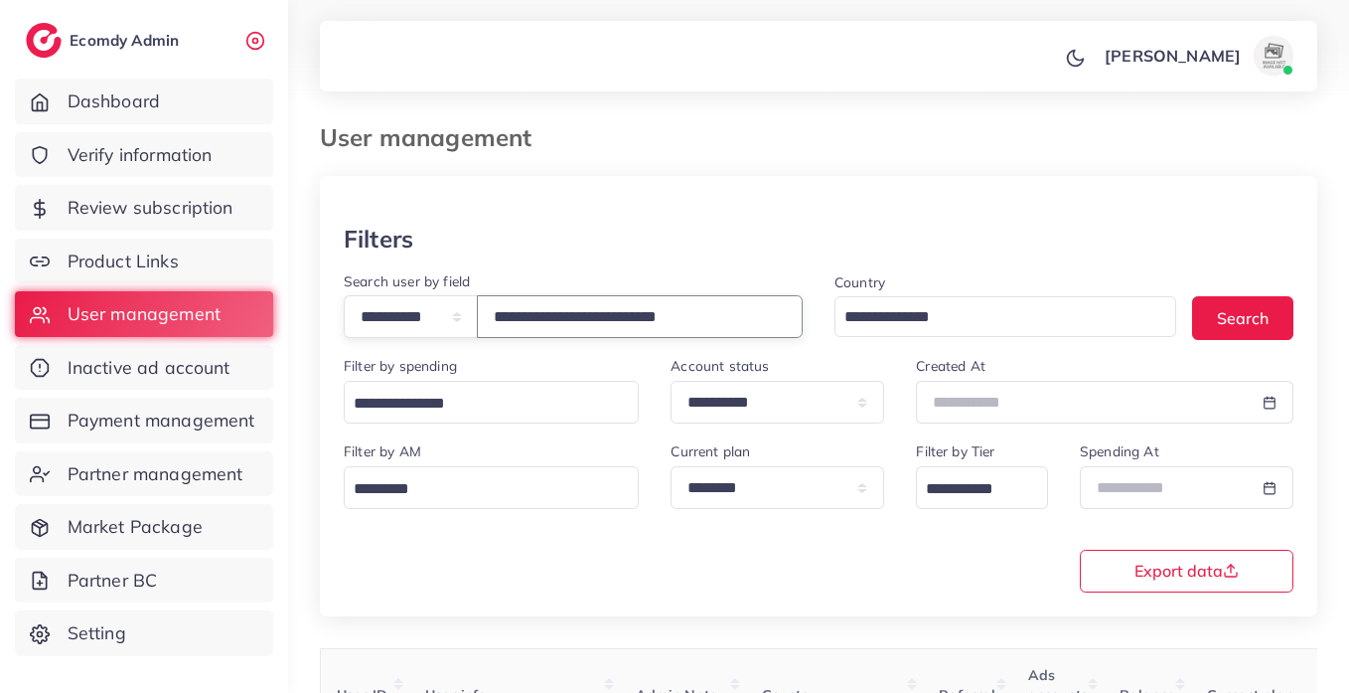
click at [655, 320] on input "**********" at bounding box center [640, 316] width 326 height 43
paste input "**********"
type input "**********"
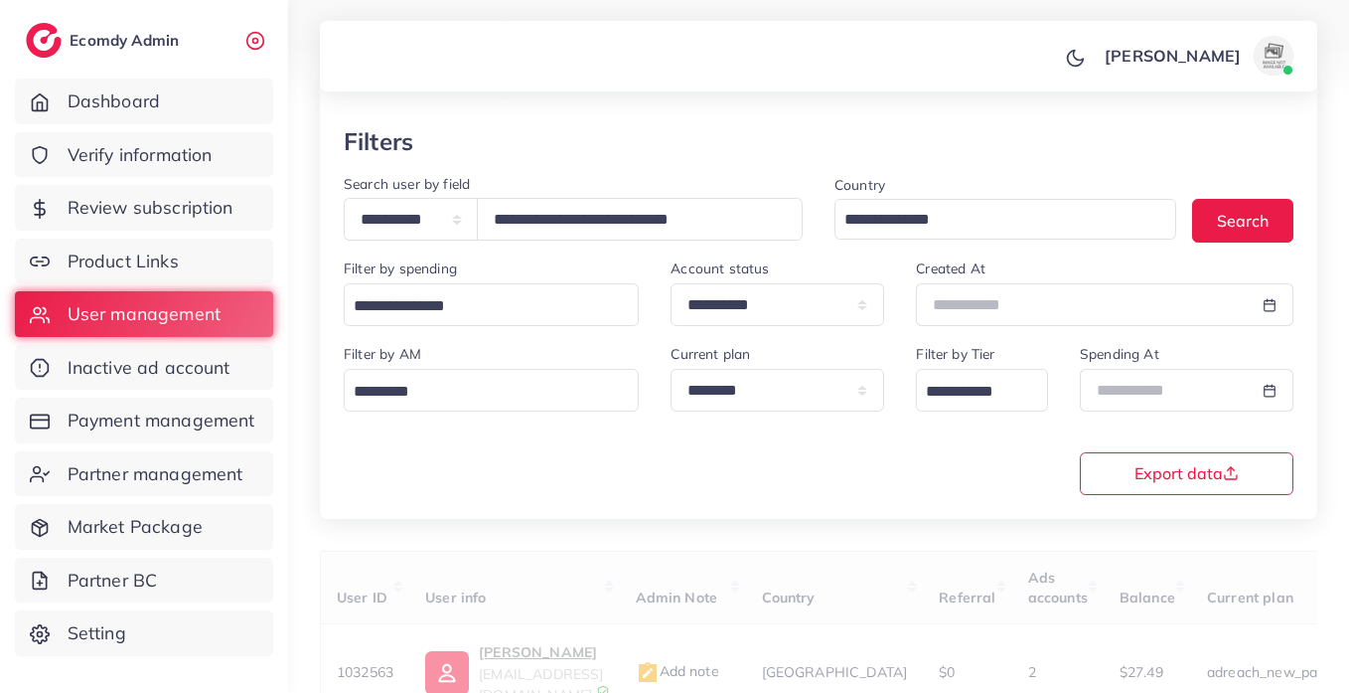
scroll to position [258, 0]
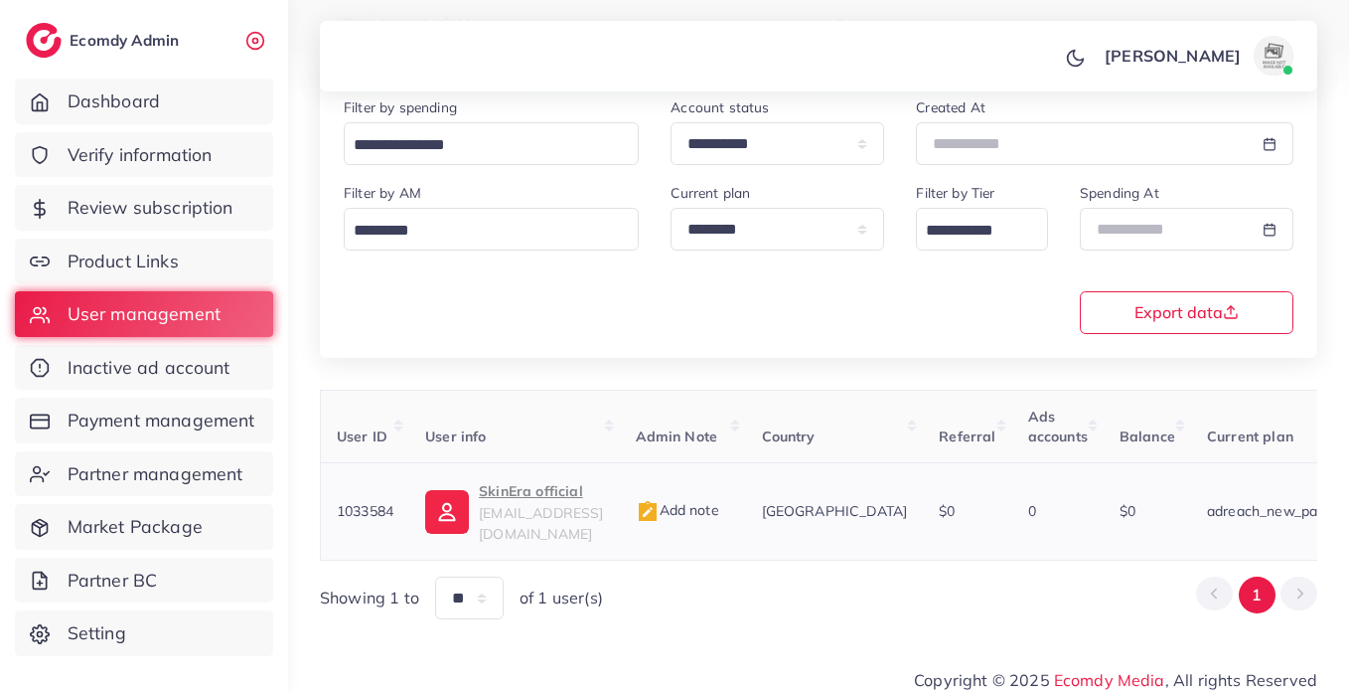
click at [574, 495] on p "SkinEra official" at bounding box center [541, 491] width 124 height 24
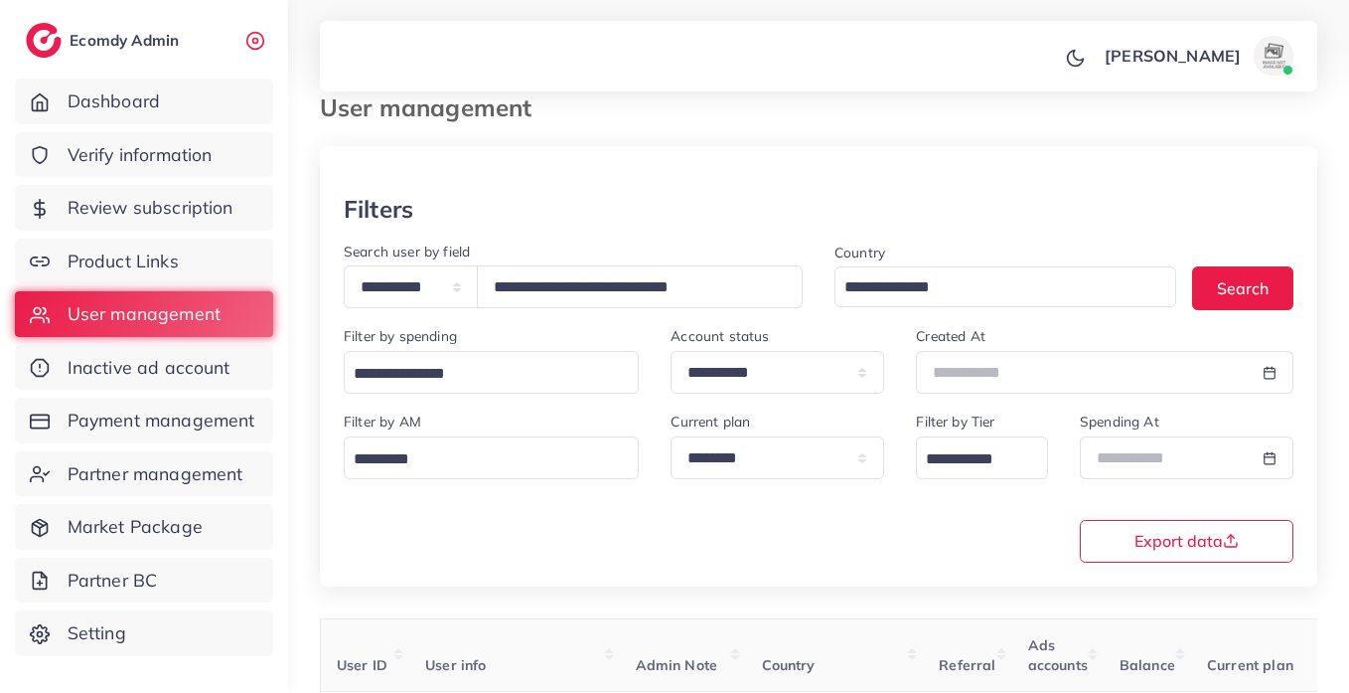
scroll to position [0, 0]
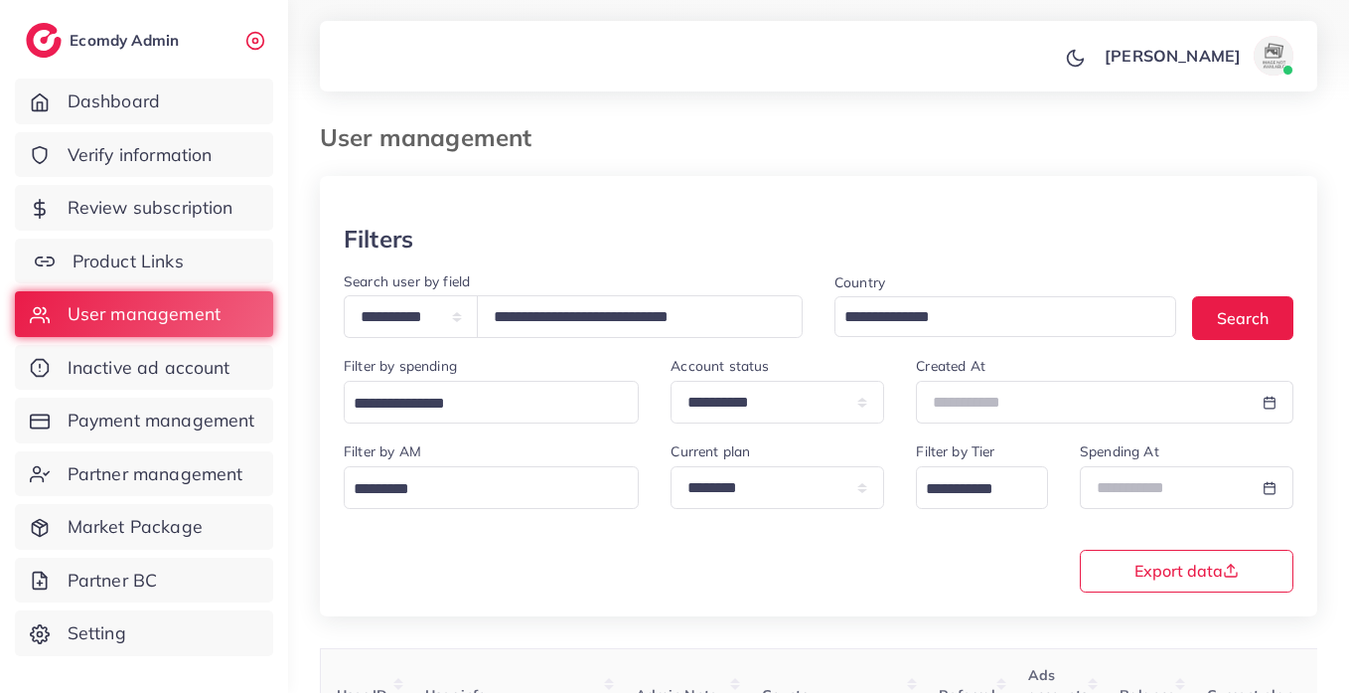
click at [165, 264] on span "Product Links" at bounding box center [128, 261] width 111 height 26
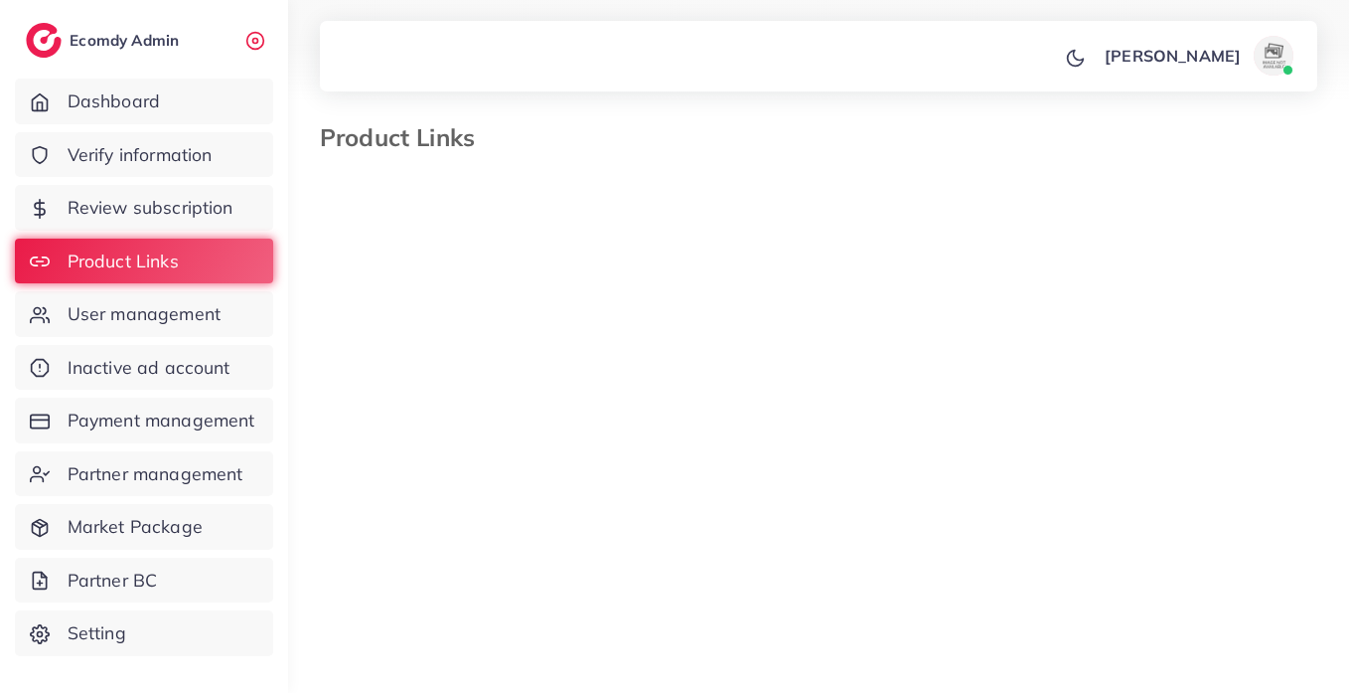
select select "*********"
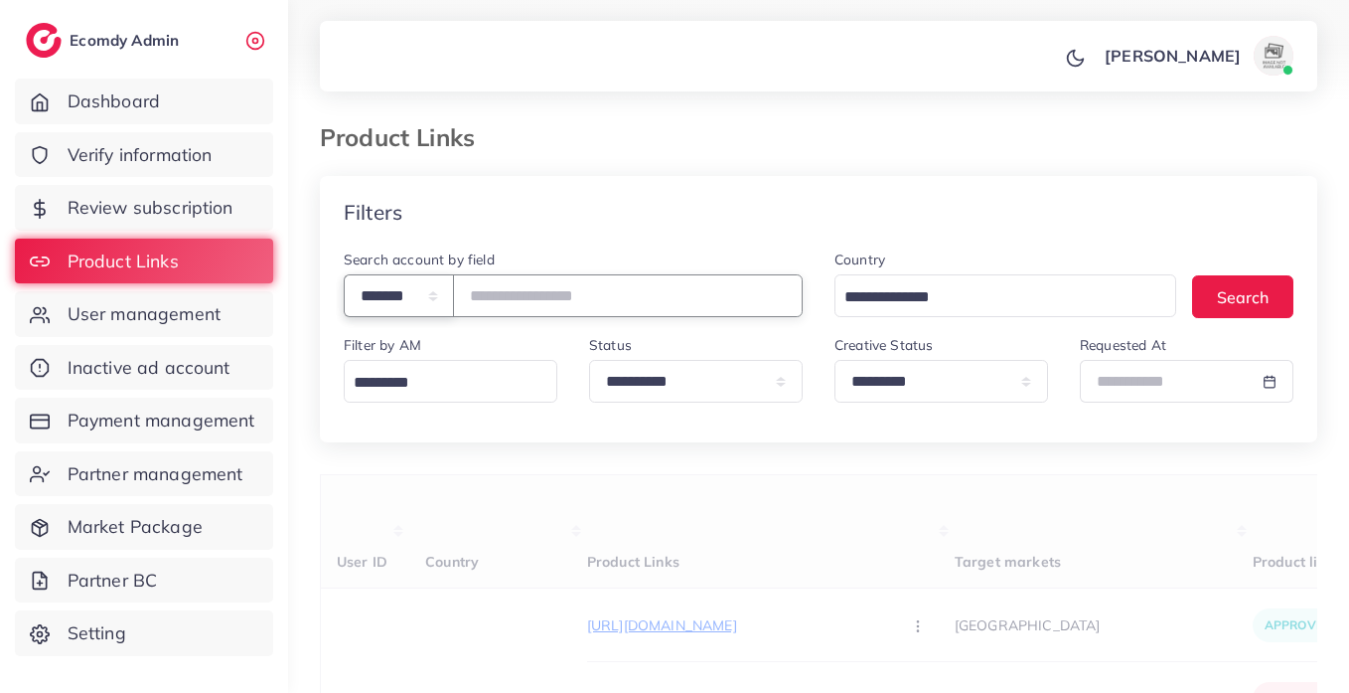
click at [446, 299] on select "**********" at bounding box center [399, 295] width 110 height 43
click at [450, 301] on select "**********" at bounding box center [399, 295] width 110 height 43
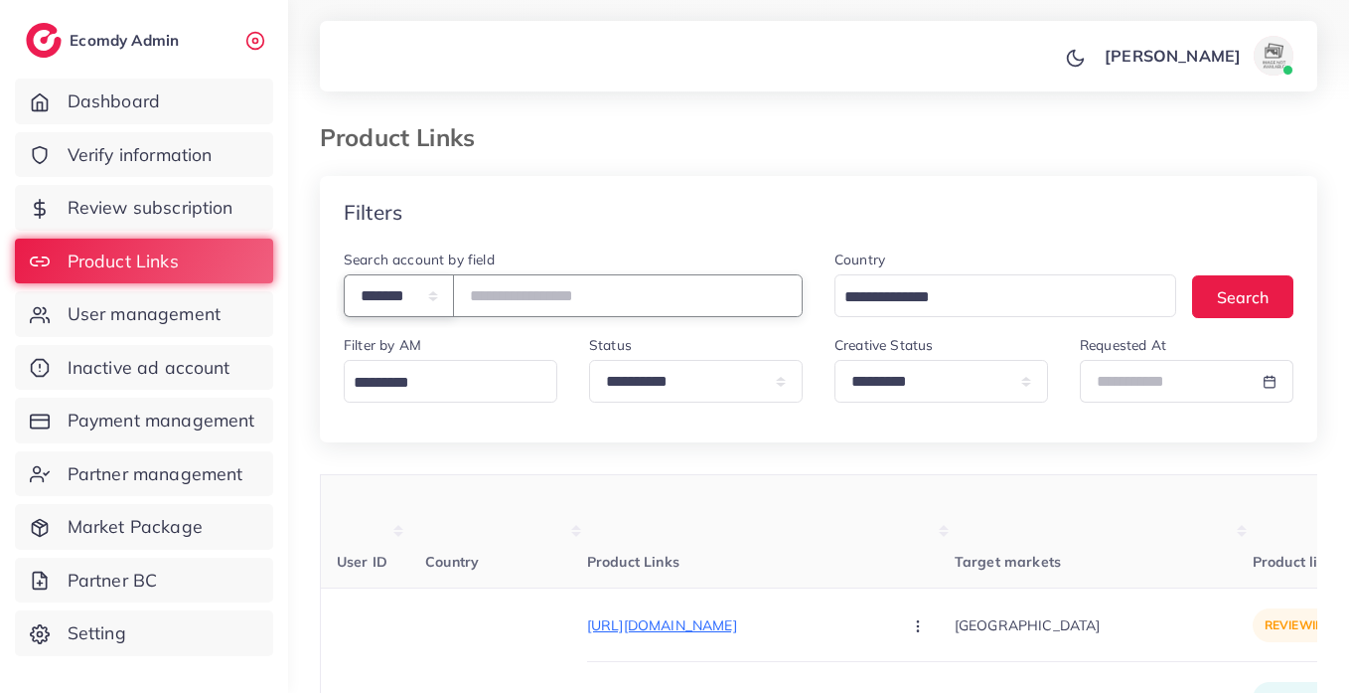
click at [446, 289] on select "**********" at bounding box center [399, 295] width 110 height 43
select select "*****"
click at [344, 274] on select "**********" at bounding box center [399, 295] width 110 height 43
click at [555, 287] on input "number" at bounding box center [628, 295] width 350 height 43
click at [550, 295] on input "number" at bounding box center [628, 295] width 350 height 43
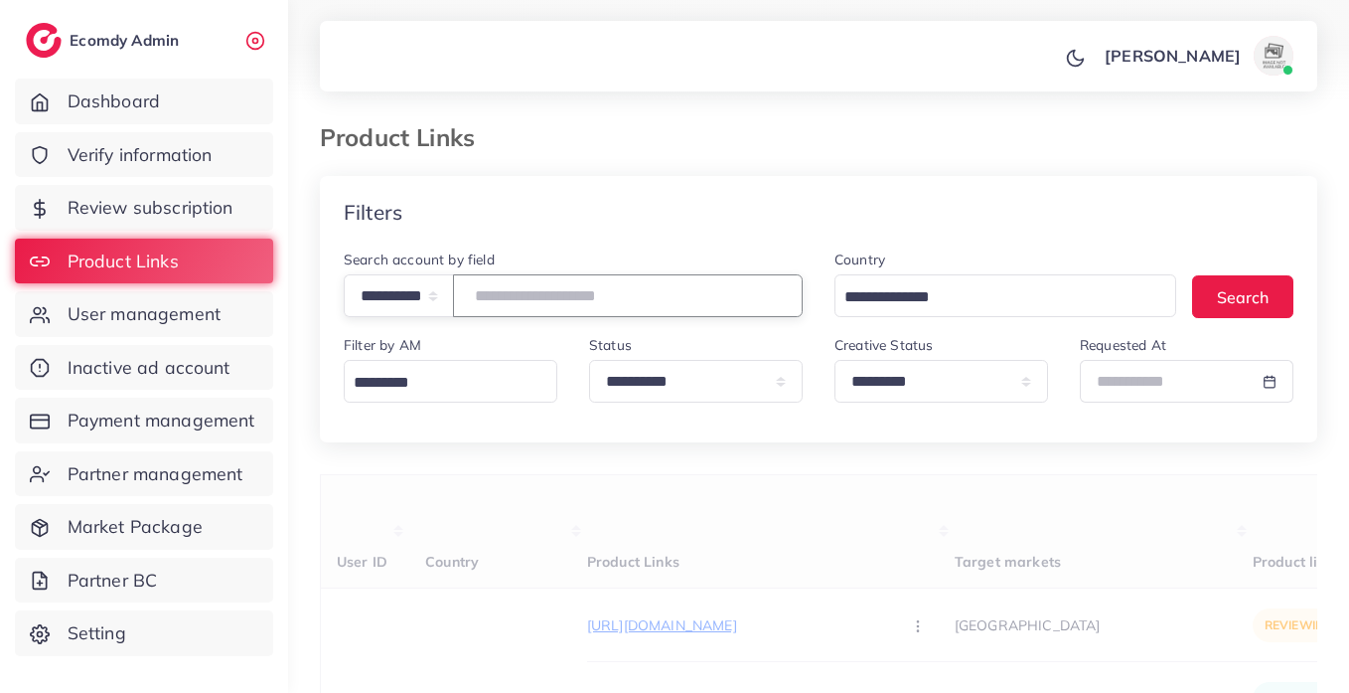
paste input "**********"
type input "**********"
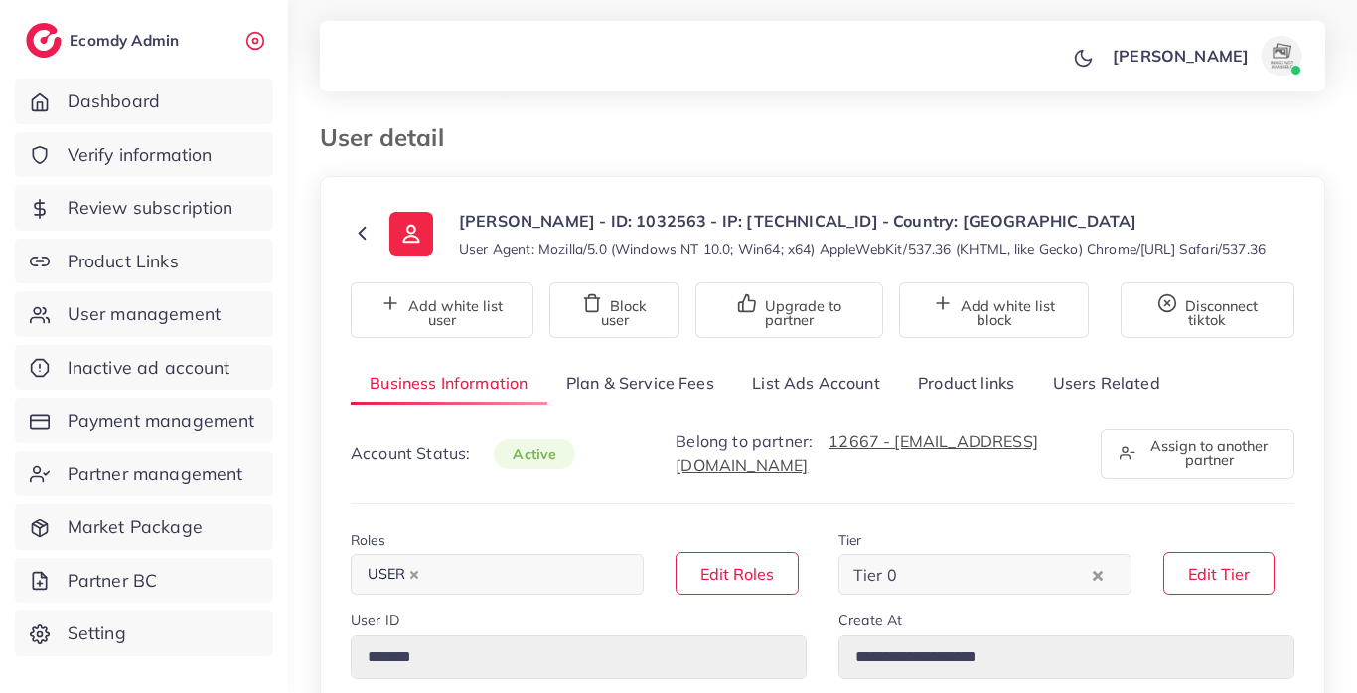
select select "********"
click at [1075, 397] on link "Users Related" at bounding box center [1105, 383] width 145 height 43
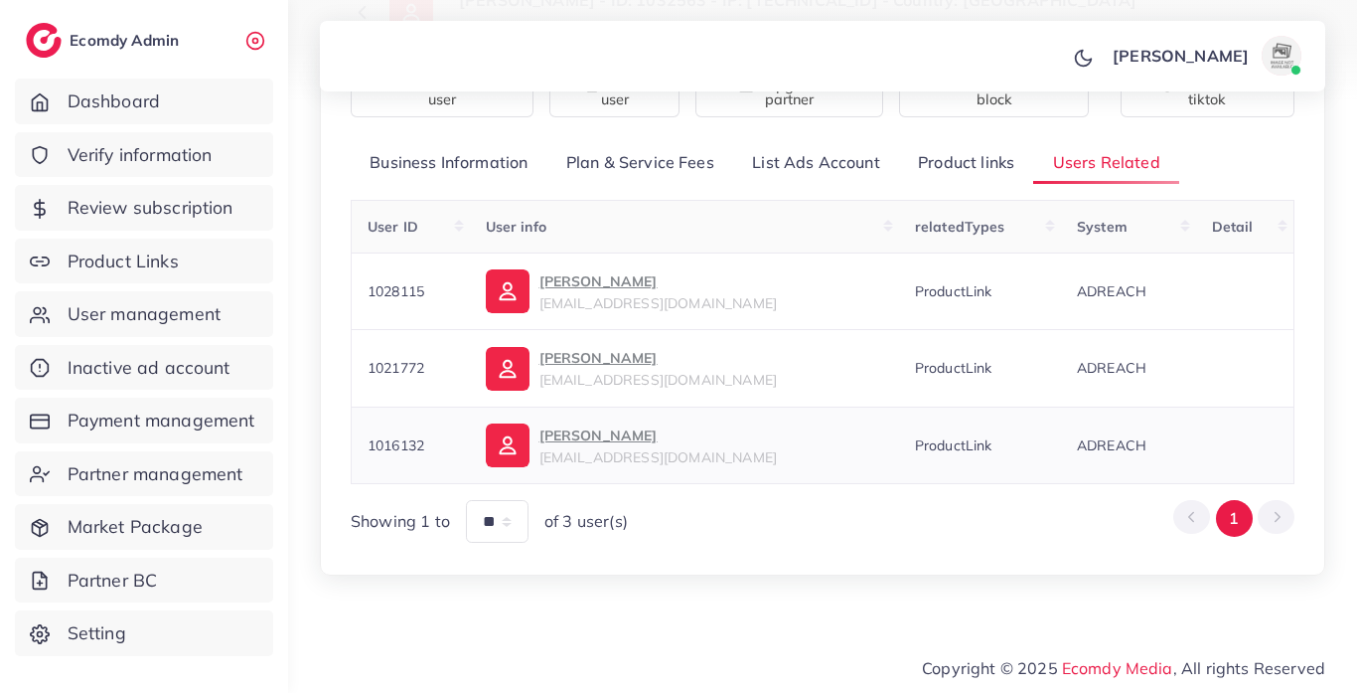
scroll to position [239, 0]
click at [608, 310] on span "vobuiseller@gmail.com" at bounding box center [658, 303] width 237 height 18
click at [629, 378] on span "watchologycollection@gmail.com" at bounding box center [658, 380] width 237 height 18
click at [652, 461] on span "shahzaibsohail350@gmail.com" at bounding box center [658, 457] width 237 height 18
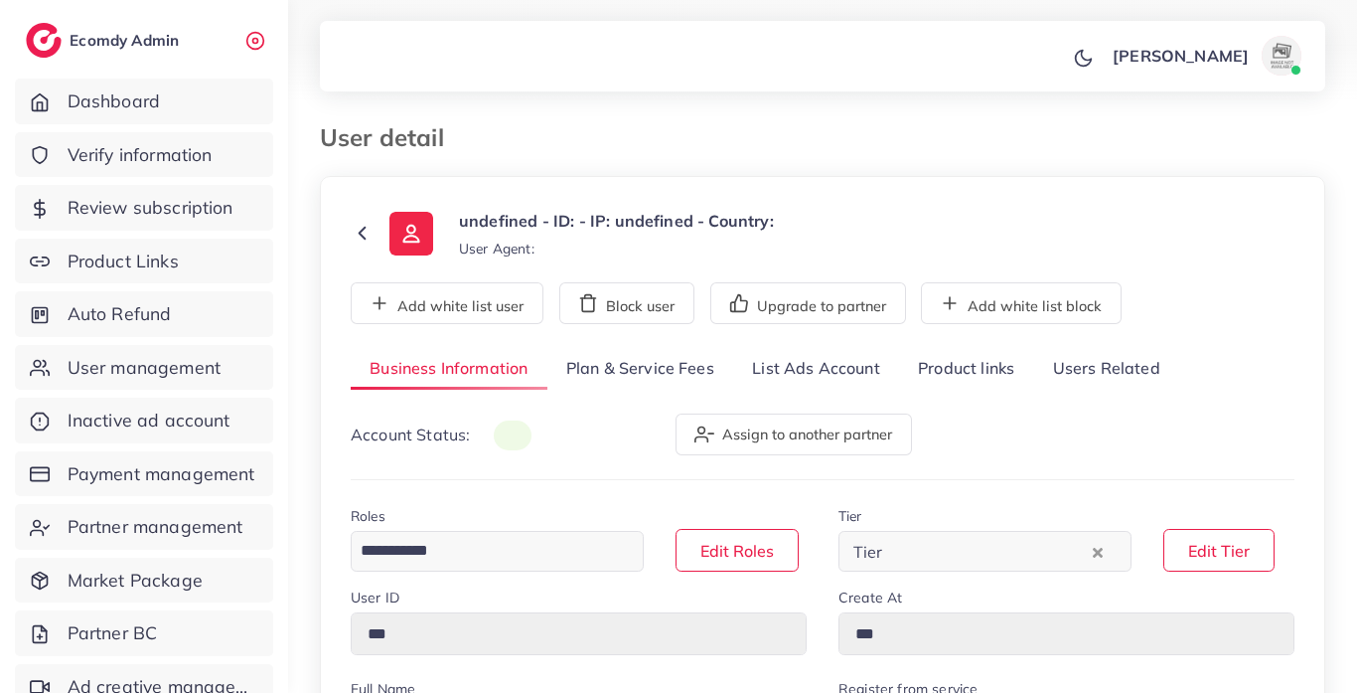
click at [869, 376] on link "List Ads Account" at bounding box center [816, 369] width 166 height 43
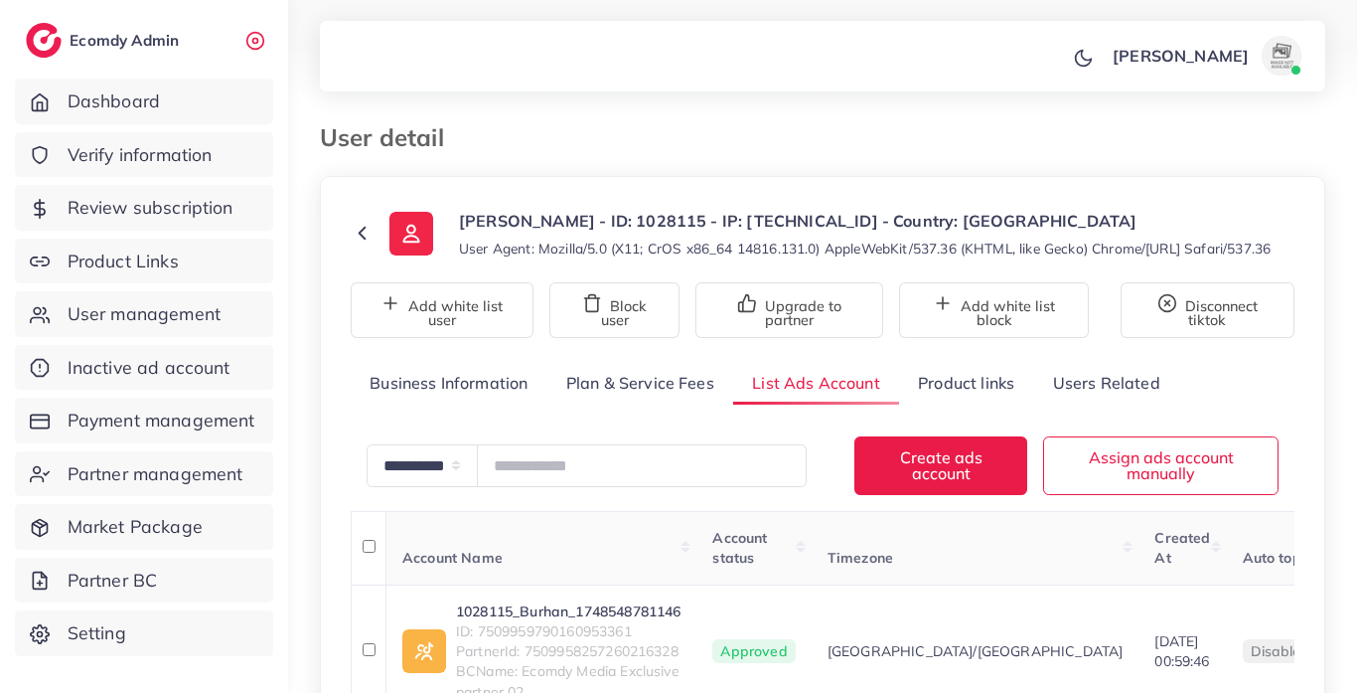
click at [957, 400] on link "Product links" at bounding box center [966, 383] width 134 height 43
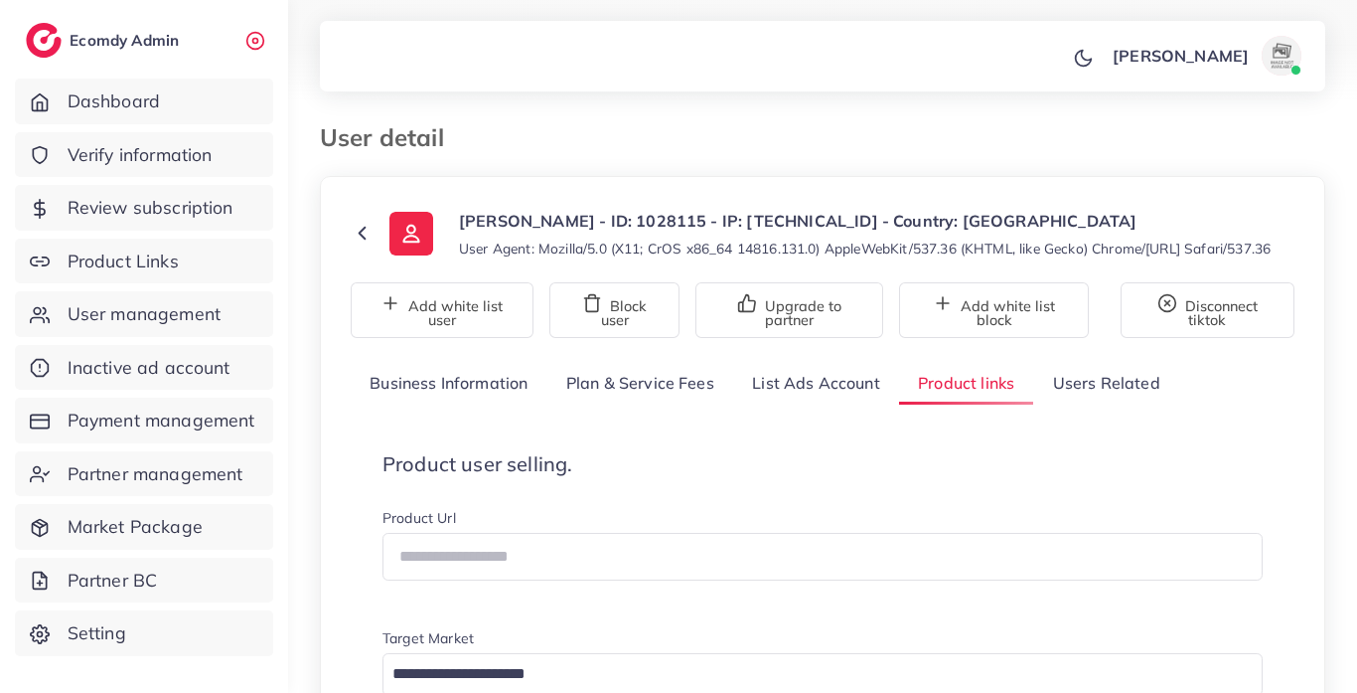
click at [831, 393] on link "List Ads Account" at bounding box center [816, 383] width 166 height 43
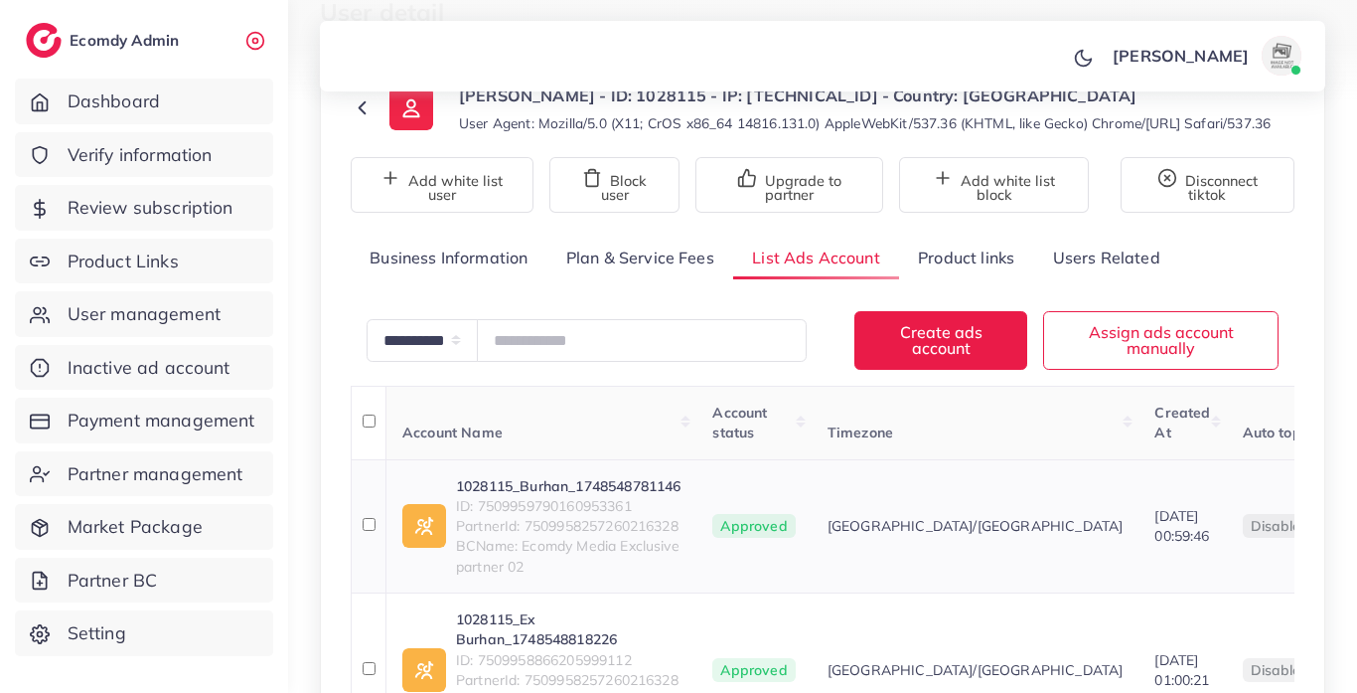
scroll to position [277, 0]
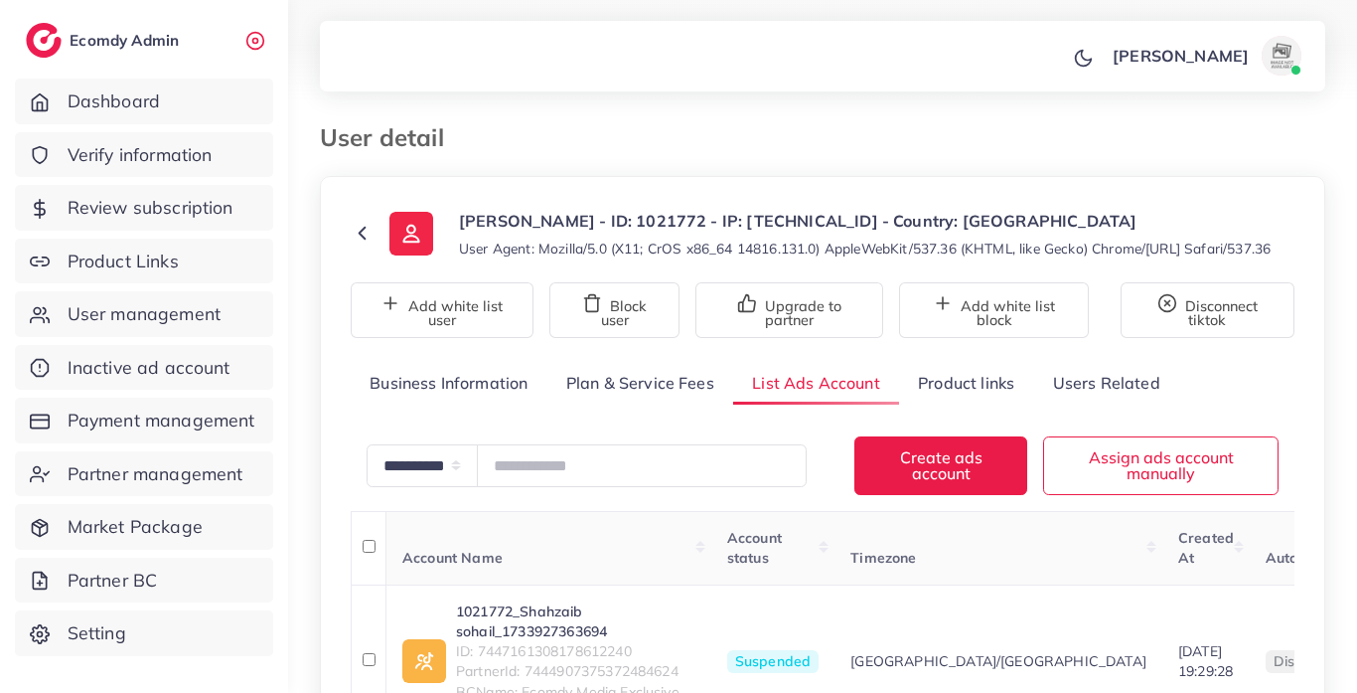
click at [668, 397] on link "Plan & Service Fees" at bounding box center [641, 383] width 186 height 43
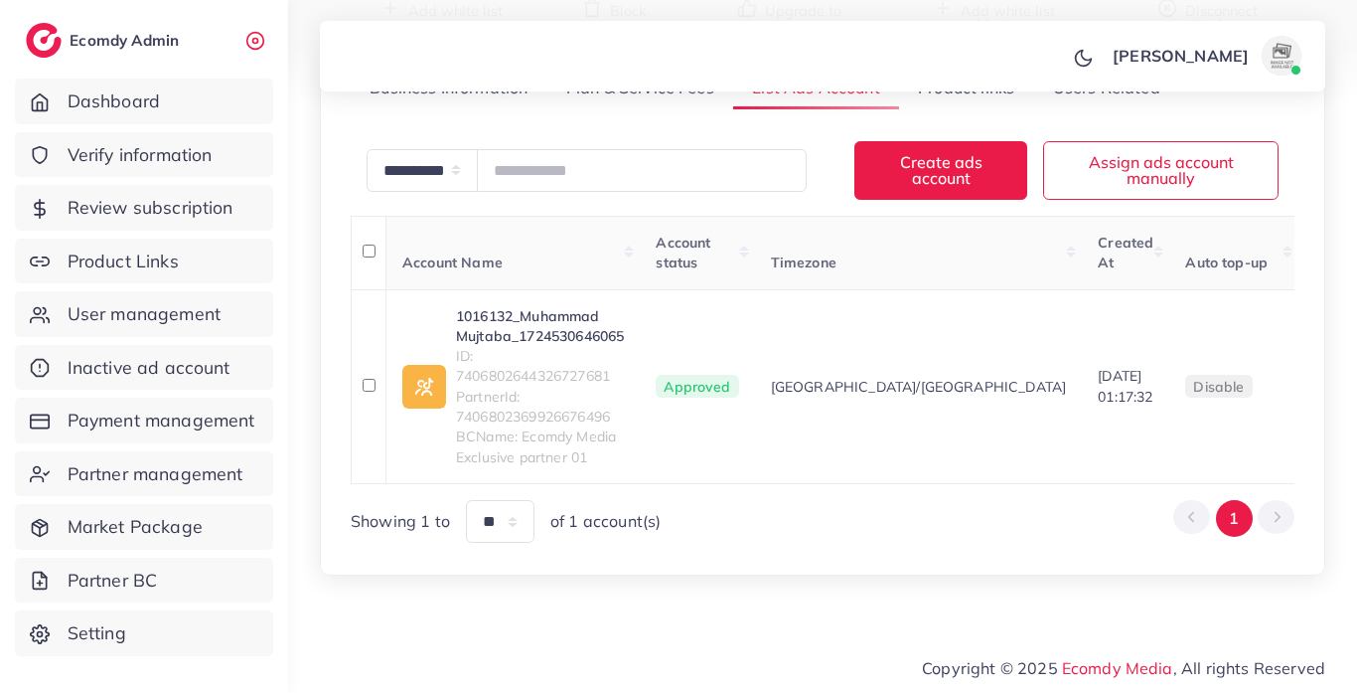
scroll to position [305, 0]
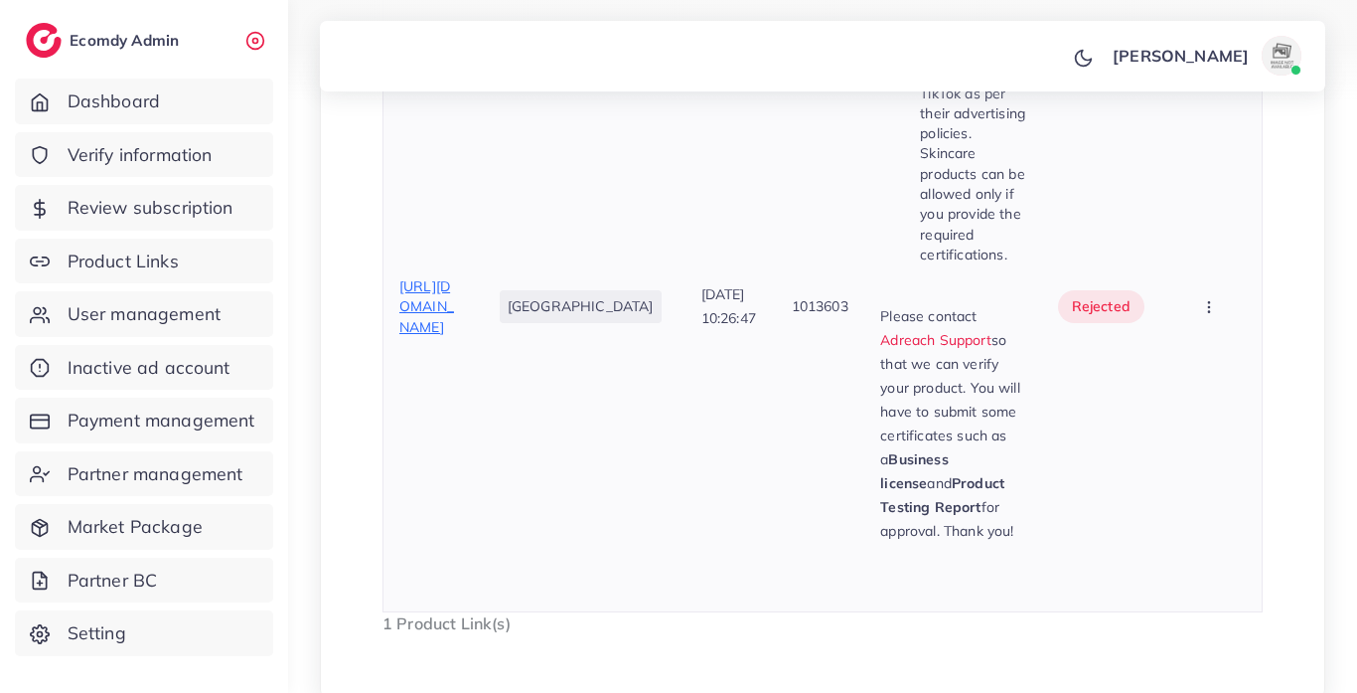
scroll to position [884, 0]
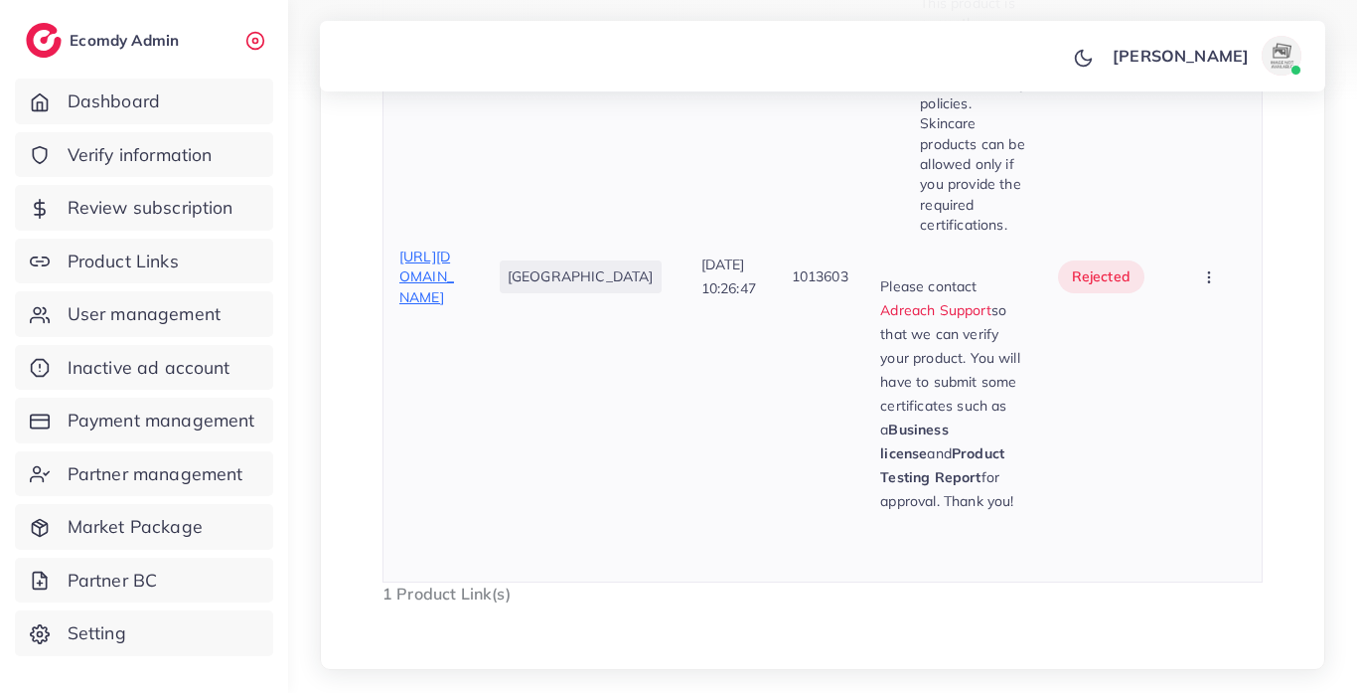
click at [449, 286] on span "[URL][DOMAIN_NAME]" at bounding box center [426, 276] width 55 height 59
